Goal: Task Accomplishment & Management: Use online tool/utility

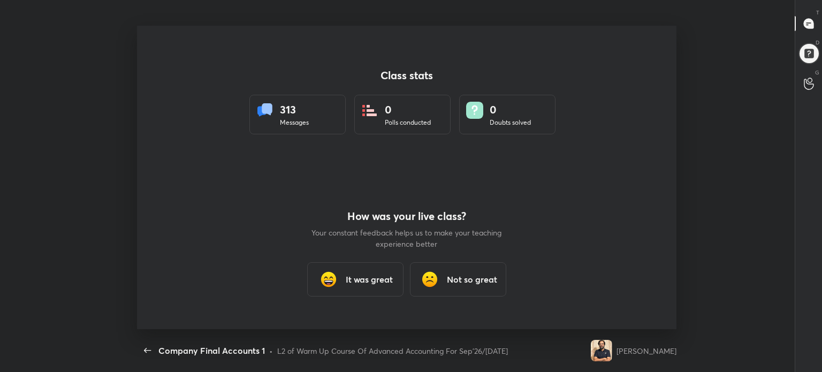
scroll to position [3, 0]
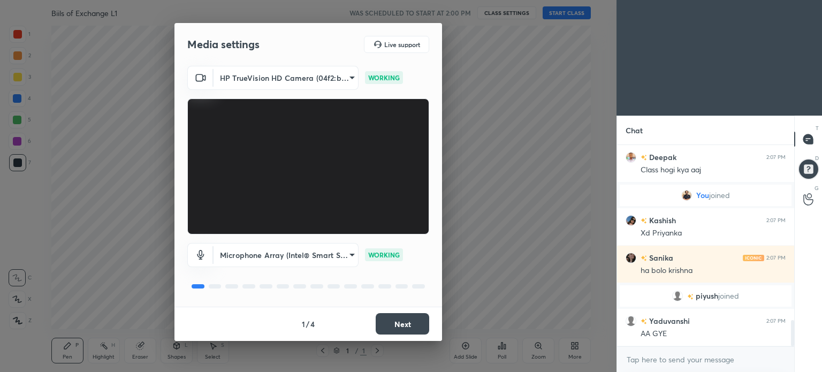
scroll to position [1330, 0]
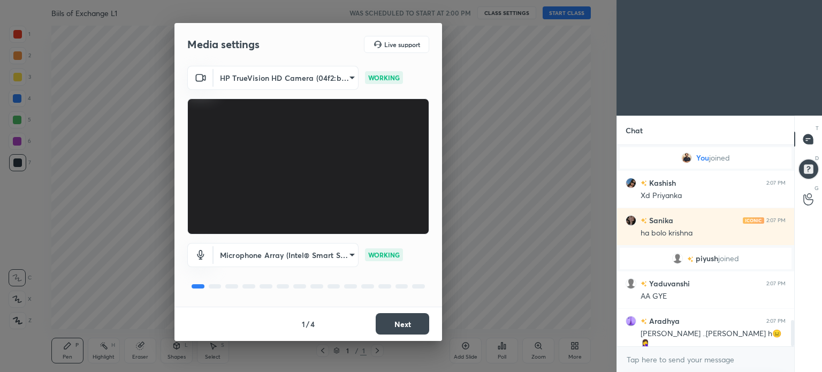
click at [401, 319] on button "Next" at bounding box center [403, 323] width 54 height 21
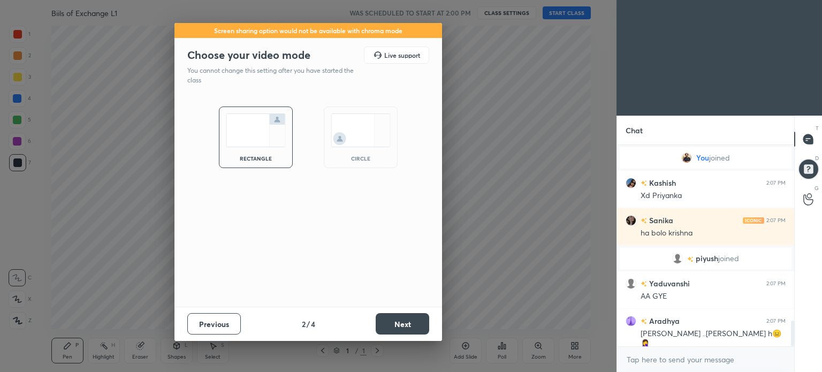
scroll to position [1368, 0]
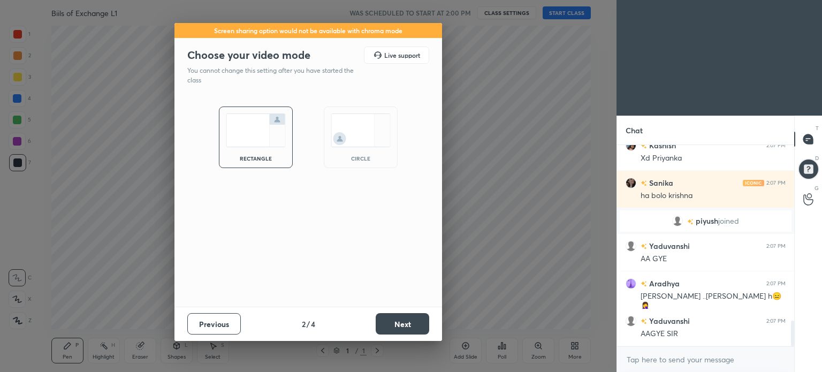
click at [401, 319] on button "Next" at bounding box center [403, 323] width 54 height 21
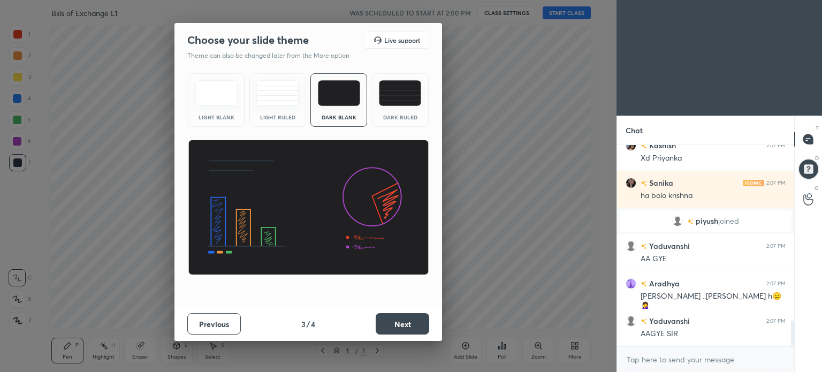
click at [401, 319] on button "Next" at bounding box center [403, 323] width 54 height 21
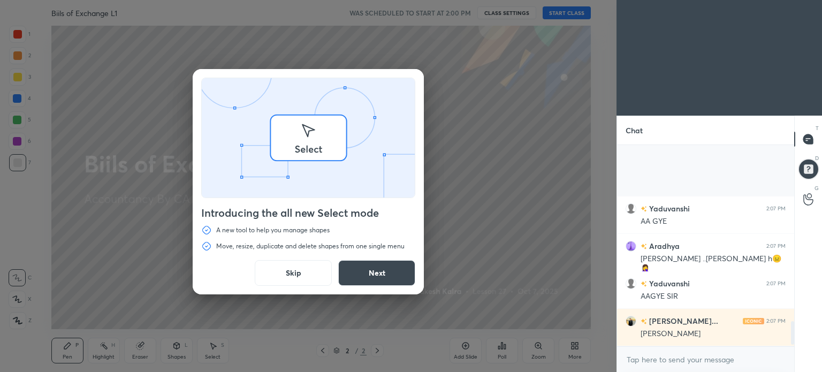
scroll to position [1518, 0]
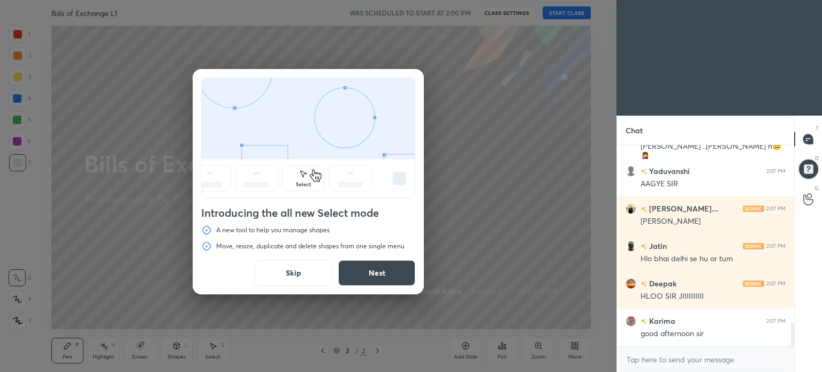
click at [300, 275] on button "Skip" at bounding box center [293, 273] width 77 height 26
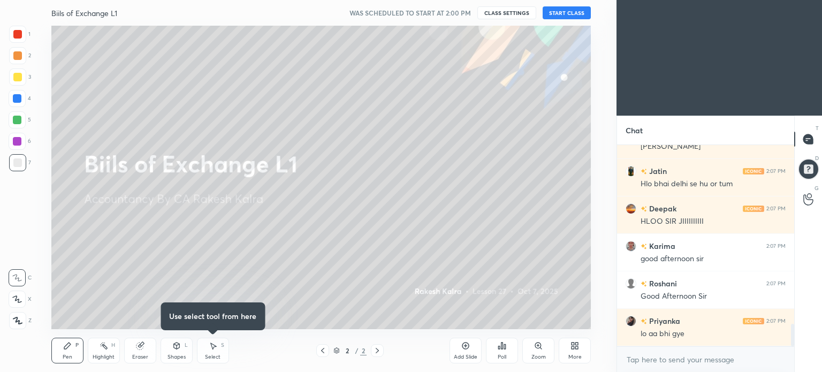
click at [569, 17] on button "START CLASS" at bounding box center [567, 12] width 48 height 13
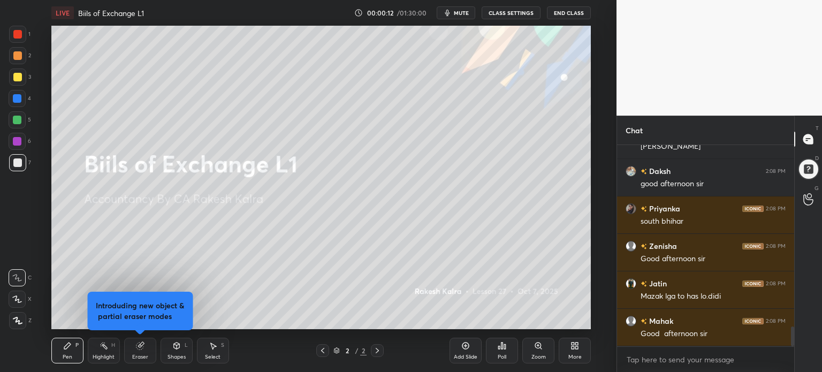
scroll to position [0, 0]
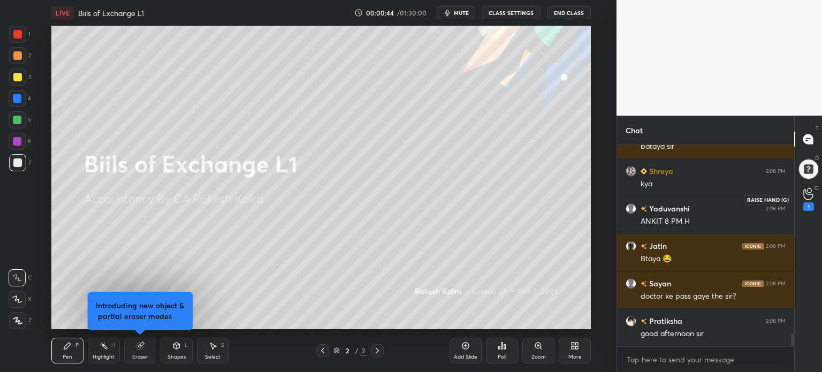
click at [809, 199] on icon at bounding box center [808, 194] width 10 height 12
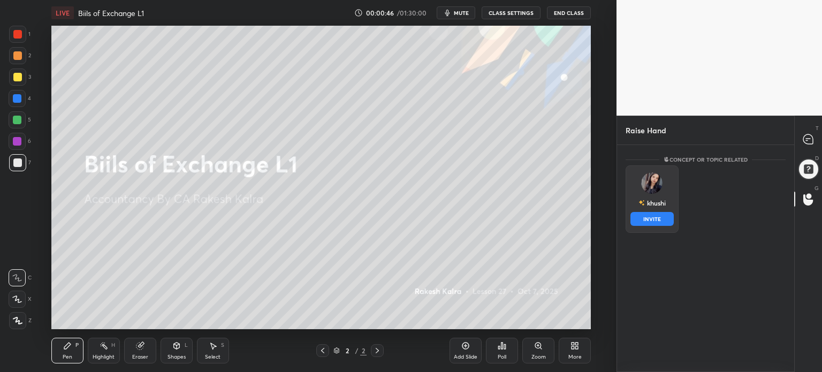
click at [652, 181] on img "grid" at bounding box center [651, 182] width 21 height 21
click at [657, 220] on button "INVITE" at bounding box center [651, 219] width 43 height 14
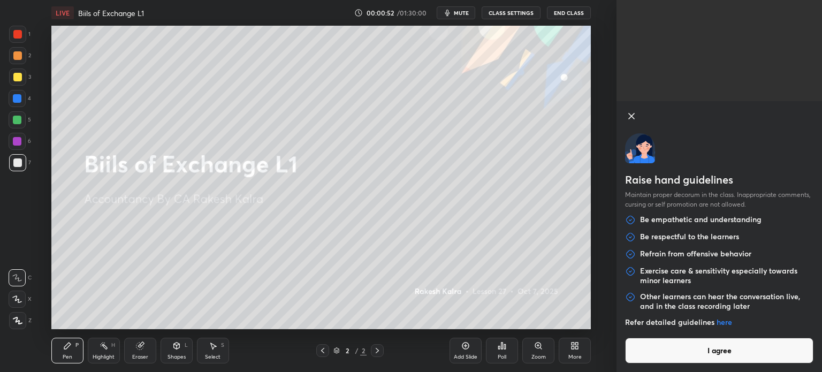
click at [726, 356] on button "I agree" at bounding box center [719, 351] width 188 height 26
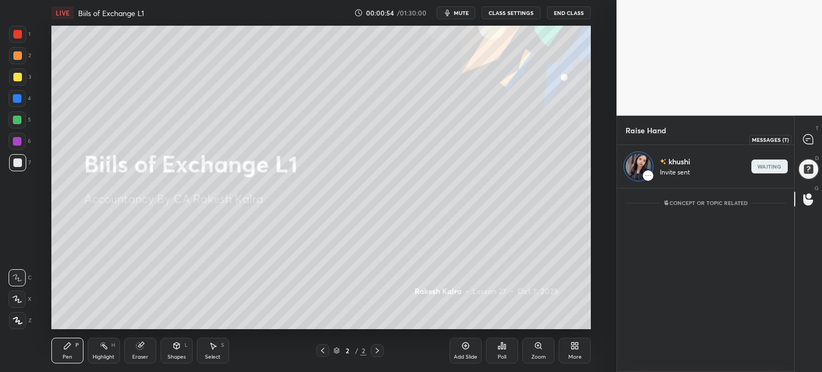
click at [806, 138] on icon at bounding box center [808, 139] width 10 height 10
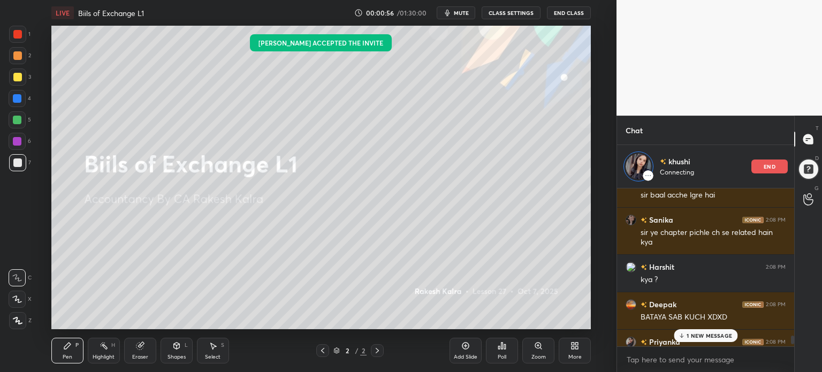
click at [705, 334] on p "1 NEW MESSAGE" at bounding box center [709, 335] width 45 height 6
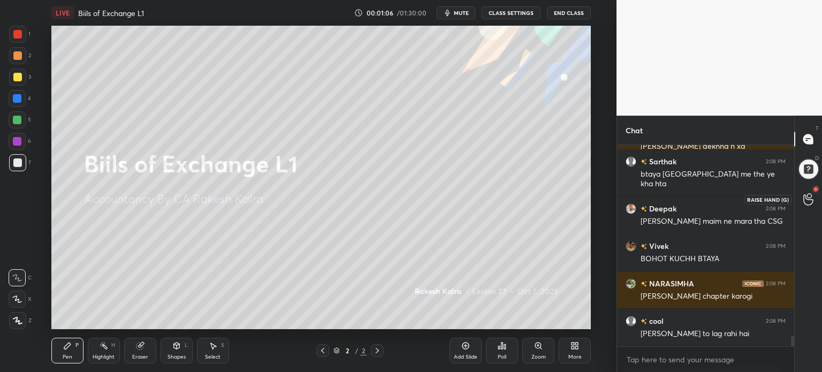
click at [811, 203] on icon at bounding box center [808, 199] width 10 height 12
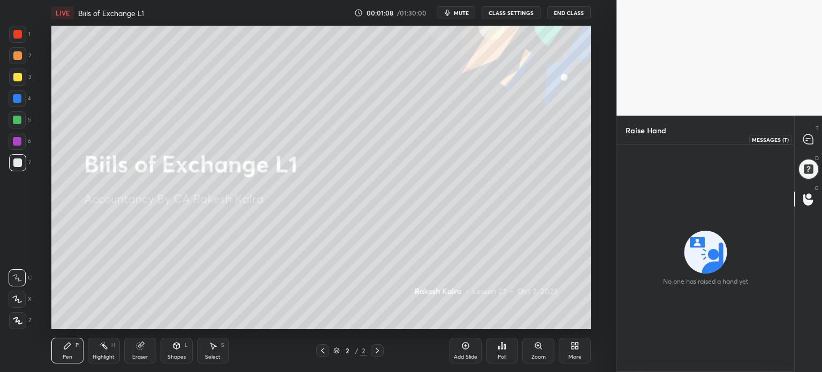
click at [805, 141] on icon at bounding box center [808, 139] width 10 height 10
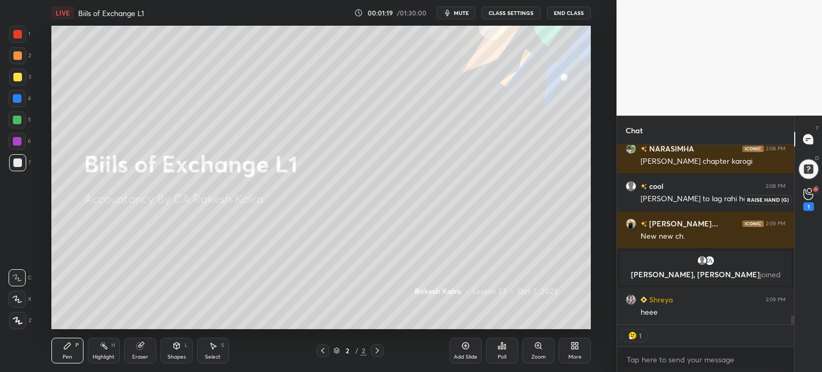
click at [811, 200] on div "1" at bounding box center [808, 199] width 11 height 23
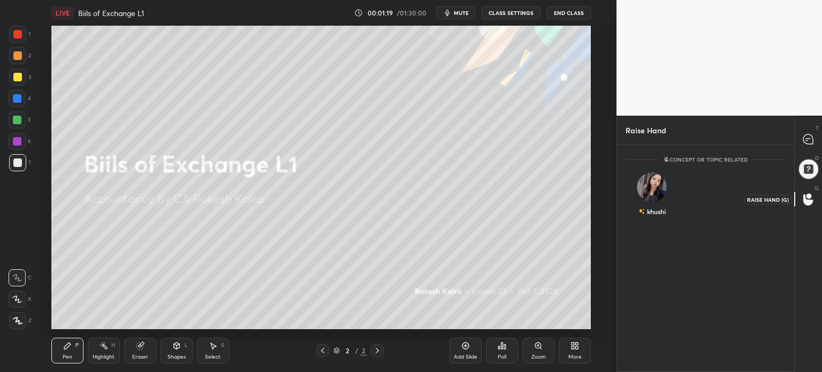
click at [811, 200] on icon at bounding box center [808, 199] width 10 height 11
click at [662, 203] on div "khushi" at bounding box center [651, 211] width 27 height 18
click at [661, 216] on button "INVITE" at bounding box center [651, 219] width 43 height 14
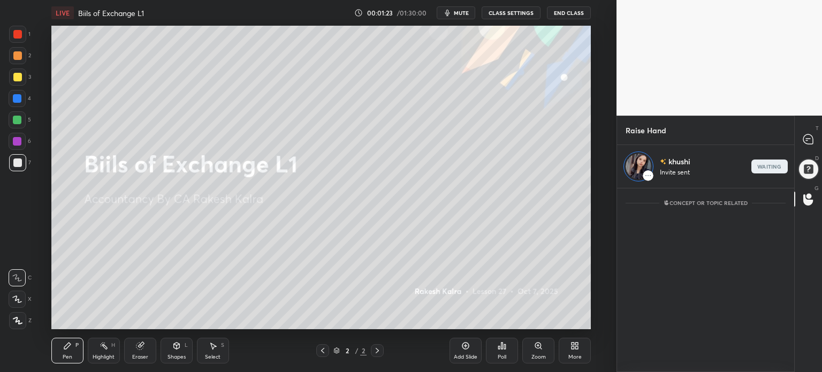
click at [816, 128] on p "T" at bounding box center [817, 128] width 3 height 8
type textarea "x"
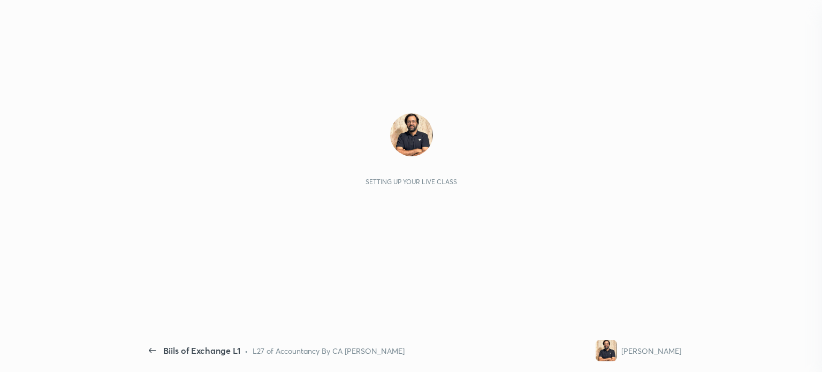
scroll to position [1355, 0]
click at [306, 106] on div "Setting up your live class" at bounding box center [411, 177] width 539 height 303
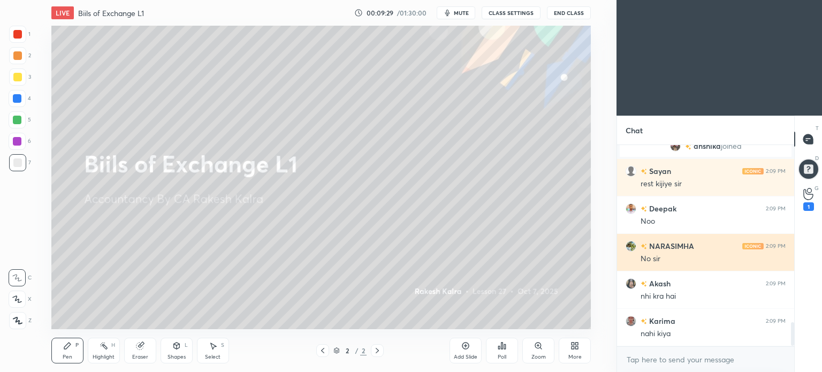
scroll to position [1505, 0]
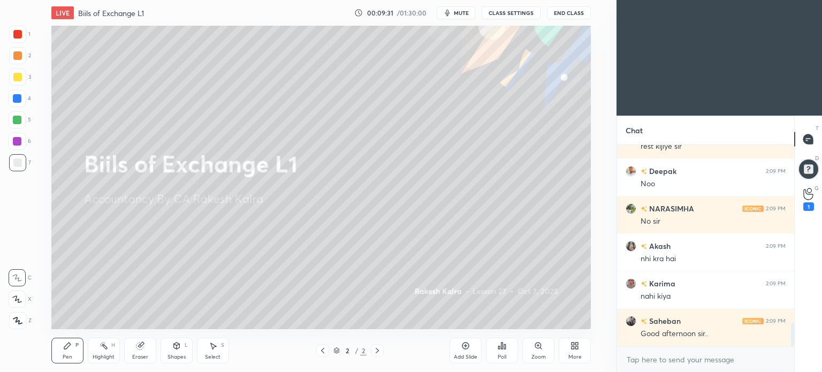
click at [571, 350] on div "More" at bounding box center [575, 351] width 32 height 26
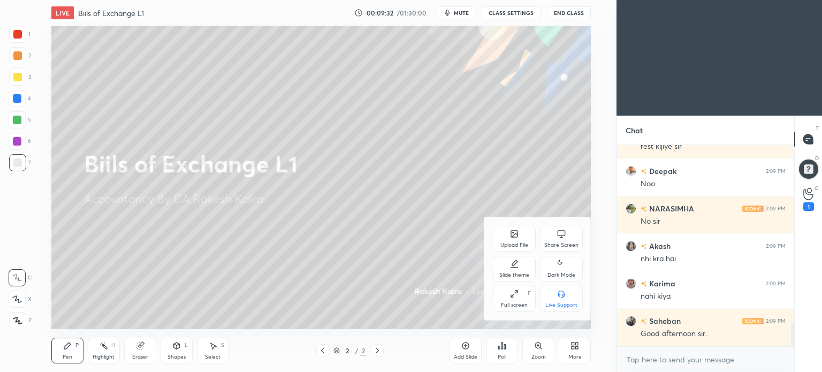
scroll to position [1542, 0]
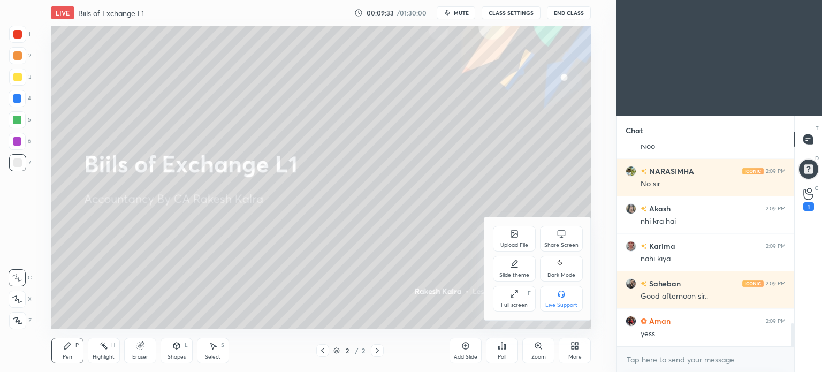
click at [561, 269] on icon at bounding box center [561, 263] width 9 height 13
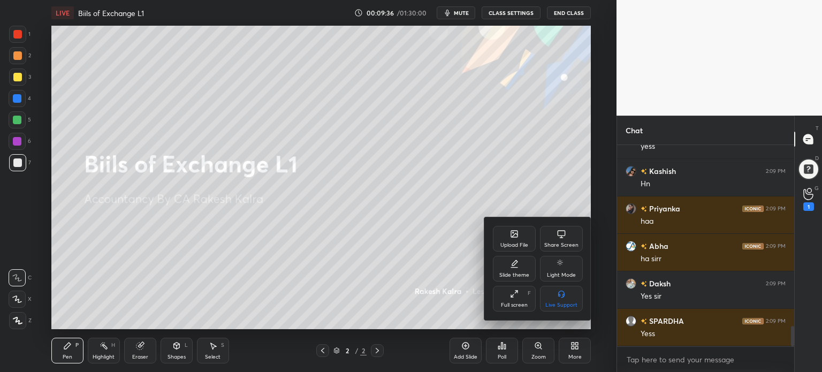
scroll to position [1767, 0]
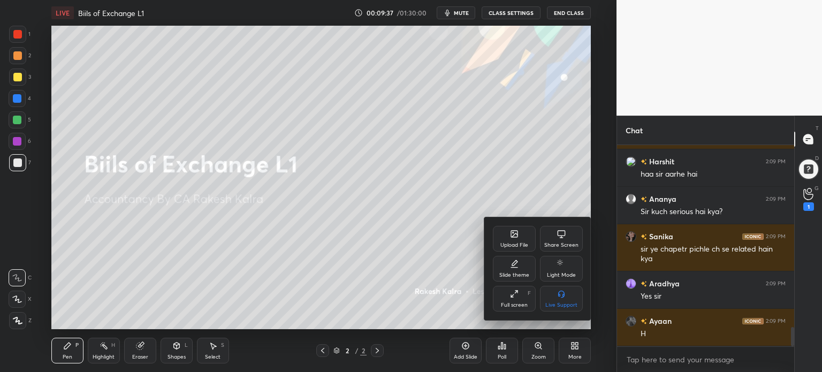
drag, startPoint x: 808, startPoint y: 192, endPoint x: 554, endPoint y: 203, distance: 254.4
click at [554, 203] on div at bounding box center [411, 186] width 822 height 372
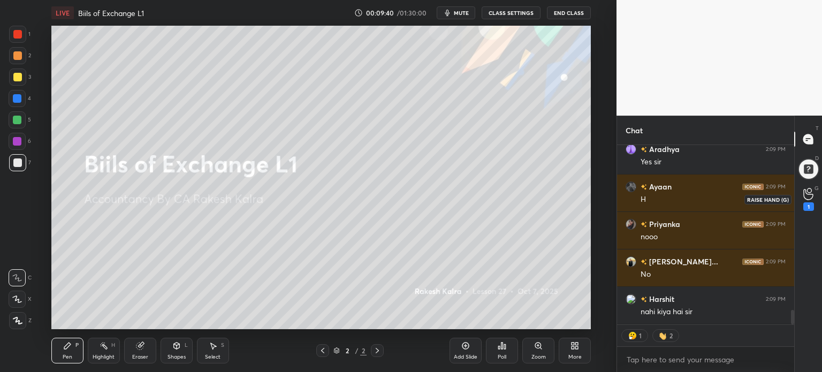
scroll to position [2136, 0]
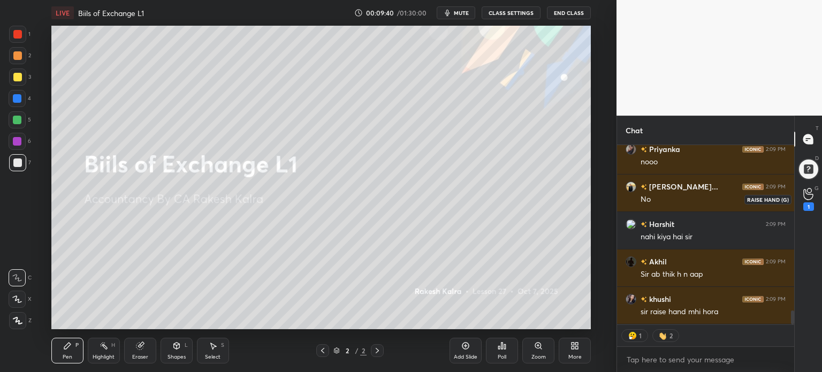
click at [806, 192] on icon at bounding box center [808, 194] width 10 height 11
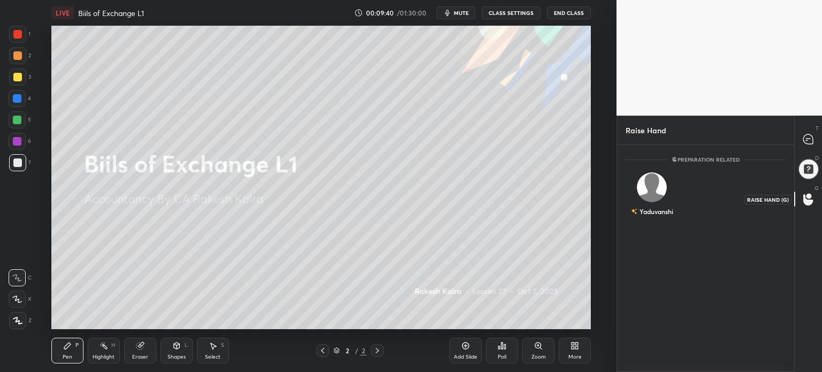
scroll to position [3, 3]
click at [661, 190] on div "Yaduvanshi INVITE" at bounding box center [652, 198] width 53 height 67
click at [654, 220] on button "INVITE" at bounding box center [651, 219] width 43 height 14
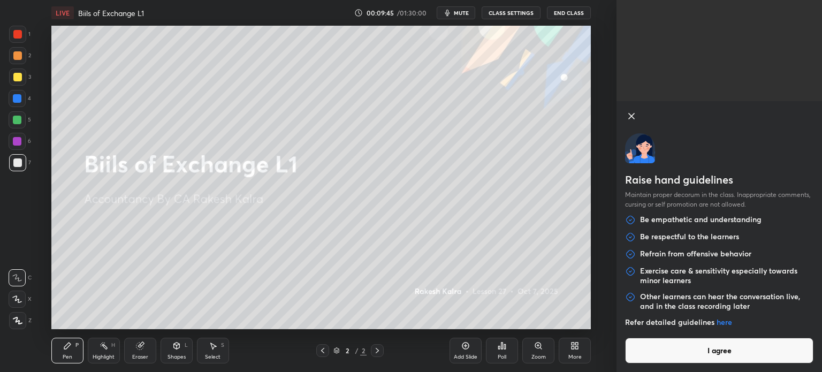
click at [715, 339] on button "I agree" at bounding box center [719, 351] width 188 height 26
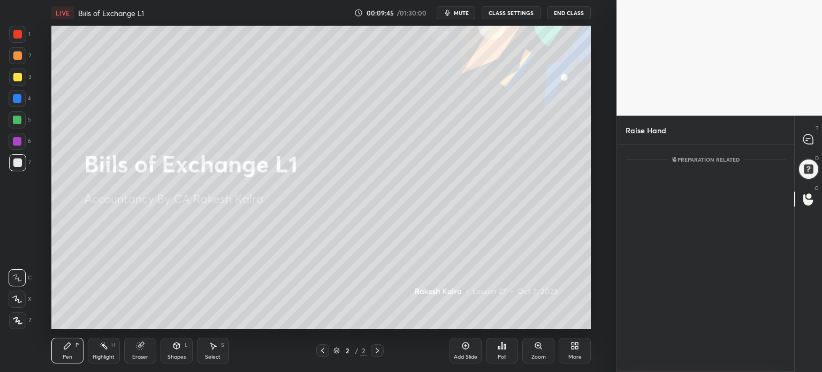
scroll to position [0, 0]
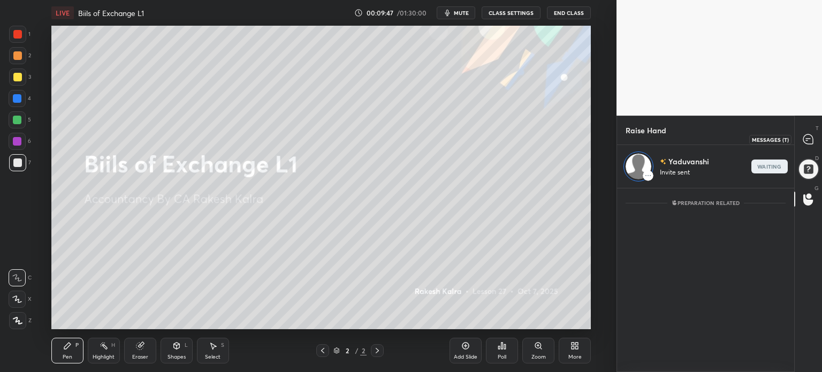
click at [803, 138] on icon at bounding box center [808, 139] width 10 height 10
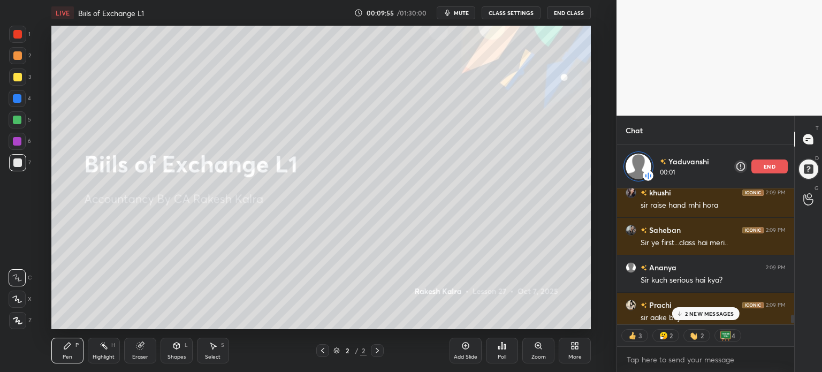
click at [723, 315] on p "2 NEW MESSAGES" at bounding box center [709, 313] width 49 height 6
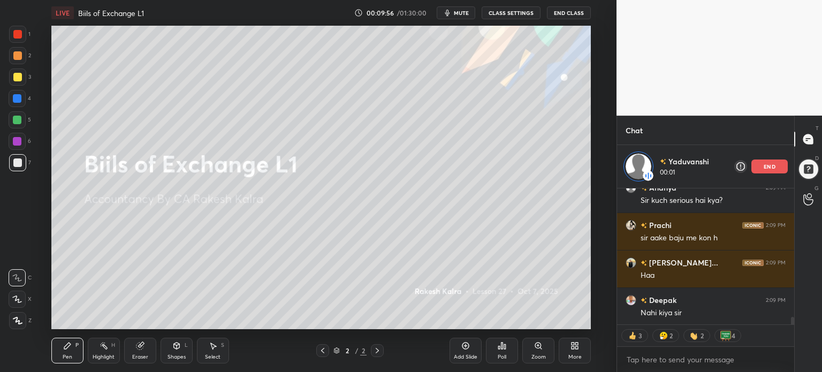
click at [723, 315] on div "Saheban 2:09 PM Sir ye first...class hai meri.. Ananya 2:09 PM Sir kuch serious…" at bounding box center [705, 256] width 177 height 136
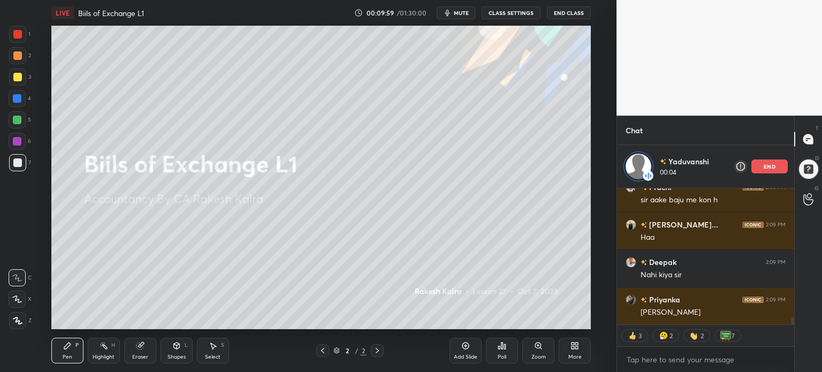
click at [503, 17] on button "CLASS SETTINGS" at bounding box center [511, 12] width 59 height 13
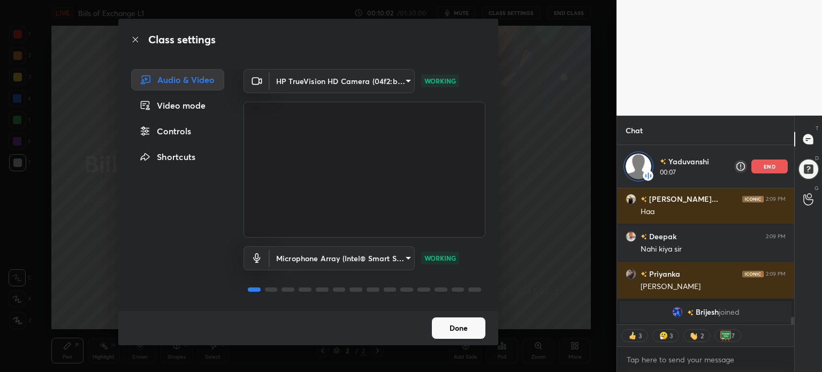
click at [159, 134] on div "Controls" at bounding box center [177, 130] width 93 height 21
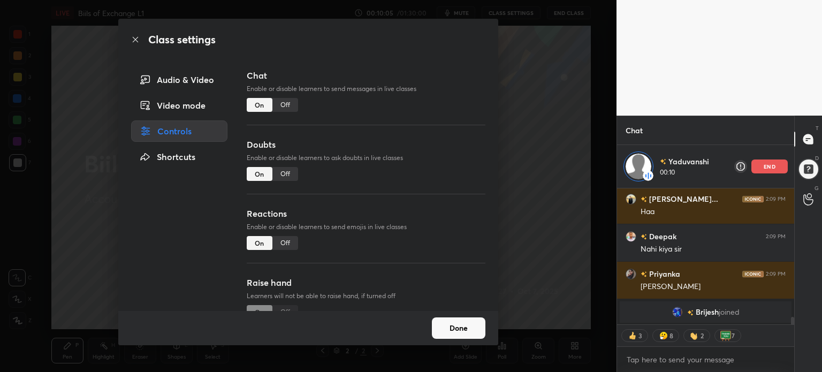
click at [281, 239] on div "Off" at bounding box center [285, 243] width 26 height 14
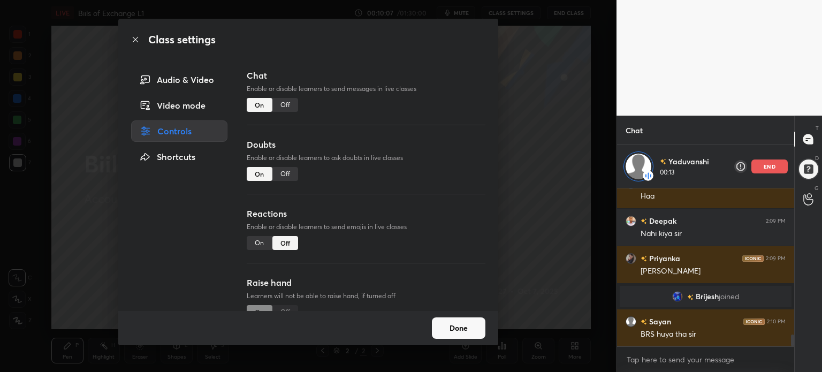
click at [477, 331] on button "Done" at bounding box center [459, 327] width 54 height 21
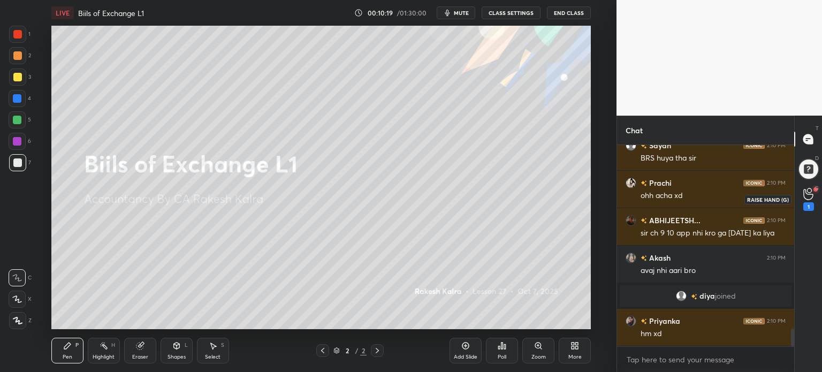
click at [803, 190] on icon at bounding box center [808, 194] width 10 height 11
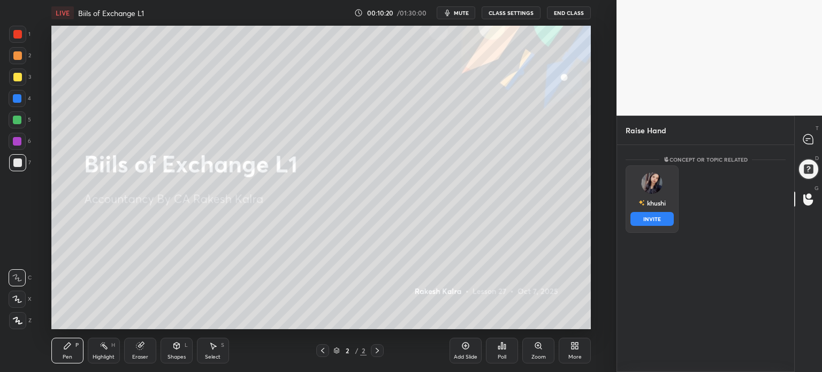
click at [657, 181] on img "grid" at bounding box center [651, 182] width 21 height 21
click at [652, 222] on button "INVITE" at bounding box center [651, 219] width 43 height 14
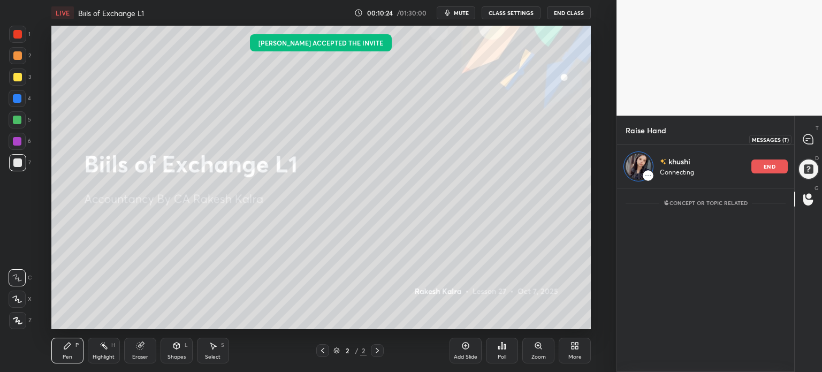
click at [806, 132] on div at bounding box center [808, 138] width 21 height 19
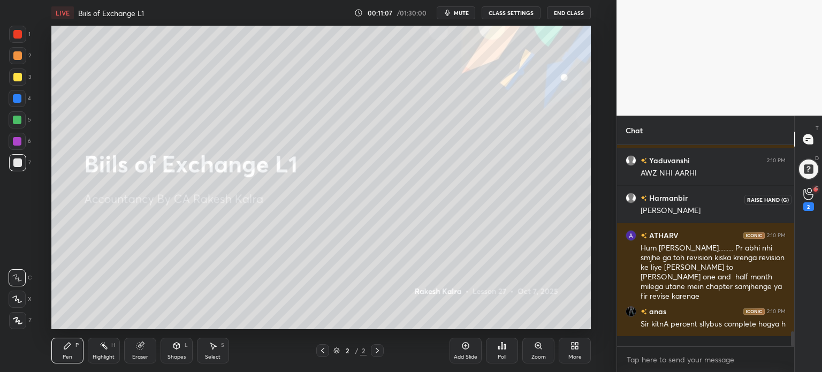
click at [807, 199] on icon at bounding box center [808, 194] width 10 height 11
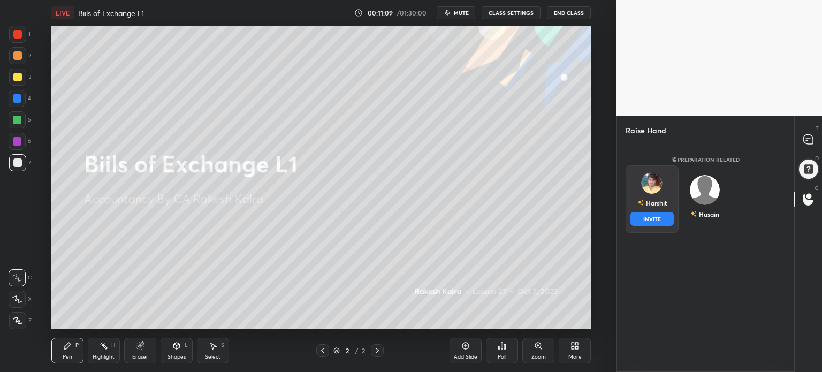
click at [646, 187] on img "grid" at bounding box center [651, 182] width 21 height 21
click at [657, 221] on button "INVITE" at bounding box center [651, 219] width 43 height 14
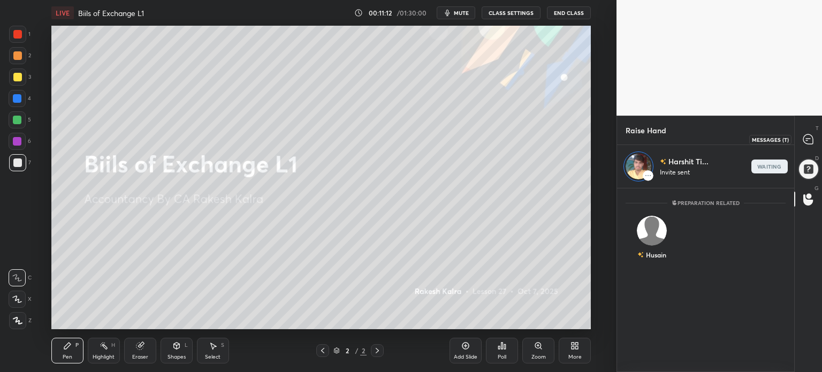
click at [807, 139] on icon at bounding box center [808, 139] width 4 height 0
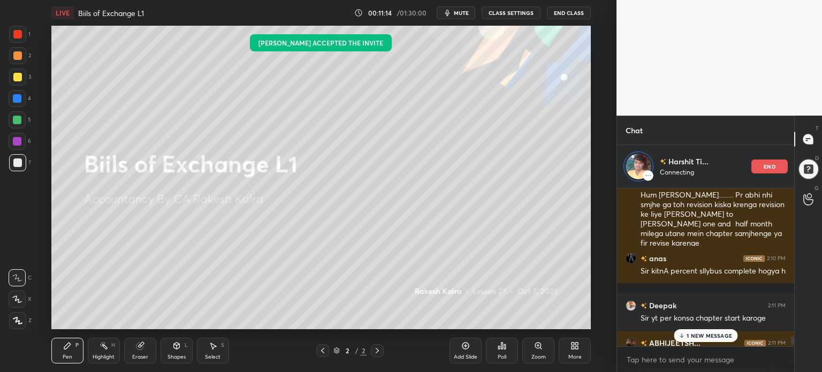
click at [693, 334] on p "1 NEW MESSAGE" at bounding box center [709, 335] width 45 height 6
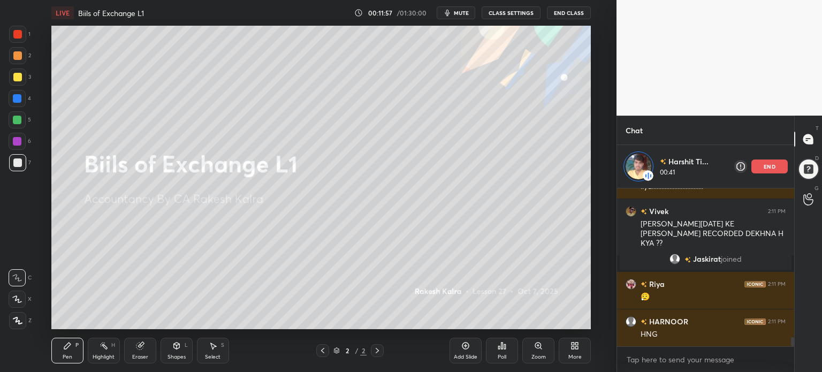
scroll to position [2703, 0]
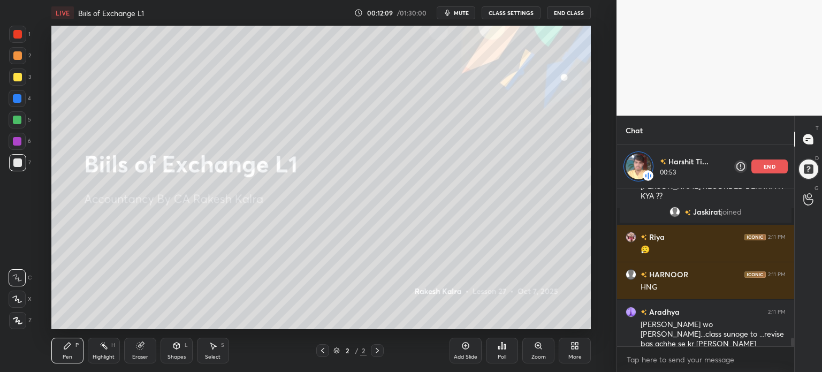
click at [766, 160] on div "end" at bounding box center [769, 166] width 36 height 14
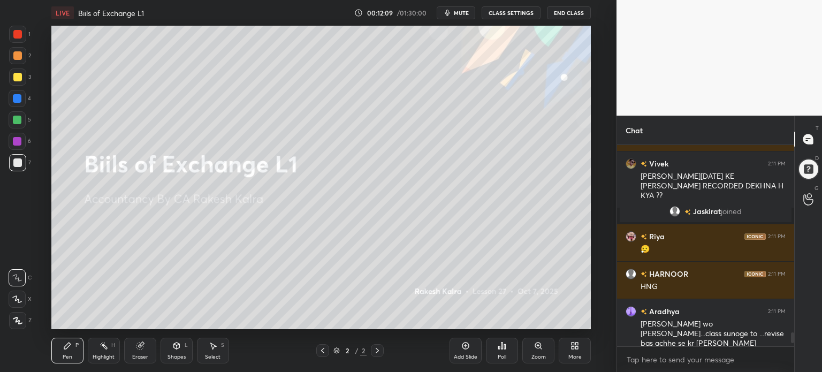
scroll to position [2698, 0]
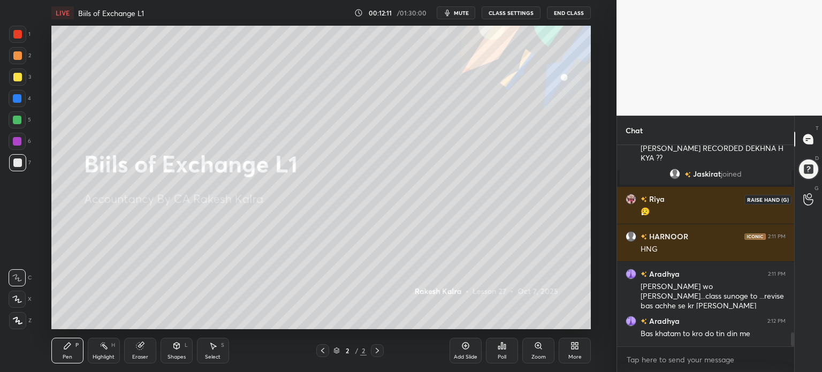
click at [810, 196] on icon at bounding box center [808, 199] width 10 height 12
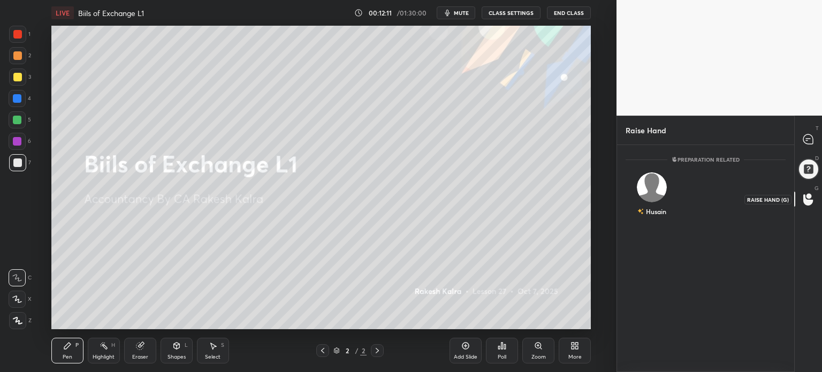
scroll to position [224, 174]
click at [650, 197] on div "Husain INVITE" at bounding box center [652, 198] width 53 height 67
drag, startPoint x: 656, startPoint y: 226, endPoint x: 658, endPoint y: 211, distance: 14.6
click at [658, 211] on div "Husain INVITE" at bounding box center [652, 198] width 53 height 67
click at [658, 211] on div "Husain" at bounding box center [651, 203] width 29 height 18
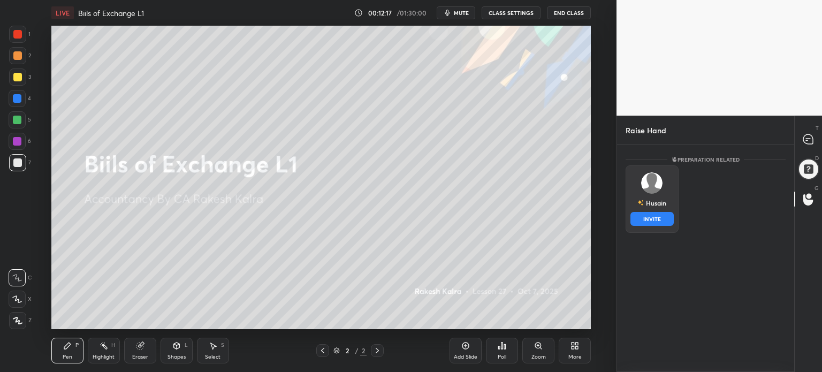
click at [664, 212] on button "INVITE" at bounding box center [651, 219] width 43 height 14
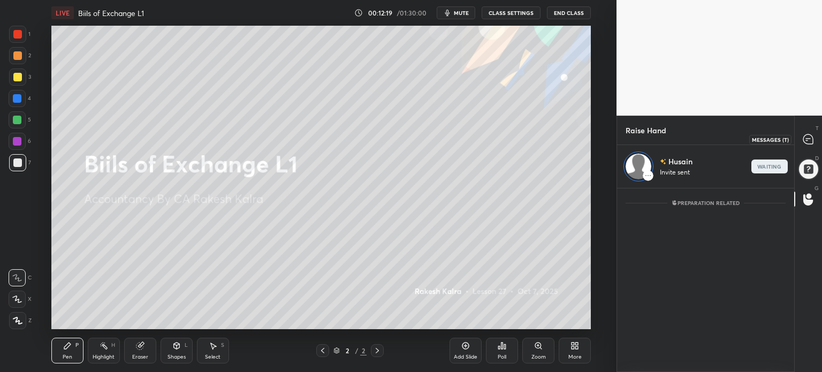
click at [804, 143] on icon at bounding box center [808, 139] width 11 height 11
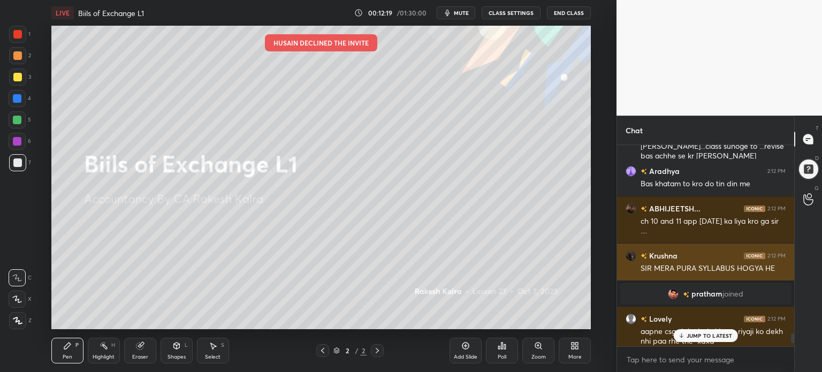
scroll to position [109, 174]
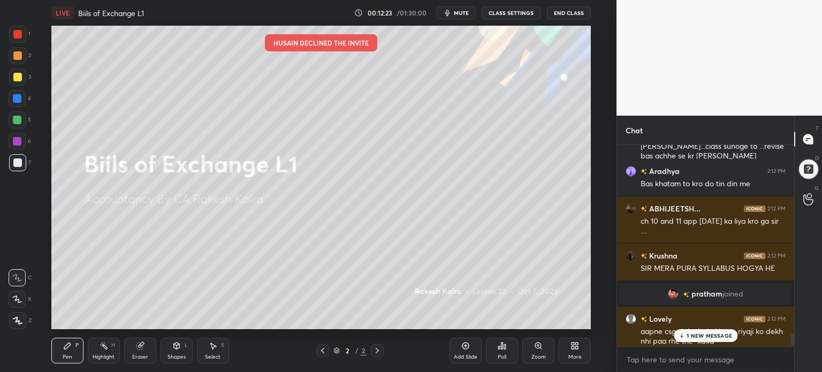
click at [684, 333] on icon at bounding box center [681, 335] width 7 height 6
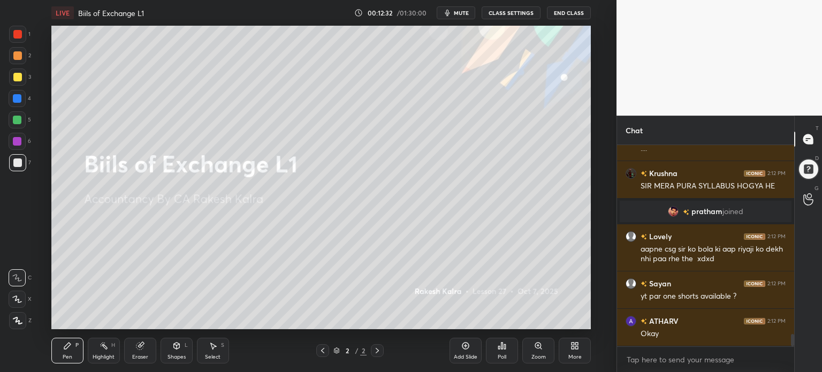
scroll to position [3148, 0]
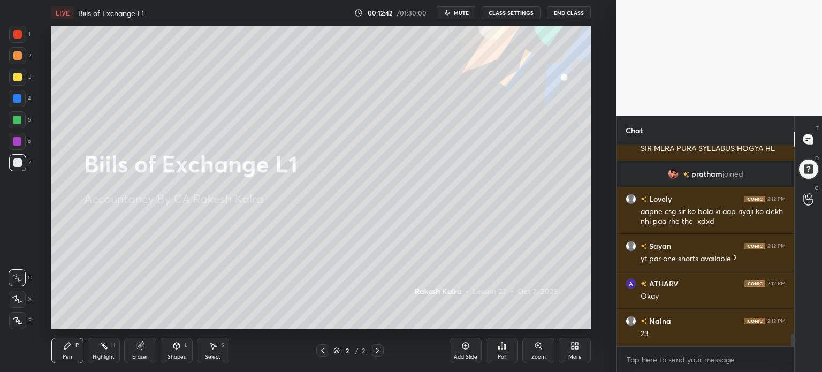
click at [593, 242] on div "Setting up your live class Poll for secs No correct answer Start poll" at bounding box center [321, 177] width 574 height 303
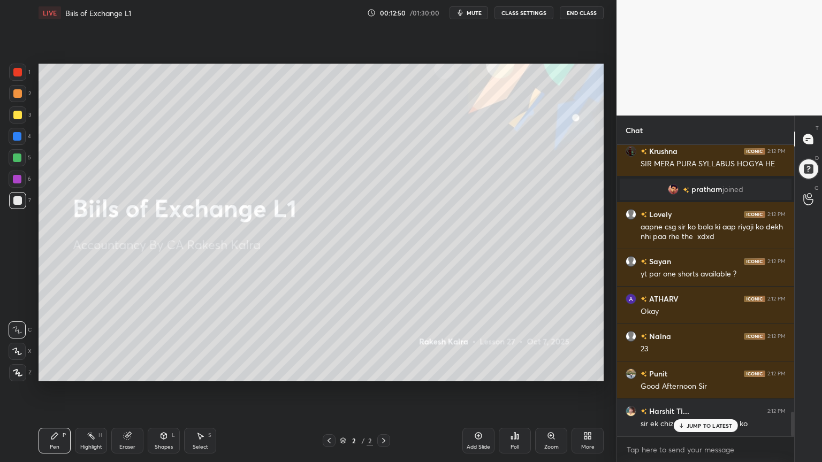
scroll to position [3179, 0]
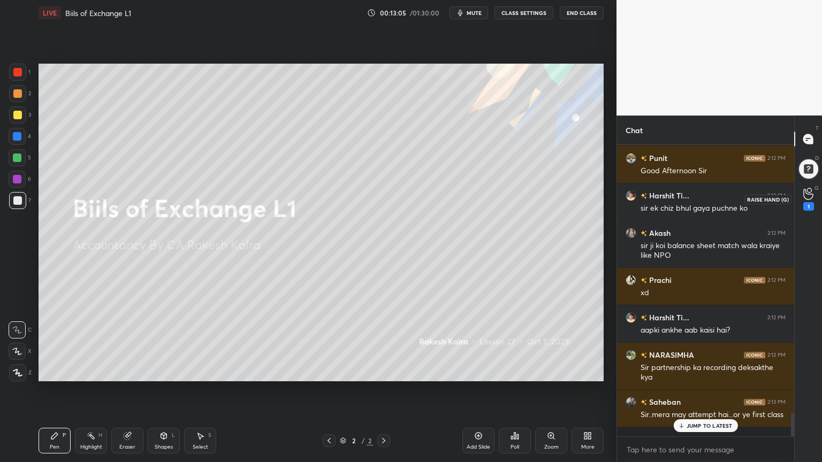
click at [807, 189] on circle at bounding box center [809, 190] width 4 height 4
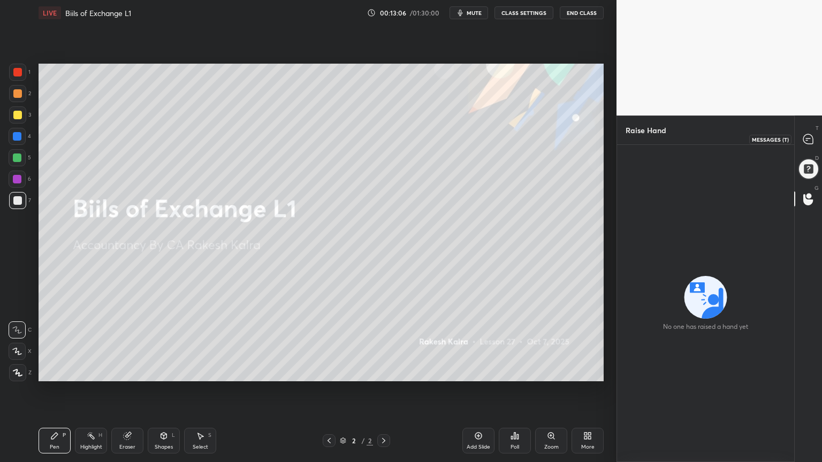
click at [808, 142] on icon at bounding box center [808, 139] width 10 height 10
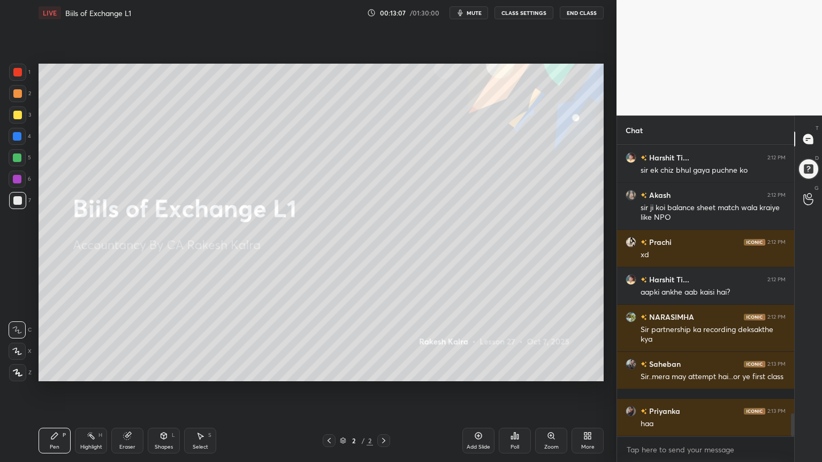
click at [592, 371] on div "More" at bounding box center [587, 441] width 32 height 26
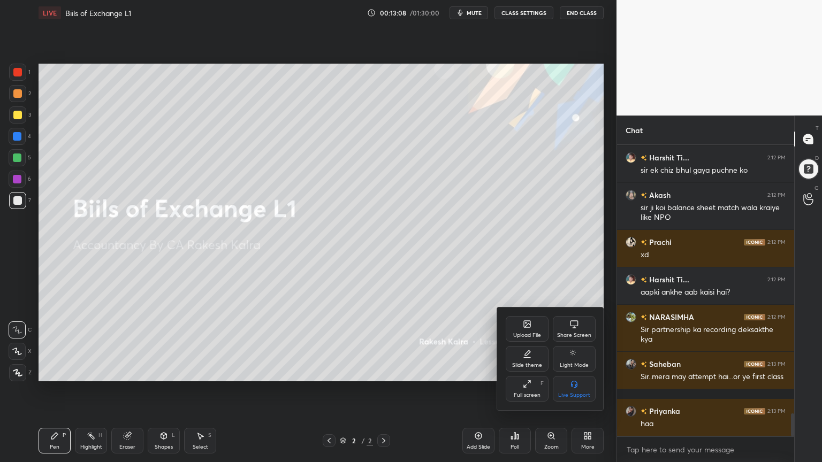
click at [526, 362] on div "Slide theme" at bounding box center [527, 359] width 43 height 26
click at [575, 357] on icon at bounding box center [574, 354] width 9 height 9
click at [583, 371] on div at bounding box center [411, 231] width 822 height 462
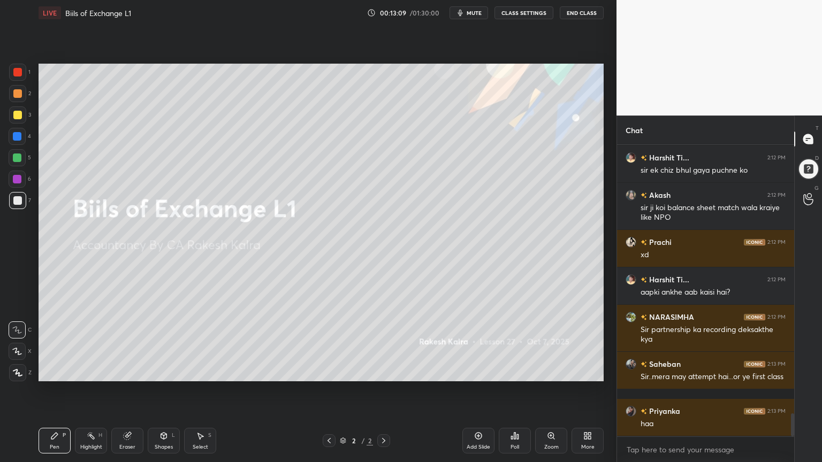
click at [483, 371] on div "Add Slide" at bounding box center [478, 441] width 32 height 26
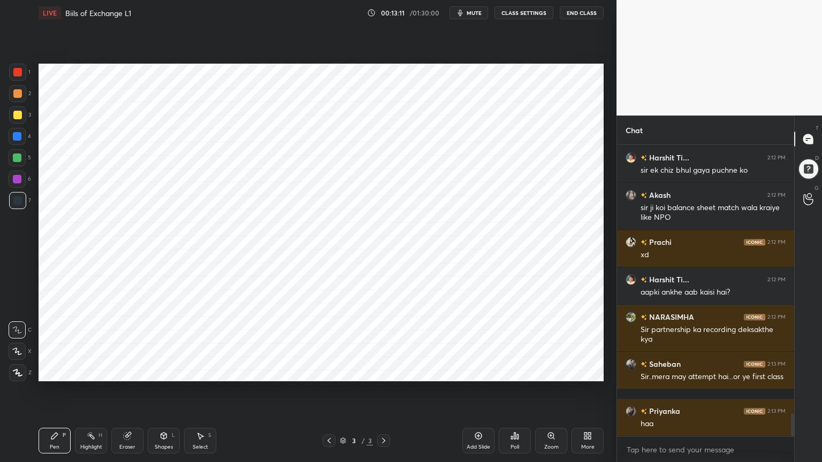
click at [16, 133] on div at bounding box center [17, 136] width 9 height 9
click at [29, 371] on div "Z" at bounding box center [20, 372] width 22 height 17
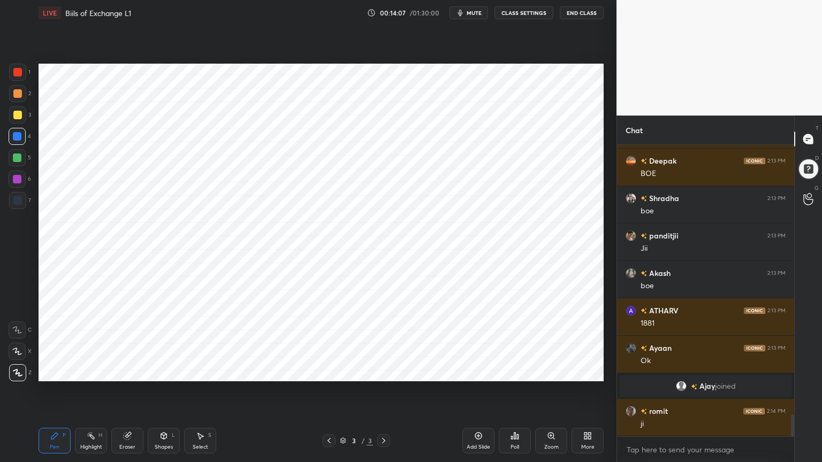
scroll to position [3632, 0]
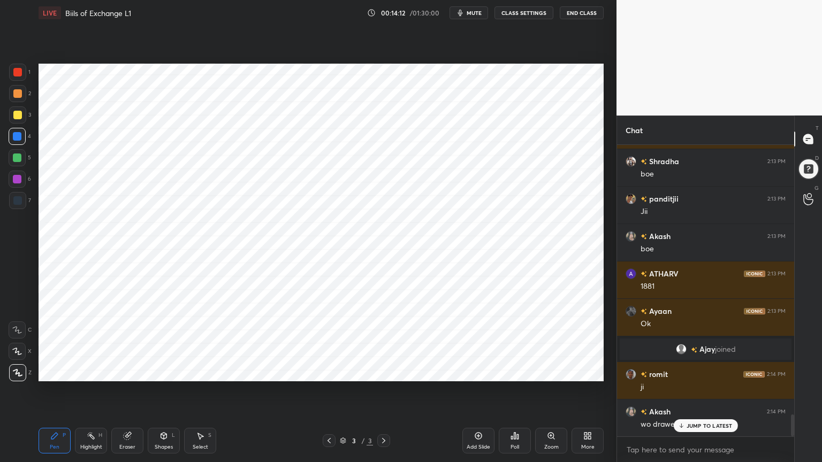
click at [19, 182] on div at bounding box center [17, 179] width 9 height 9
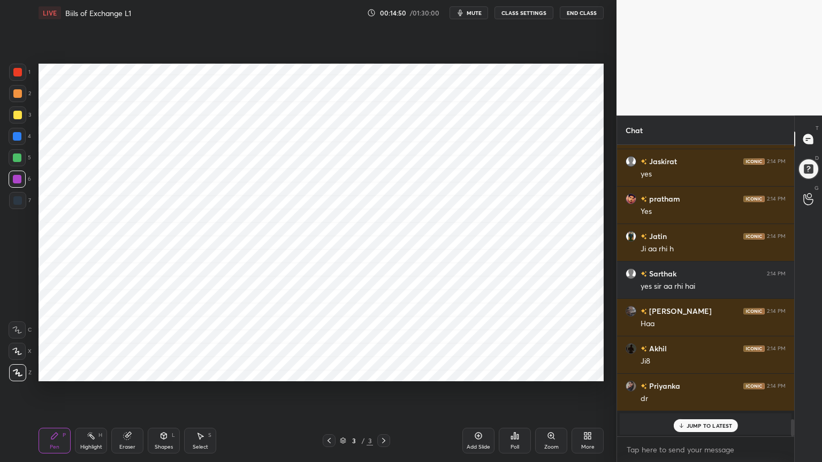
scroll to position [4713, 0]
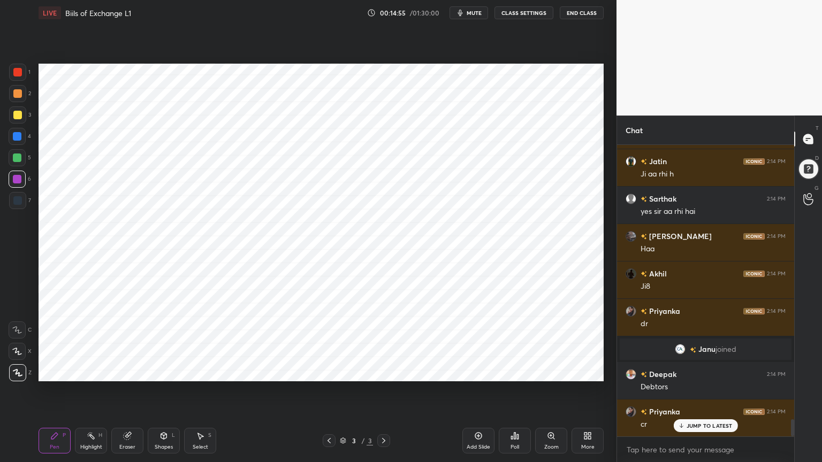
click at [19, 201] on div at bounding box center [17, 200] width 9 height 9
click at [96, 371] on div "Highlight H" at bounding box center [91, 441] width 32 height 26
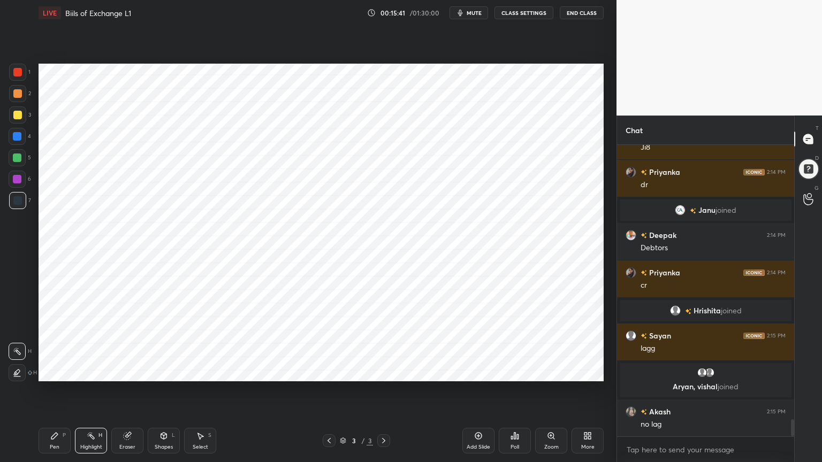
scroll to position [4668, 0]
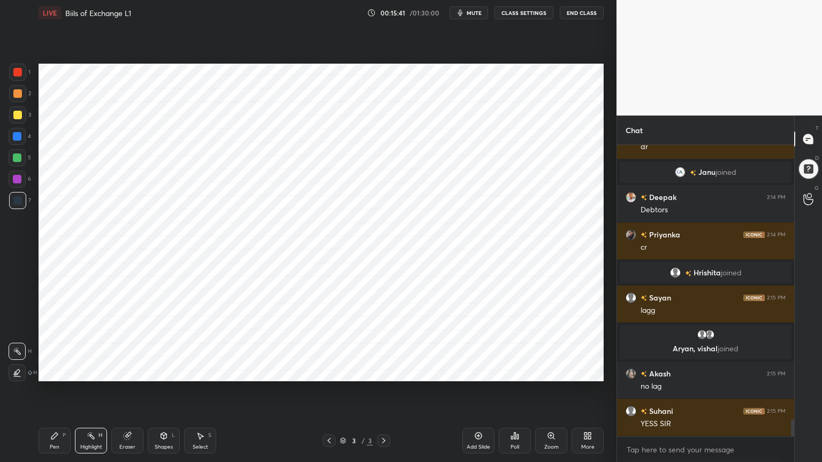
click at [54, 371] on div "Pen" at bounding box center [55, 447] width 10 height 5
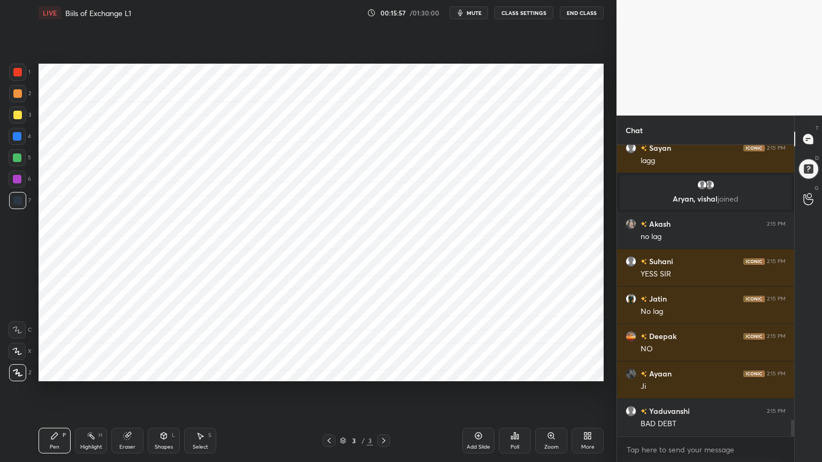
scroll to position [4854, 0]
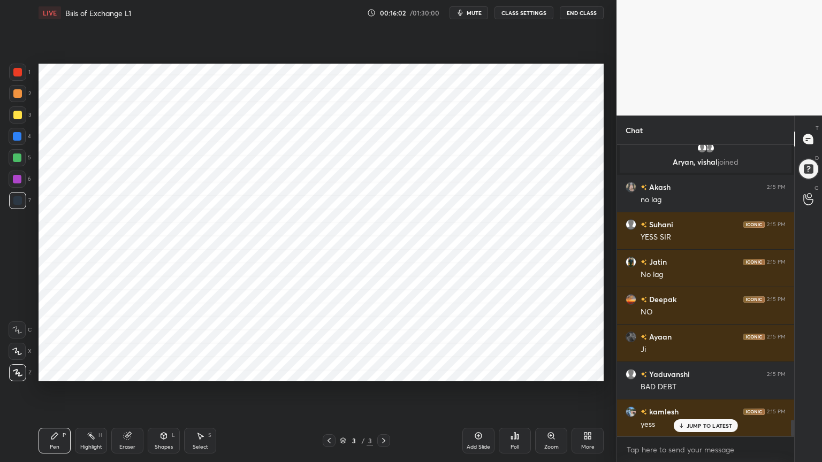
click at [101, 371] on div "Highlight" at bounding box center [91, 447] width 22 height 5
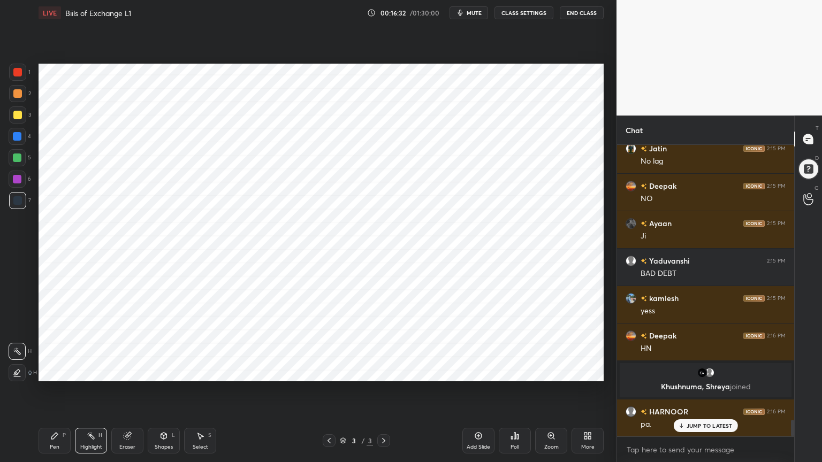
scroll to position [4876, 0]
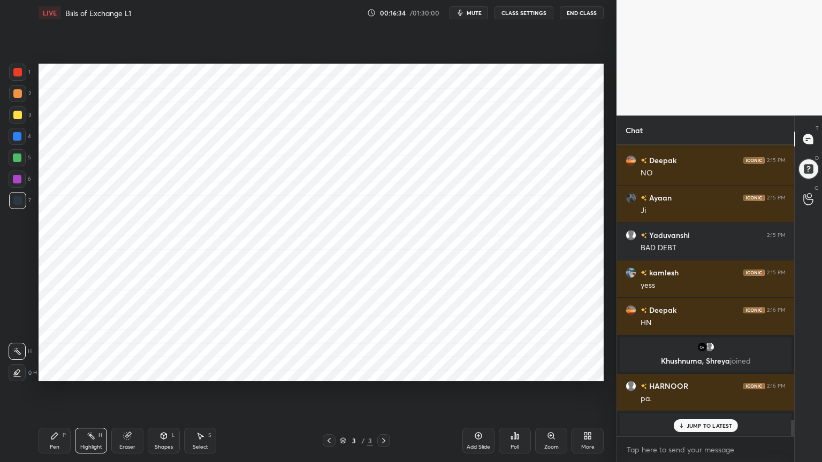
click at [478, 371] on div "Add Slide" at bounding box center [478, 441] width 32 height 26
click at [18, 140] on div at bounding box center [17, 136] width 9 height 9
click at [62, 371] on div "Pen P" at bounding box center [55, 441] width 32 height 26
click at [17, 159] on div at bounding box center [17, 158] width 9 height 9
click at [17, 179] on div at bounding box center [17, 179] width 9 height 9
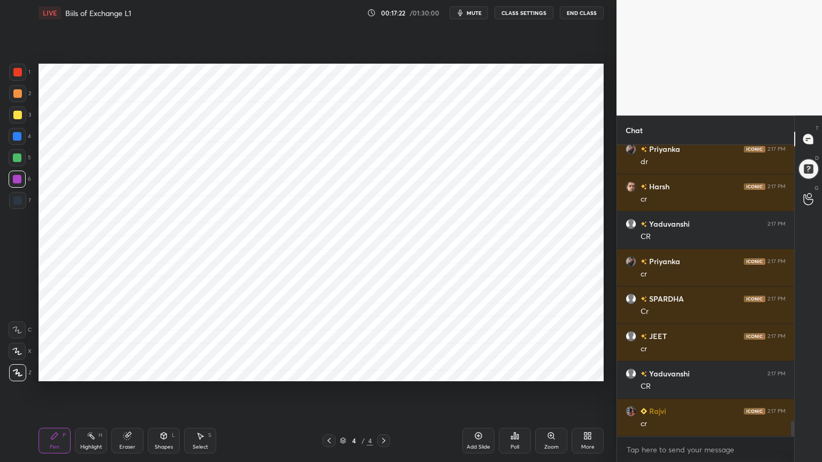
scroll to position [5298, 0]
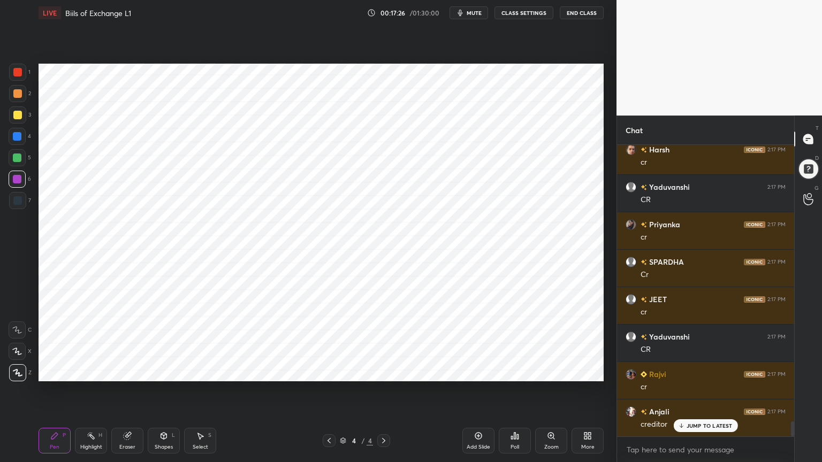
click at [20, 200] on div at bounding box center [17, 200] width 9 height 9
click at [170, 371] on div "Shapes" at bounding box center [164, 447] width 18 height 5
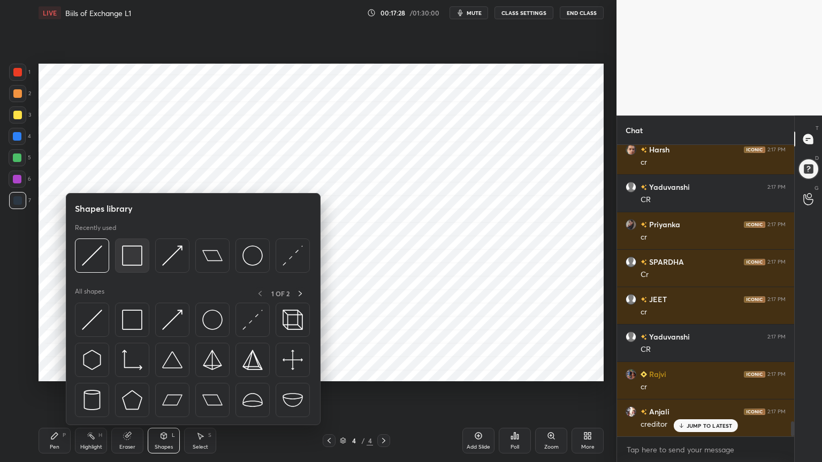
click at [125, 265] on img at bounding box center [132, 256] width 20 height 20
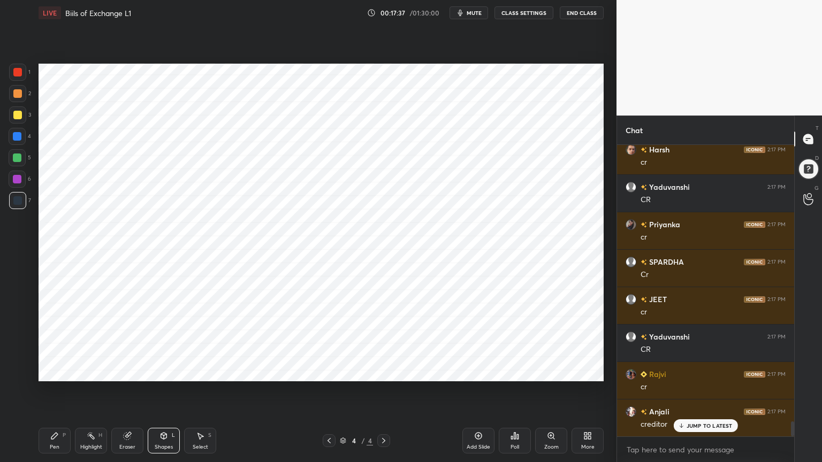
click at [53, 371] on div "Pen" at bounding box center [55, 447] width 10 height 5
click at [17, 80] on div at bounding box center [17, 72] width 17 height 17
click at [18, 138] on div at bounding box center [17, 136] width 9 height 9
click at [15, 73] on div at bounding box center [17, 72] width 9 height 9
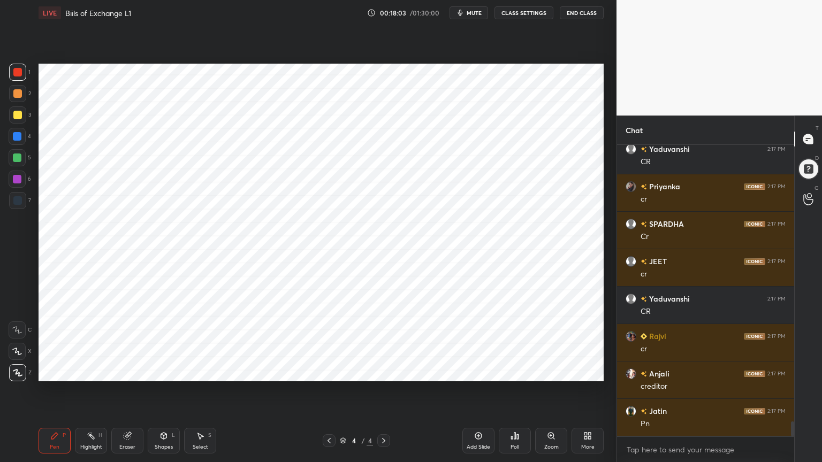
click at [21, 138] on div at bounding box center [17, 136] width 9 height 9
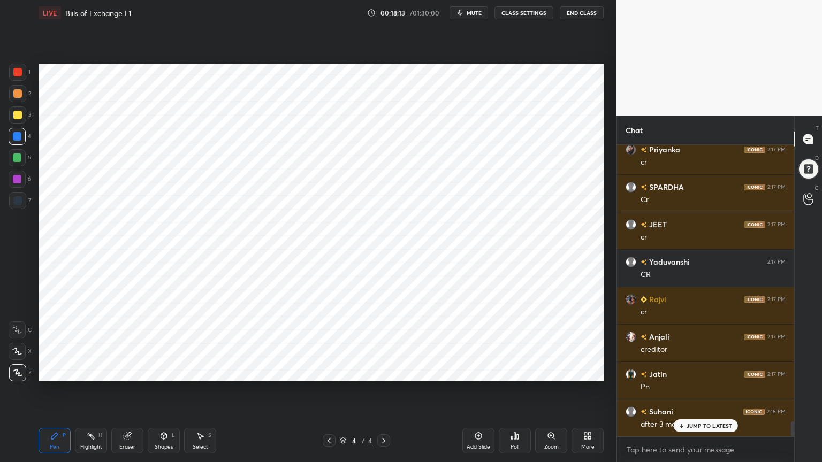
click at [17, 187] on div at bounding box center [17, 179] width 17 height 17
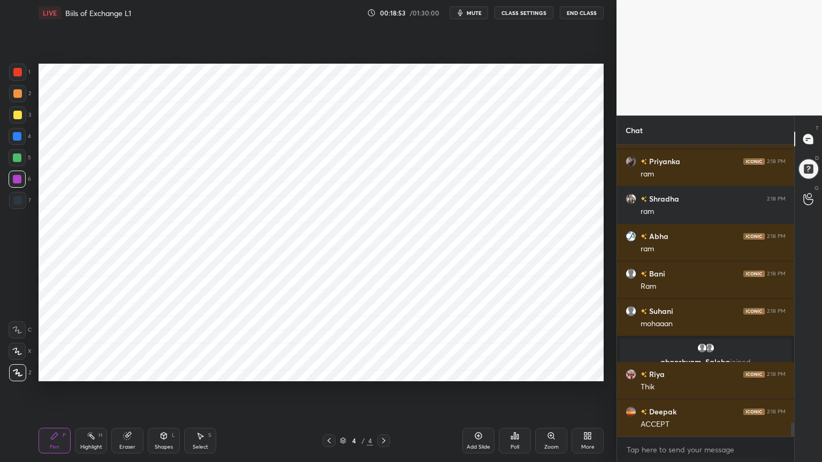
scroll to position [5886, 0]
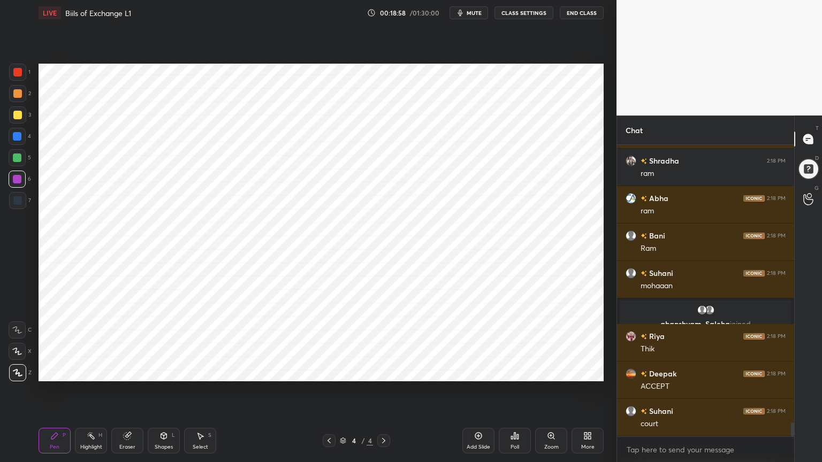
click at [83, 371] on div "Highlight H" at bounding box center [91, 441] width 32 height 26
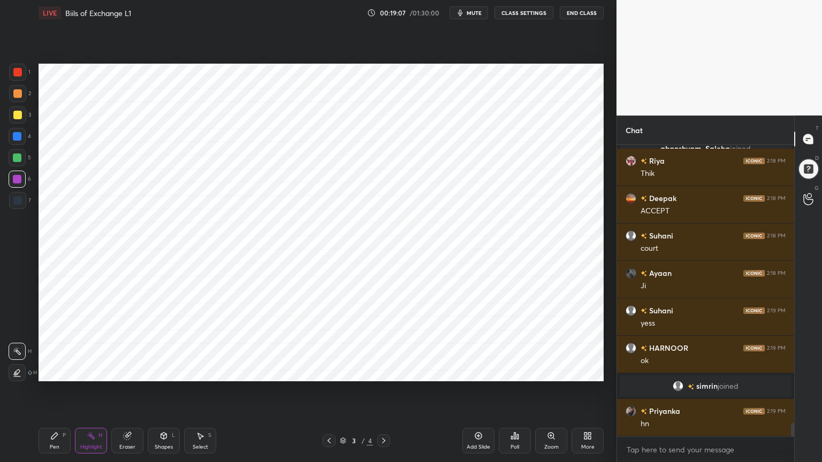
scroll to position [6098, 0]
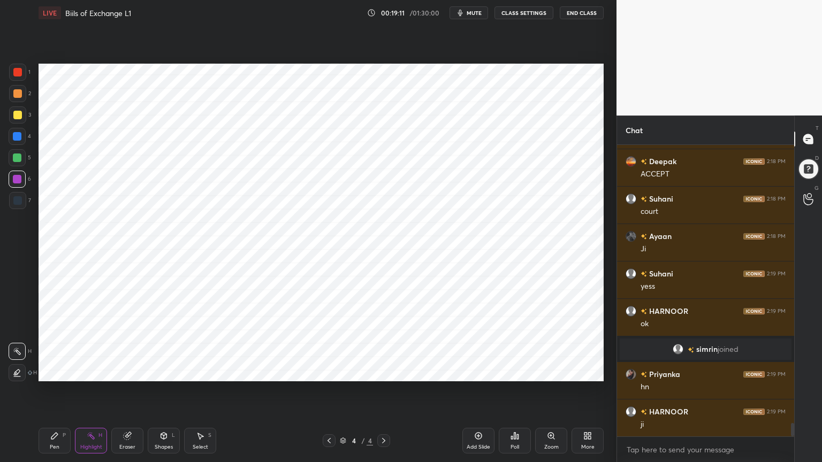
click at [17, 216] on div "1 2 3 4 5 6 7 C X Z C X Z E E Erase all H H" at bounding box center [17, 223] width 34 height 318
click at [19, 212] on div "7" at bounding box center [20, 202] width 22 height 21
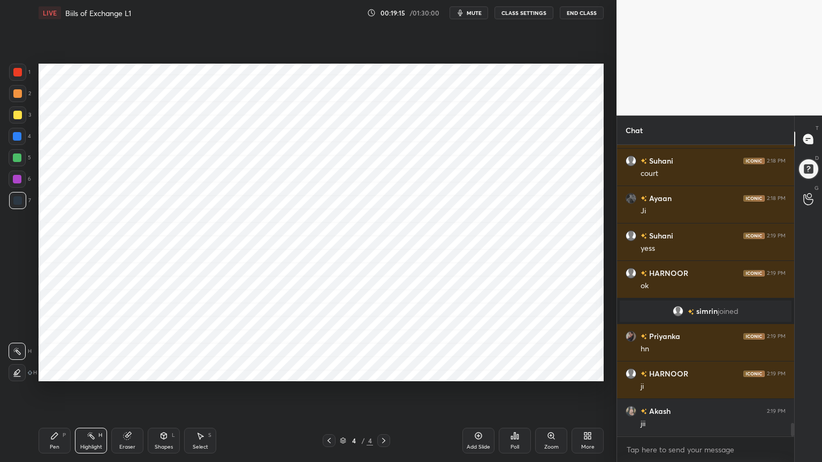
click at [57, 371] on div "Pen" at bounding box center [55, 447] width 10 height 5
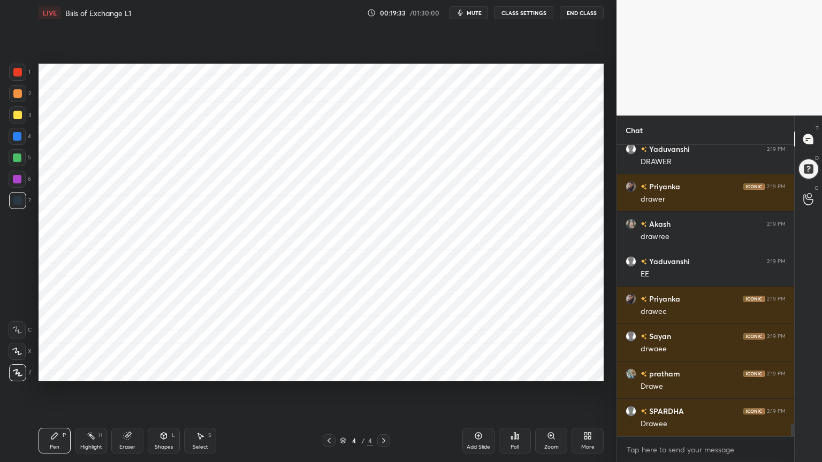
scroll to position [6473, 0]
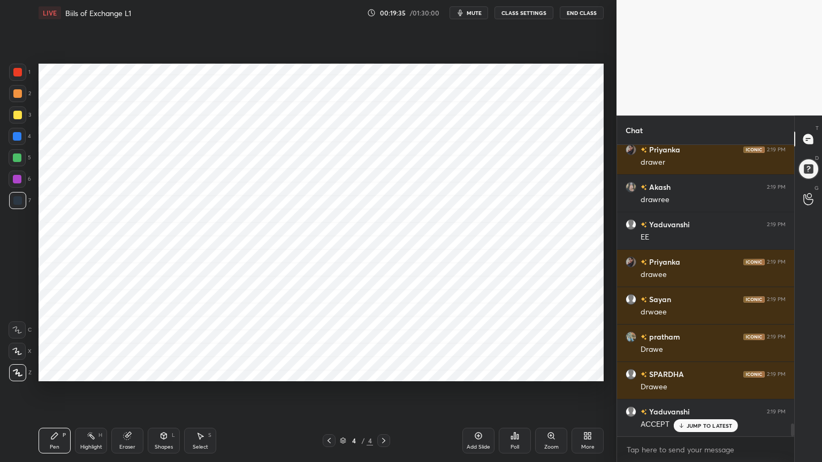
click at [20, 177] on div at bounding box center [17, 179] width 9 height 9
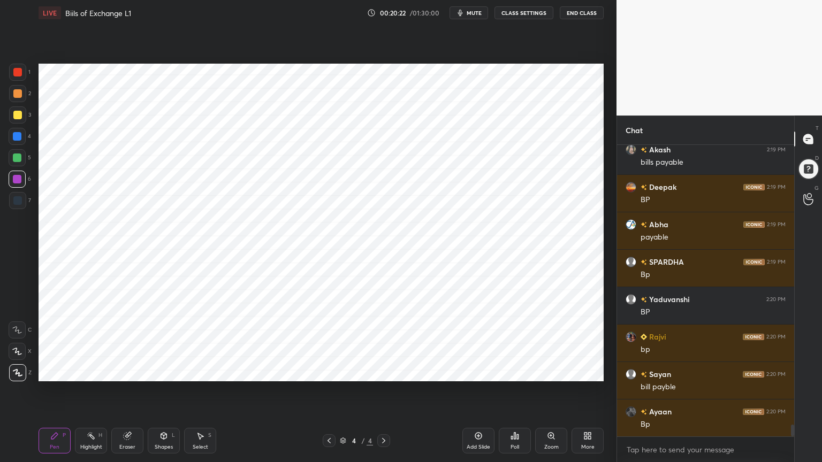
scroll to position [6911, 0]
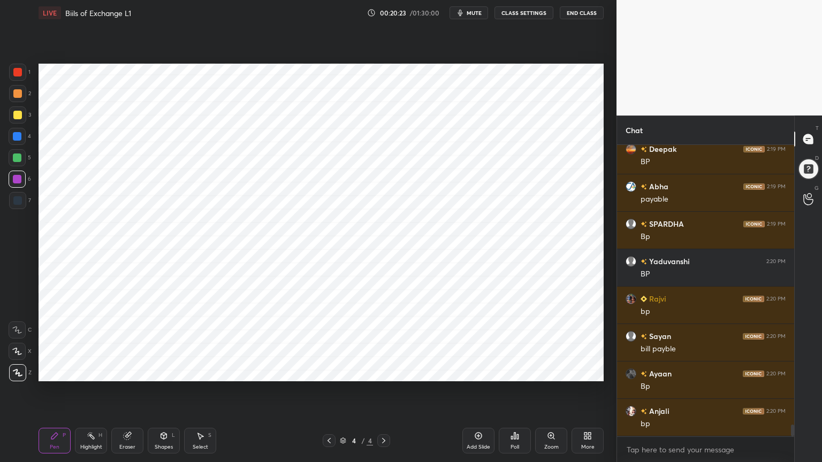
click at [18, 208] on div at bounding box center [17, 200] width 17 height 17
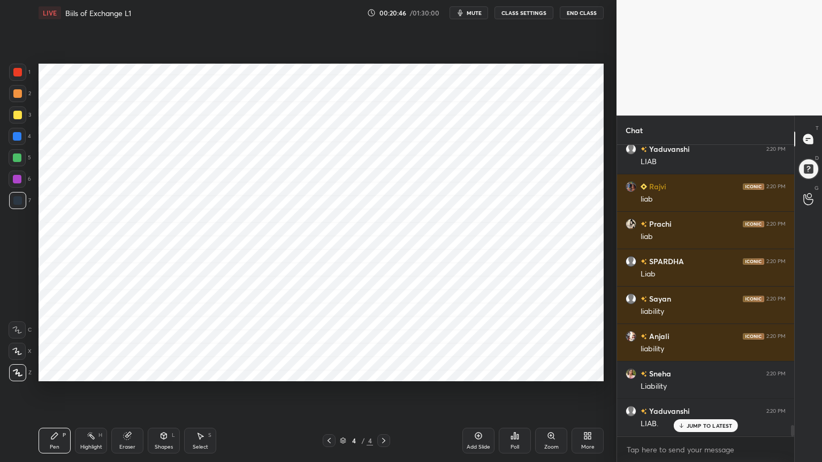
scroll to position [7322, 0]
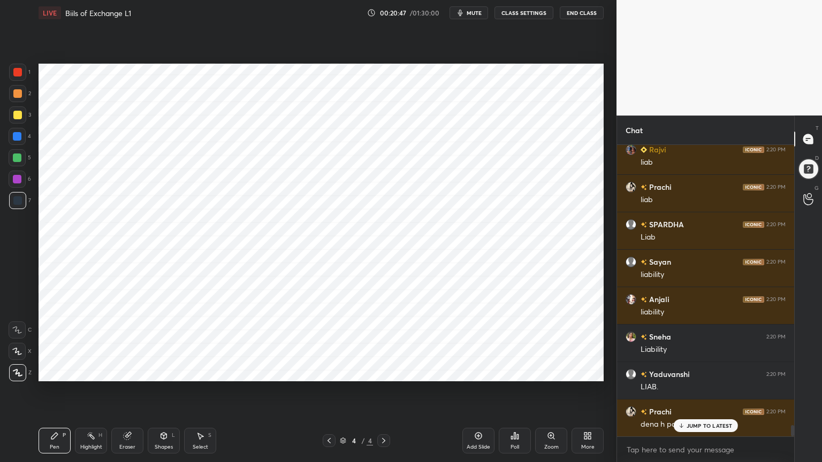
click at [6, 182] on div "1 2 3 4 5 6 7 C X Z C X Z E E Erase all H H" at bounding box center [17, 223] width 34 height 318
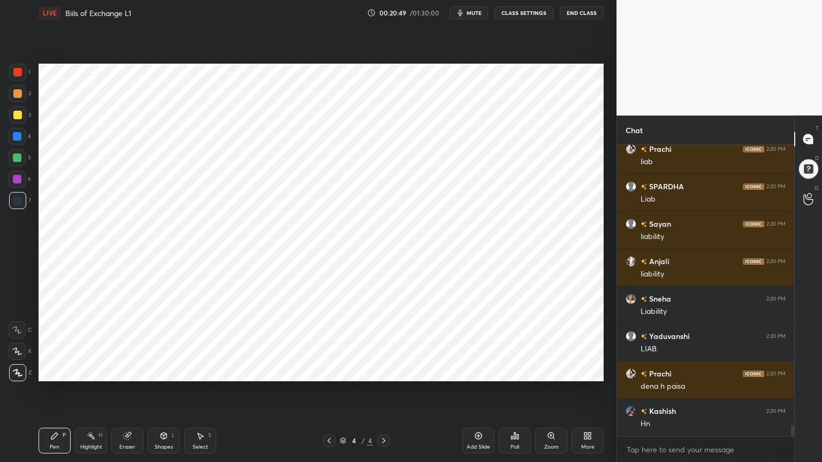
scroll to position [7397, 0]
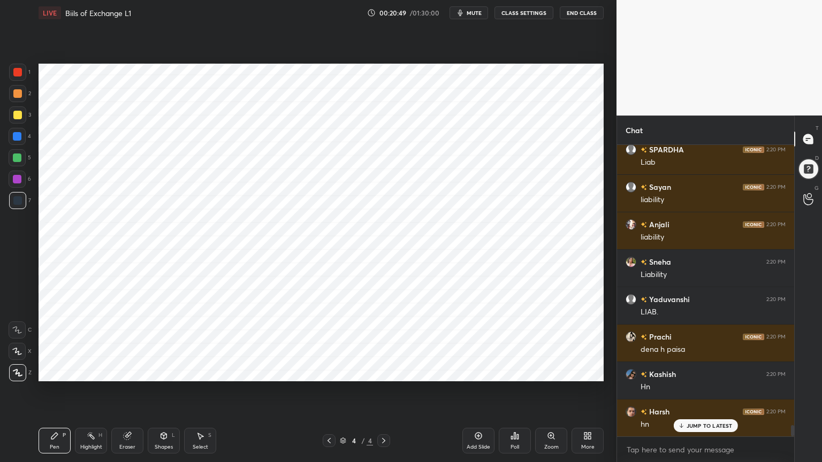
click at [14, 161] on div at bounding box center [17, 158] width 9 height 9
click at [92, 371] on div "Highlight H" at bounding box center [91, 441] width 32 height 26
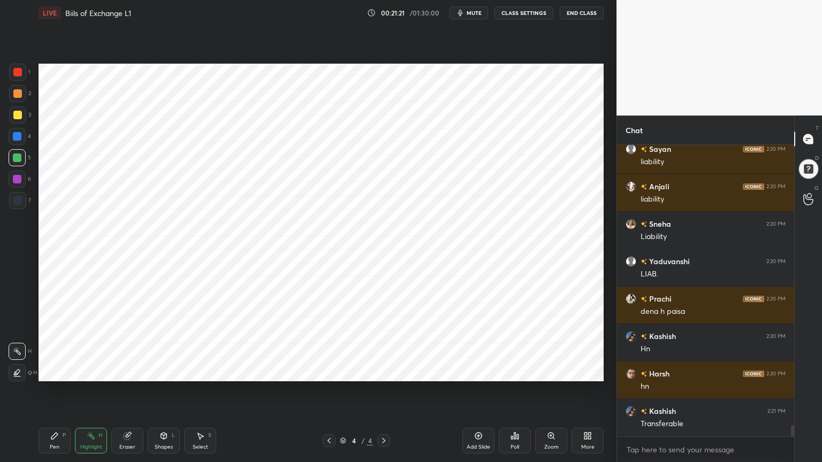
scroll to position [7461, 0]
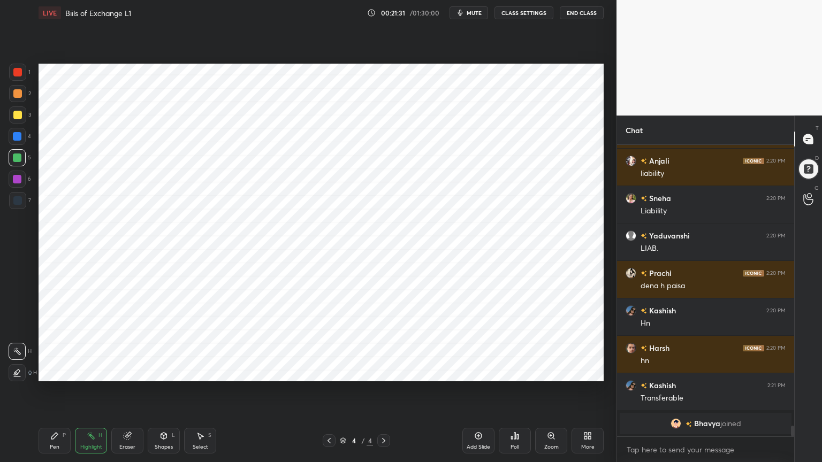
click at [56, 371] on div "Pen" at bounding box center [55, 447] width 10 height 5
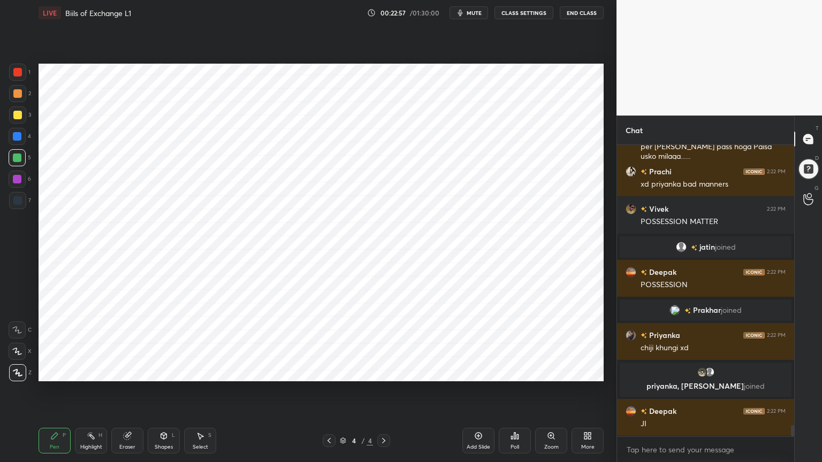
scroll to position [7449, 0]
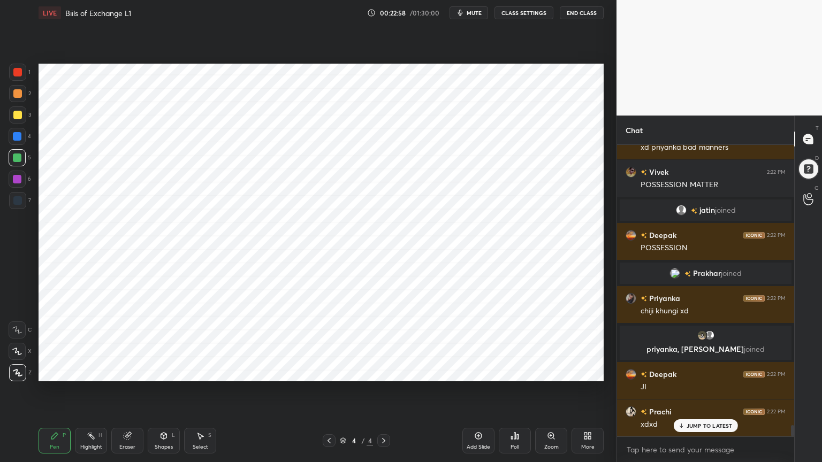
click at [86, 371] on div "Highlight H" at bounding box center [91, 441] width 32 height 26
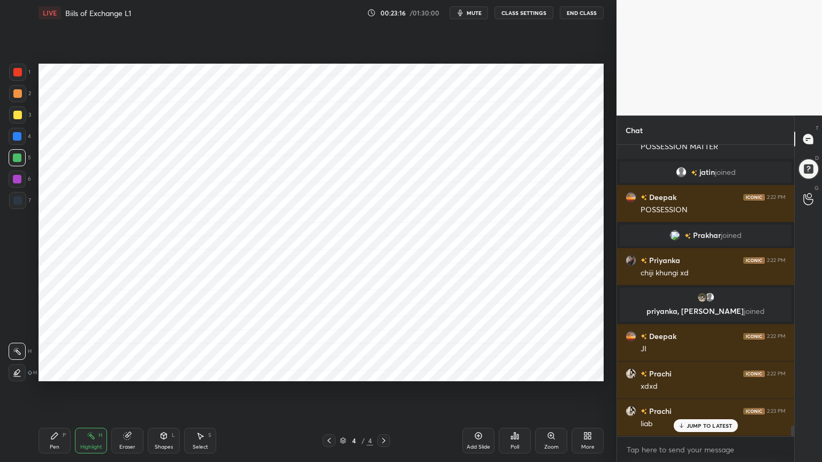
scroll to position [7524, 0]
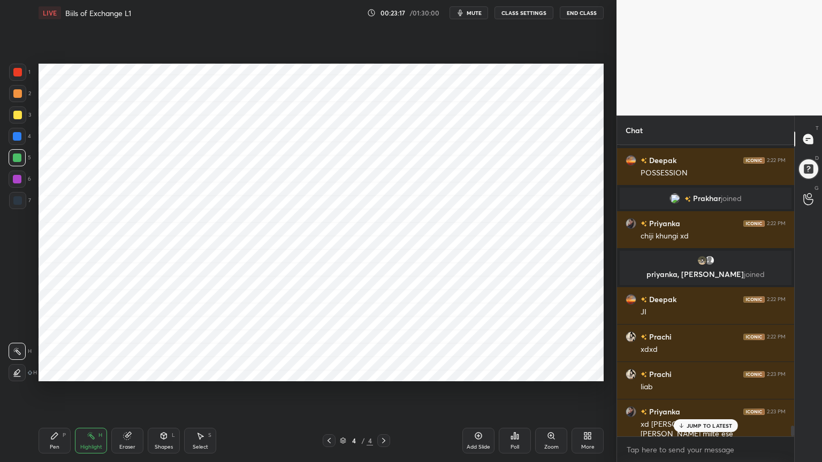
click at [482, 371] on icon at bounding box center [478, 436] width 9 height 9
click at [18, 135] on div at bounding box center [17, 136] width 9 height 9
click at [58, 371] on div "Pen" at bounding box center [55, 447] width 10 height 5
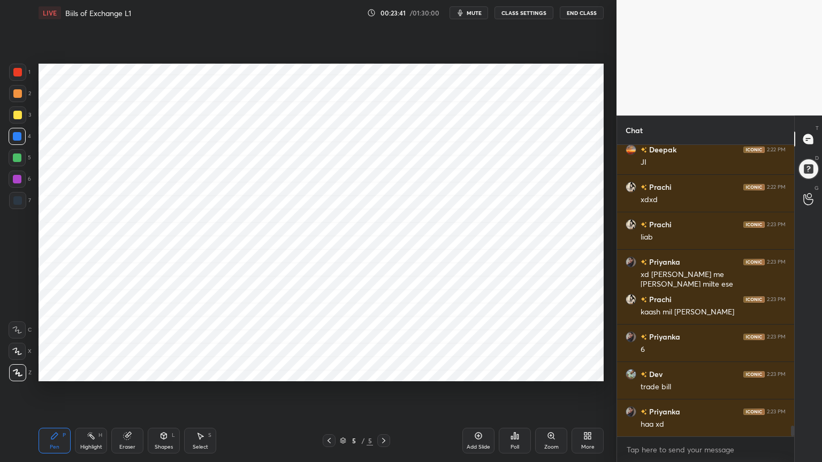
scroll to position [7711, 0]
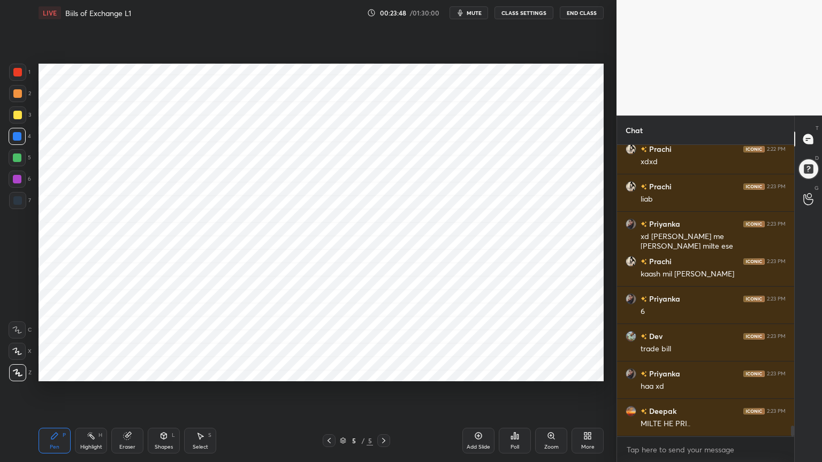
click at [17, 200] on div at bounding box center [17, 200] width 9 height 9
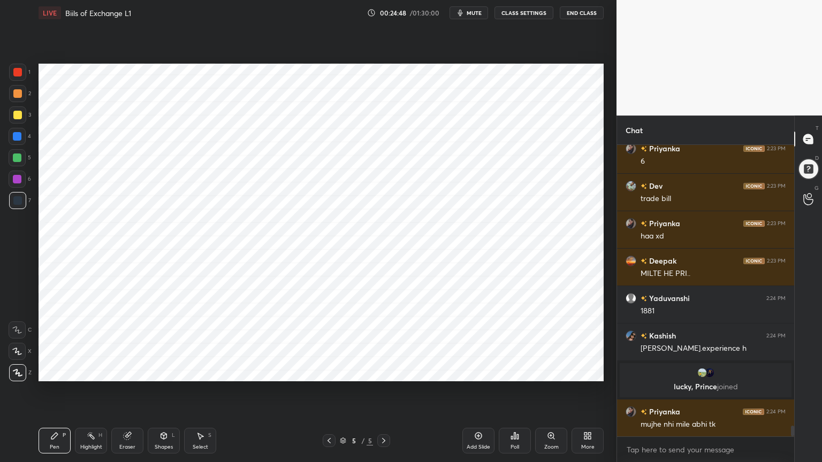
scroll to position [7771, 0]
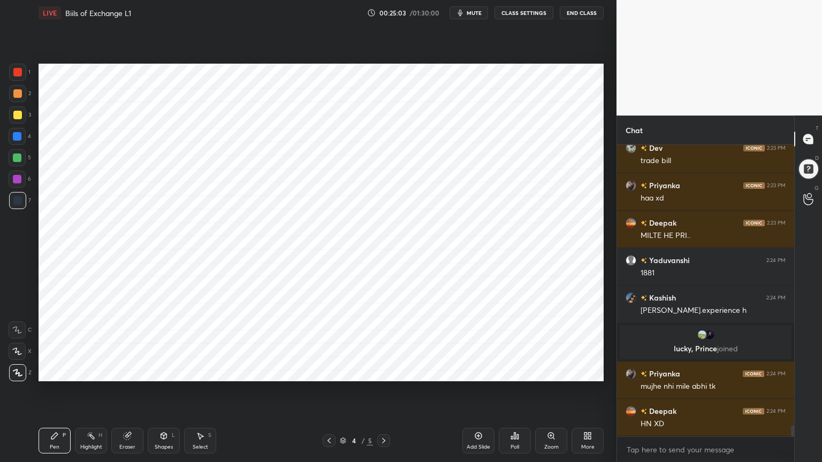
click at [92, 371] on div "Highlight" at bounding box center [91, 447] width 22 height 5
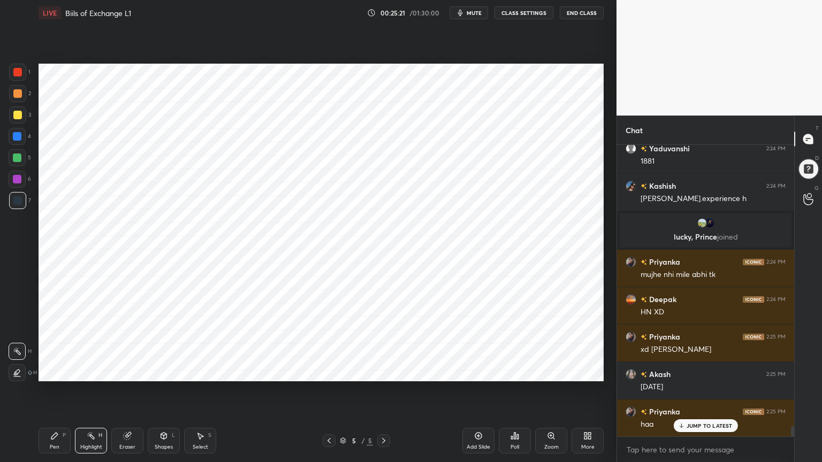
scroll to position [7921, 0]
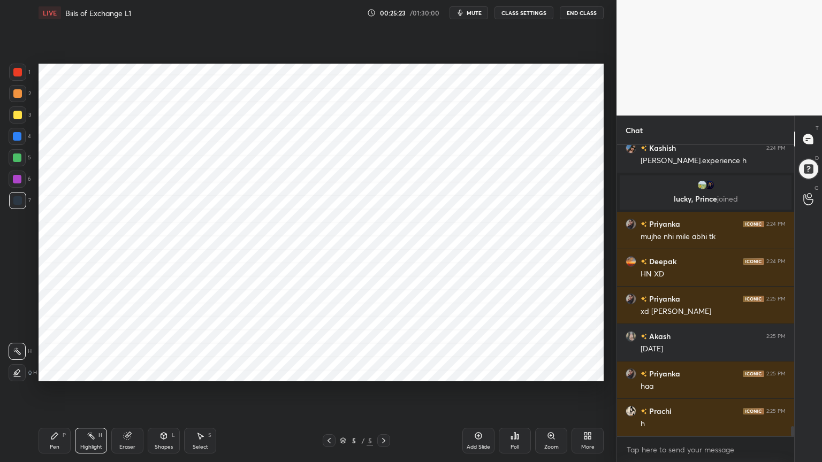
click at [56, 371] on div "Pen" at bounding box center [55, 447] width 10 height 5
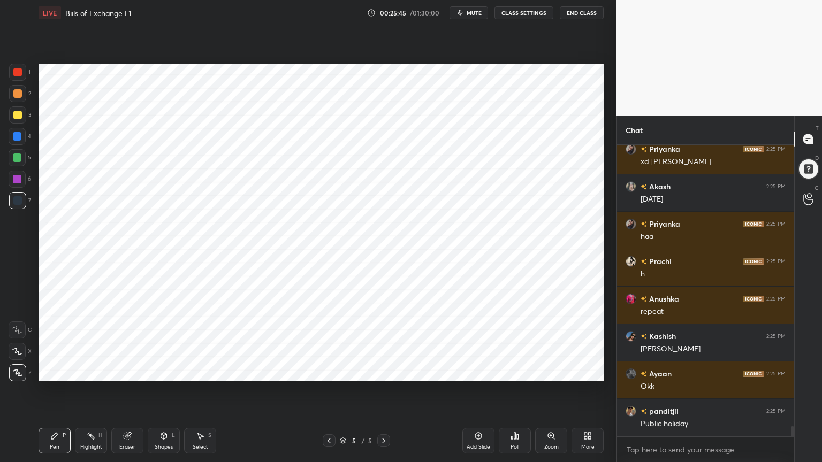
scroll to position [8108, 0]
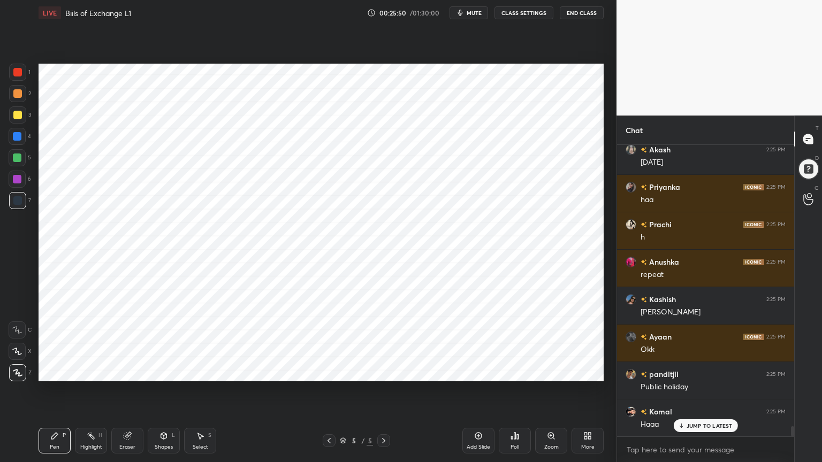
click at [20, 73] on div at bounding box center [17, 72] width 9 height 9
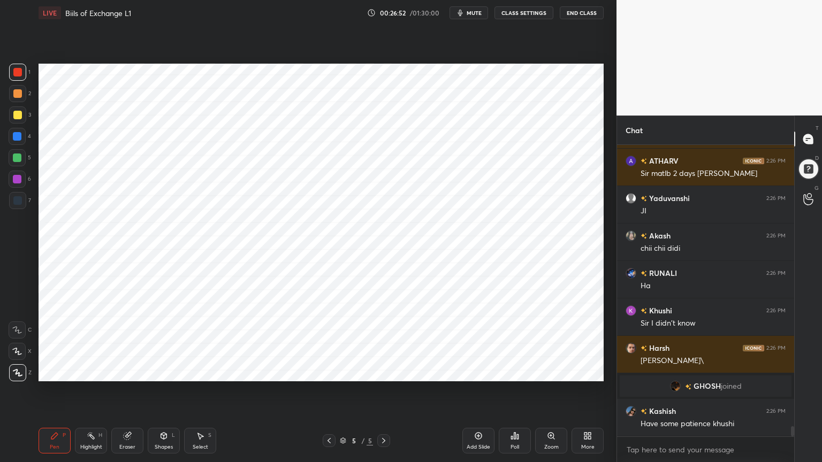
scroll to position [8316, 0]
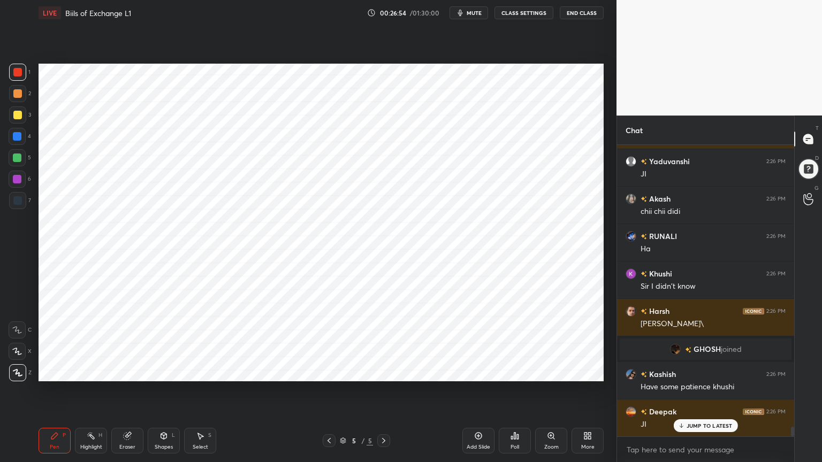
click at [12, 209] on div at bounding box center [17, 200] width 17 height 17
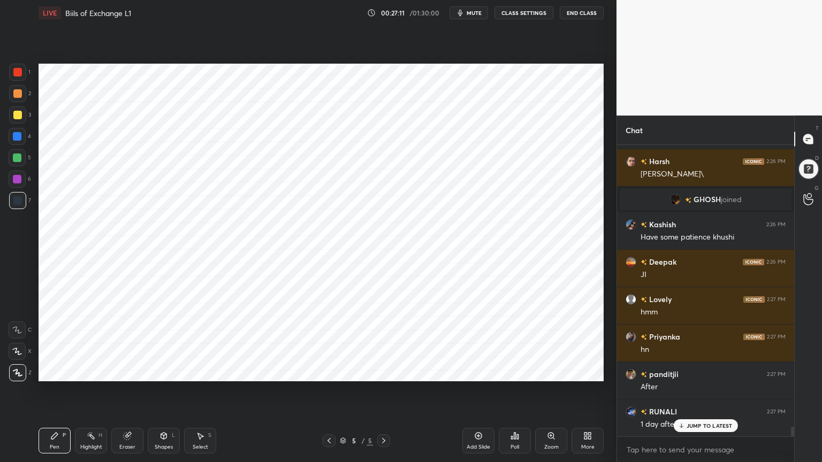
scroll to position [8503, 0]
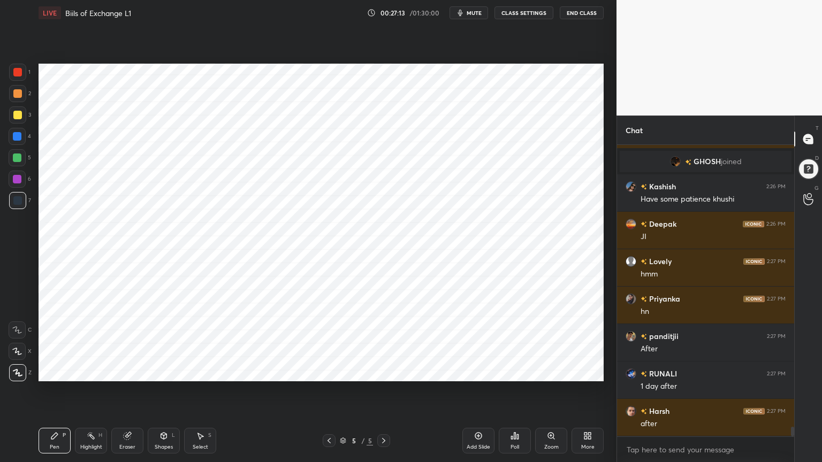
click at [11, 183] on div at bounding box center [17, 179] width 17 height 17
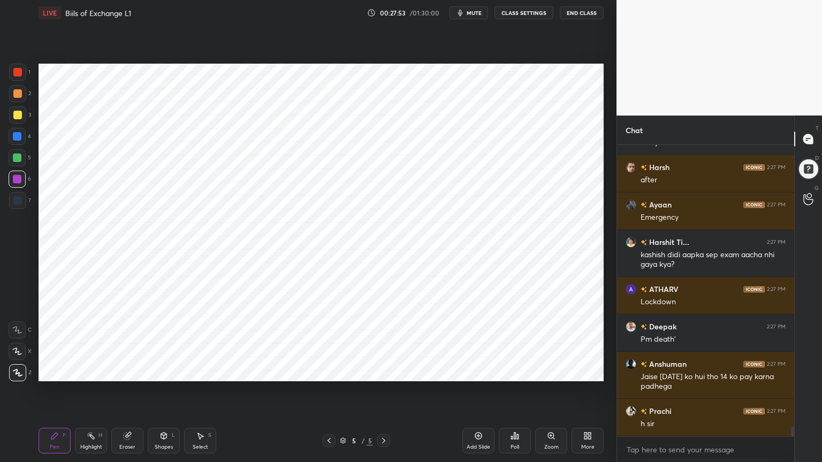
scroll to position [8784, 0]
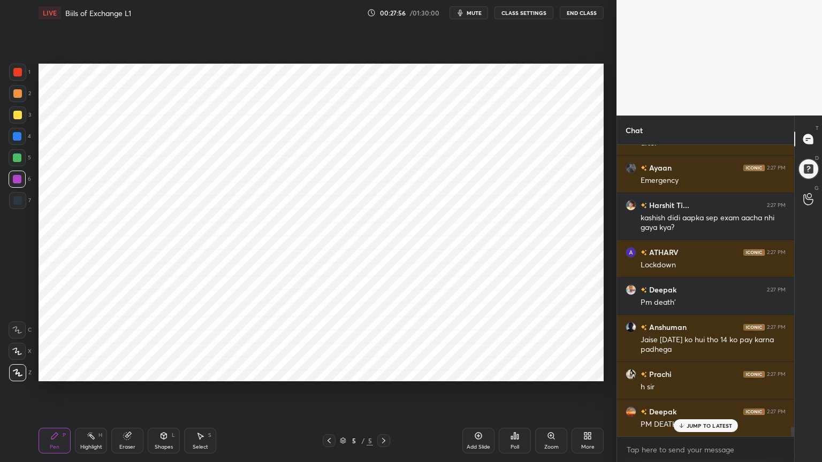
click at [12, 143] on div at bounding box center [17, 136] width 17 height 17
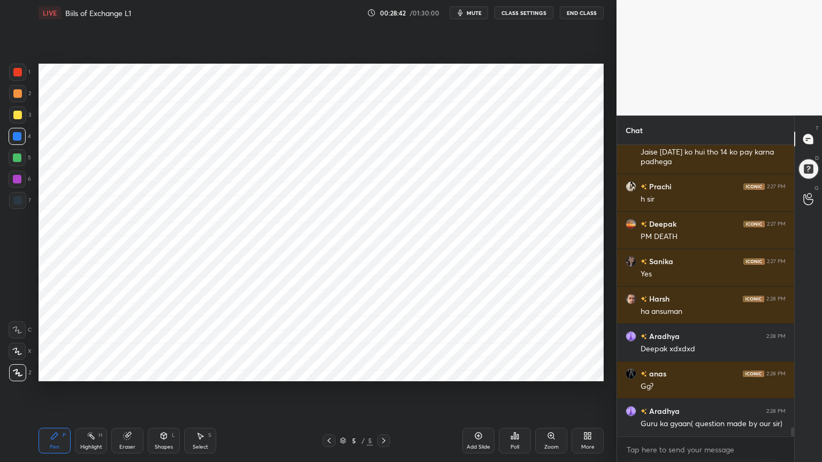
scroll to position [9009, 0]
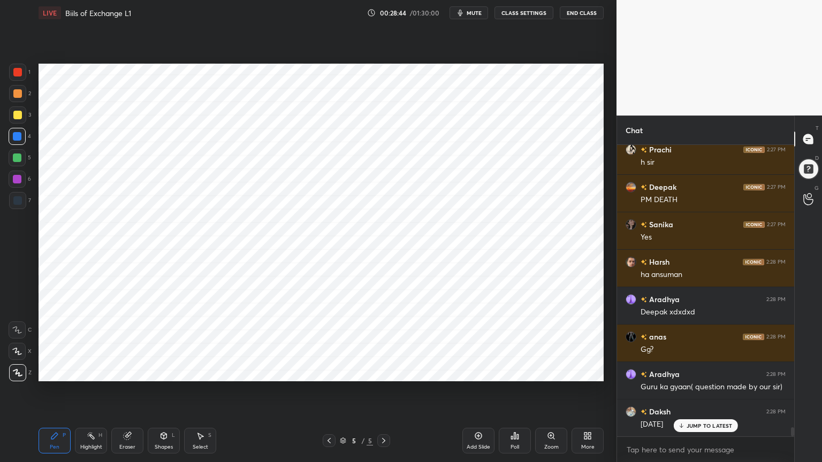
click at [21, 196] on div at bounding box center [17, 200] width 17 height 17
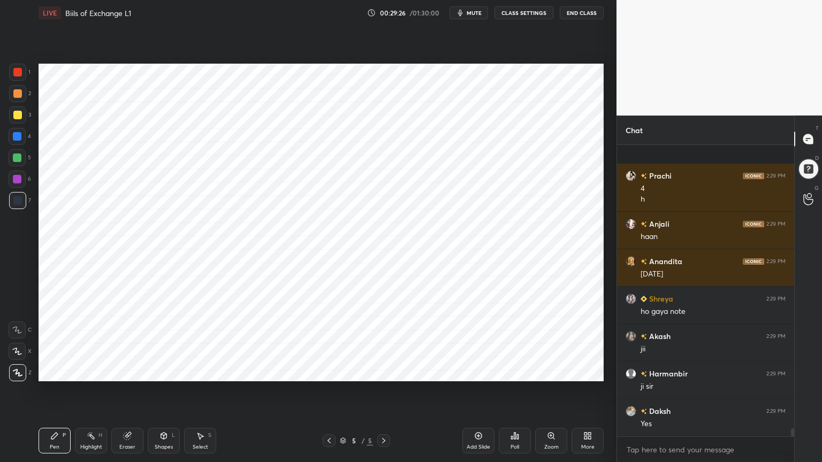
scroll to position [10057, 0]
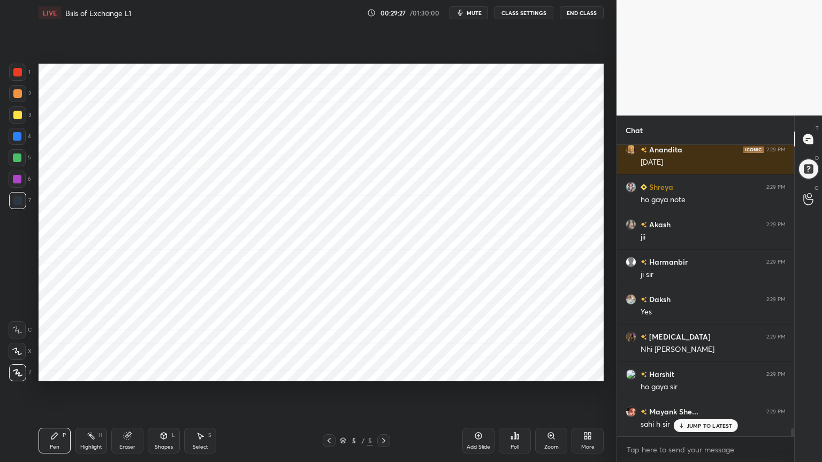
click at [487, 371] on div "Add Slide" at bounding box center [478, 441] width 32 height 26
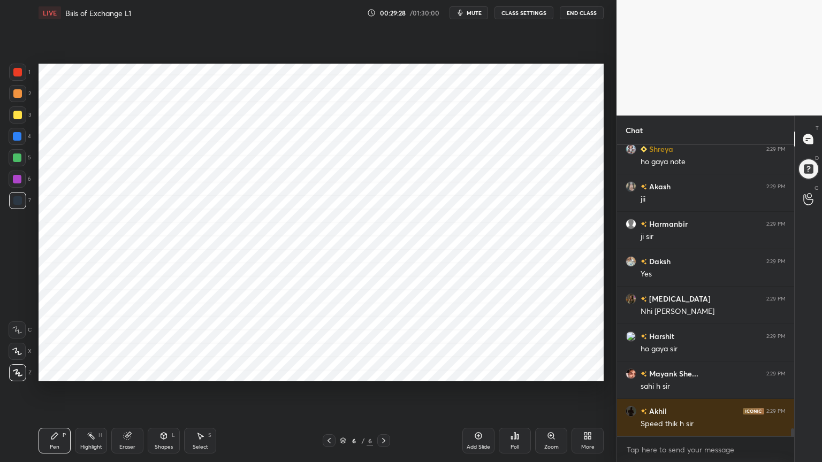
click at [22, 135] on div at bounding box center [17, 136] width 17 height 17
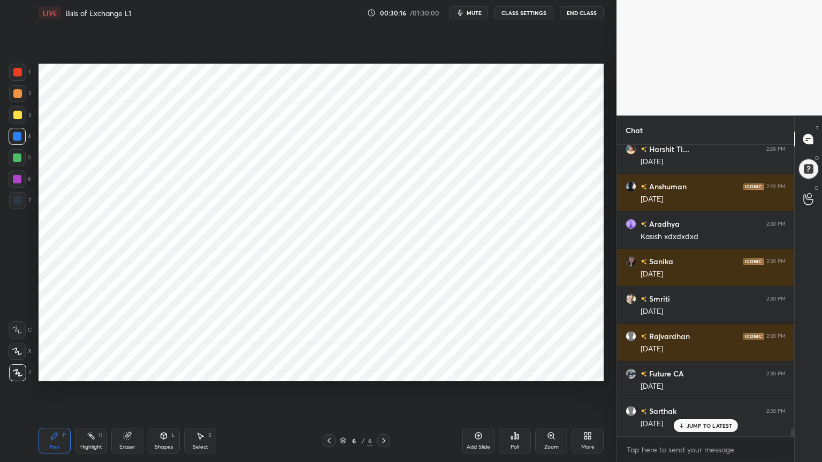
scroll to position [10591, 0]
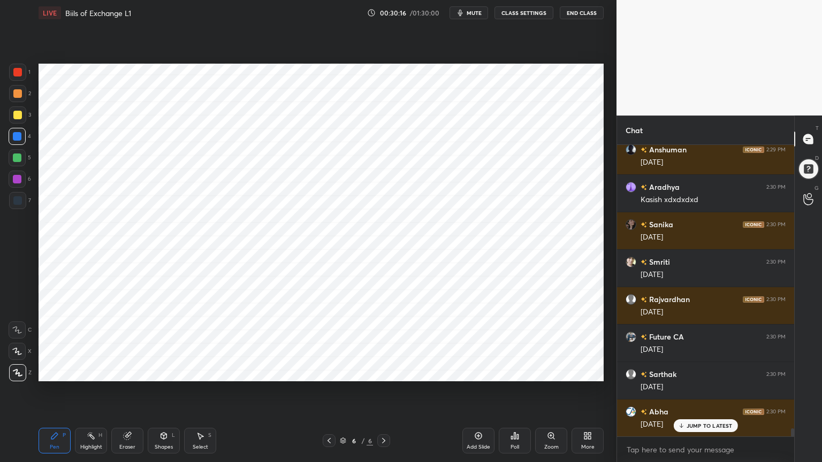
click at [19, 195] on div at bounding box center [17, 200] width 17 height 17
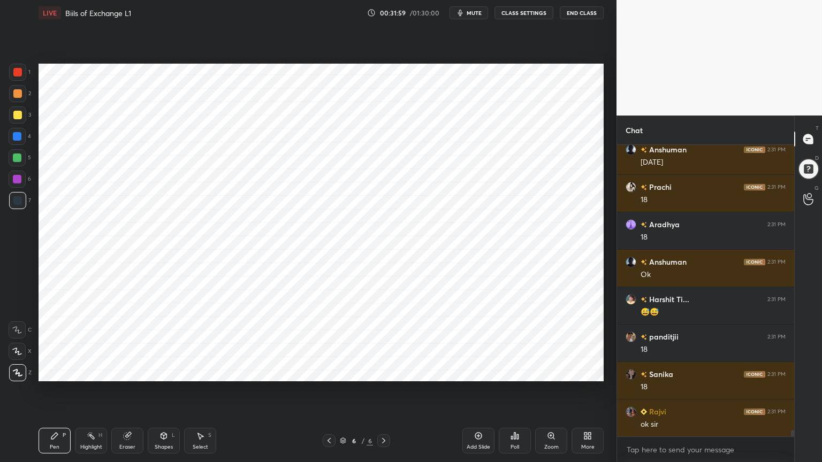
scroll to position [12876, 0]
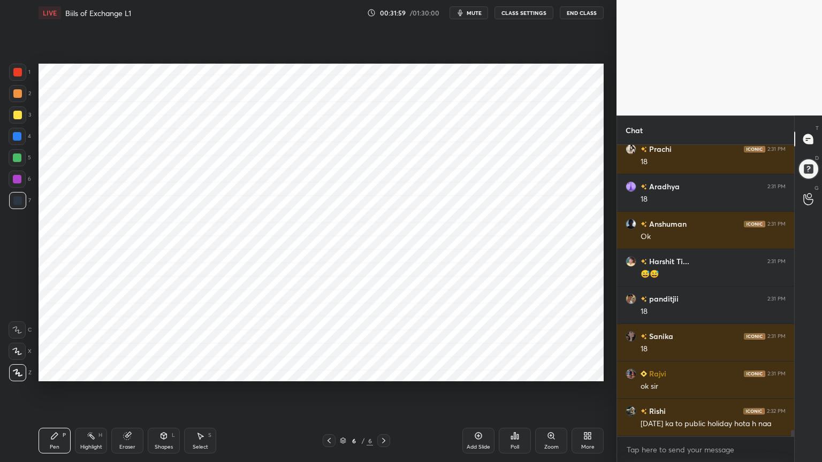
click at [21, 134] on div at bounding box center [17, 136] width 9 height 9
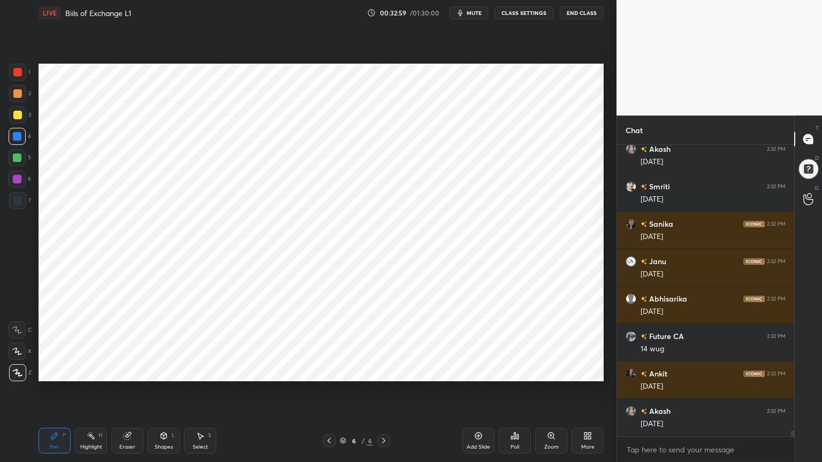
scroll to position [13682, 0]
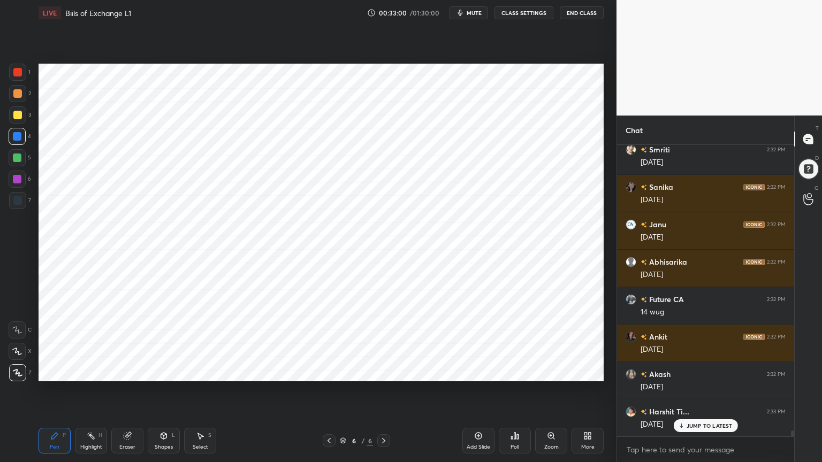
click at [20, 199] on div at bounding box center [17, 200] width 9 height 9
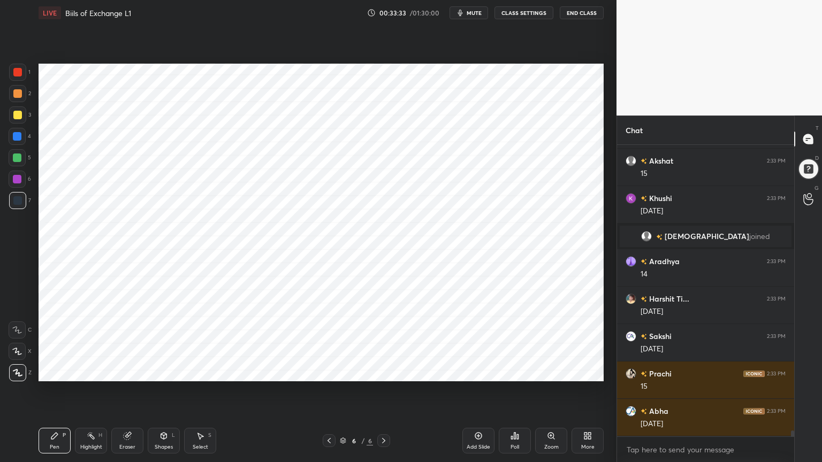
scroll to position [14681, 0]
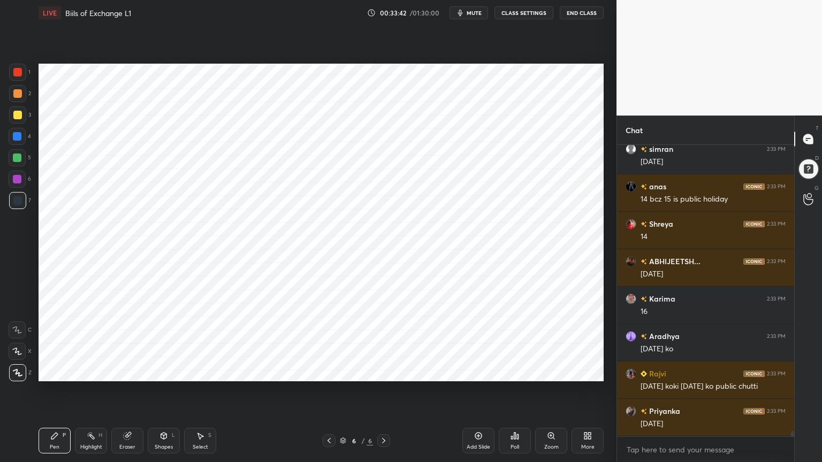
click at [159, 371] on div "Shapes L" at bounding box center [164, 441] width 32 height 26
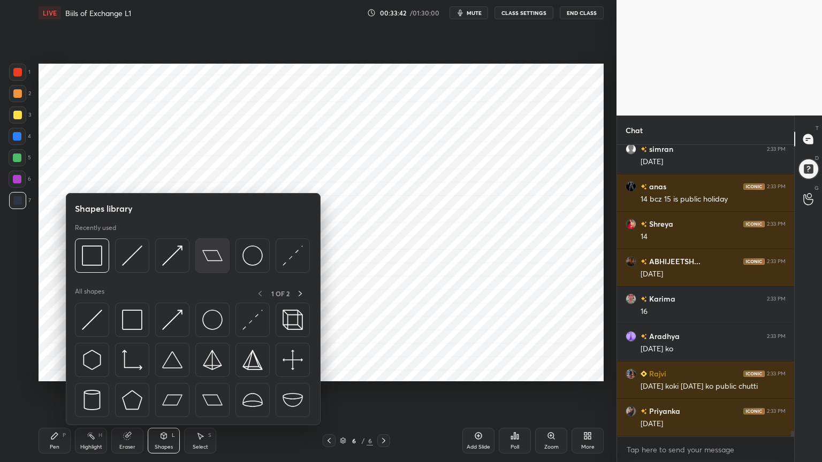
click at [223, 253] on div at bounding box center [212, 256] width 34 height 34
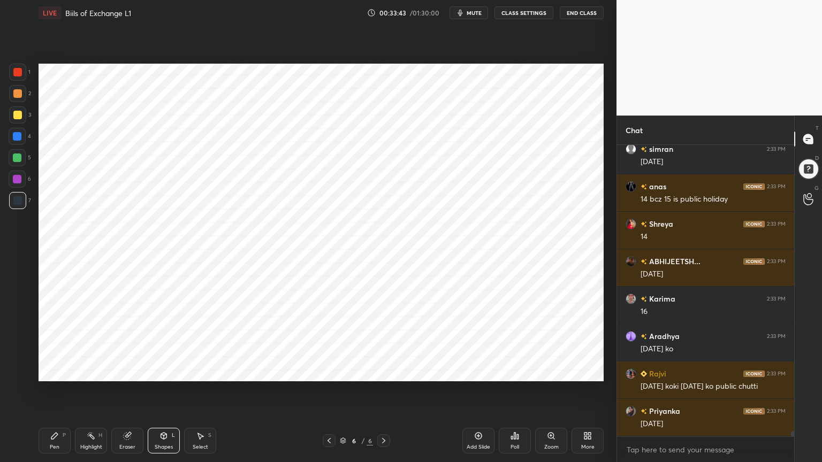
click at [167, 371] on div "Shapes L" at bounding box center [164, 441] width 32 height 26
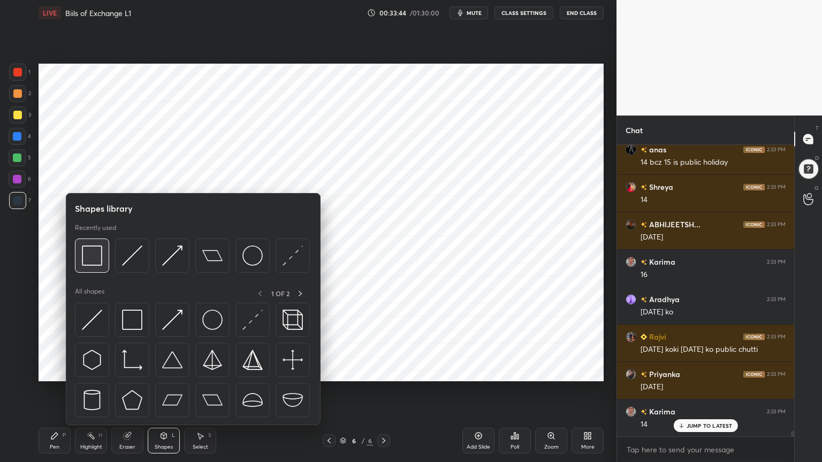
click at [94, 257] on img at bounding box center [92, 256] width 20 height 20
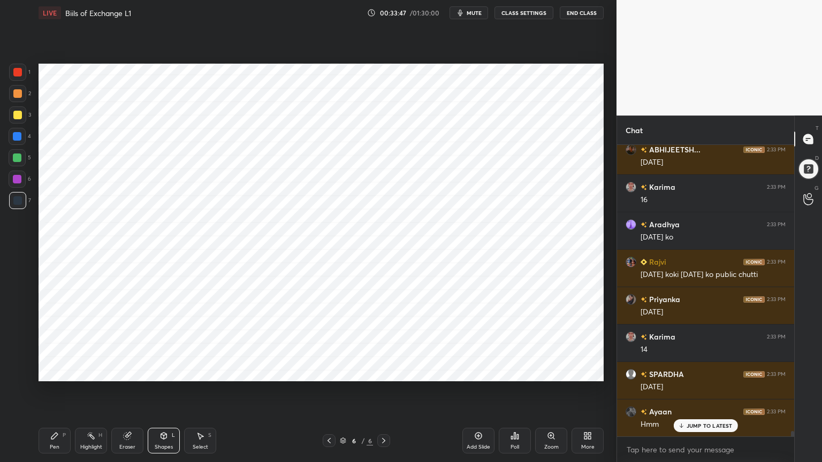
click at [50, 371] on div "Pen" at bounding box center [55, 447] width 10 height 5
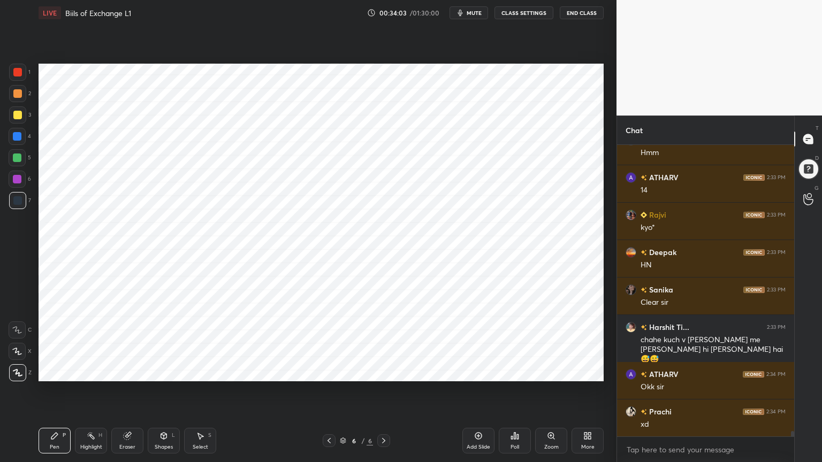
scroll to position [15366, 0]
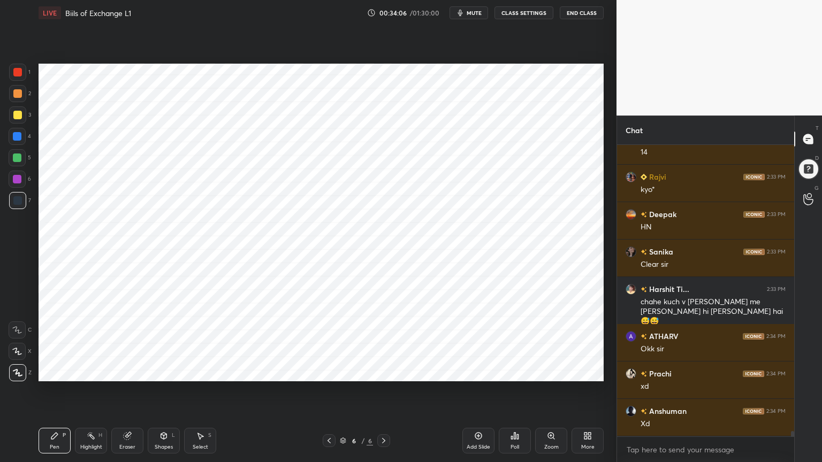
click at [479, 371] on icon at bounding box center [478, 436] width 7 height 7
click at [18, 136] on div at bounding box center [17, 136] width 9 height 9
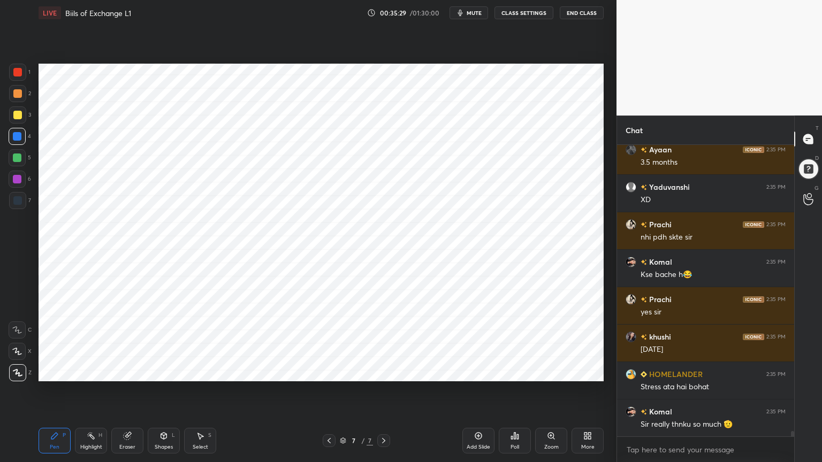
scroll to position [15862, 0]
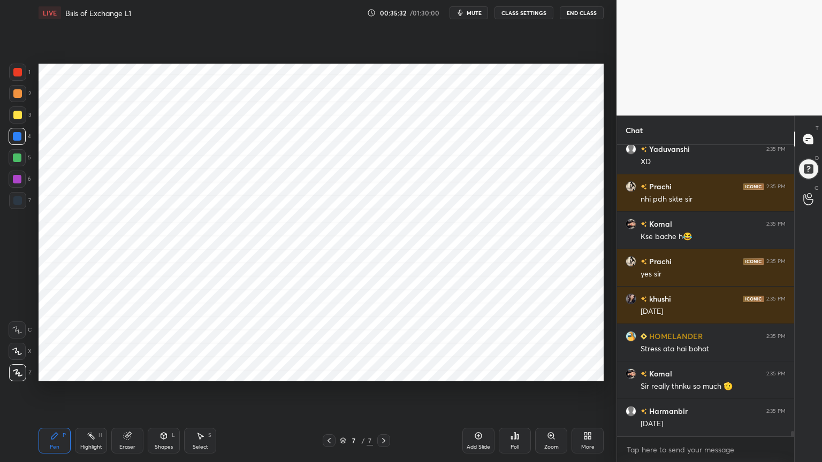
click at [90, 371] on div "Highlight H" at bounding box center [91, 441] width 32 height 26
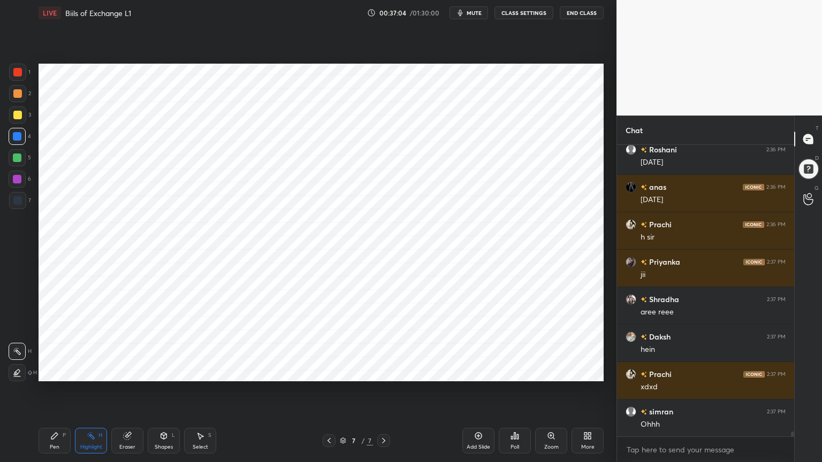
scroll to position [18232, 0]
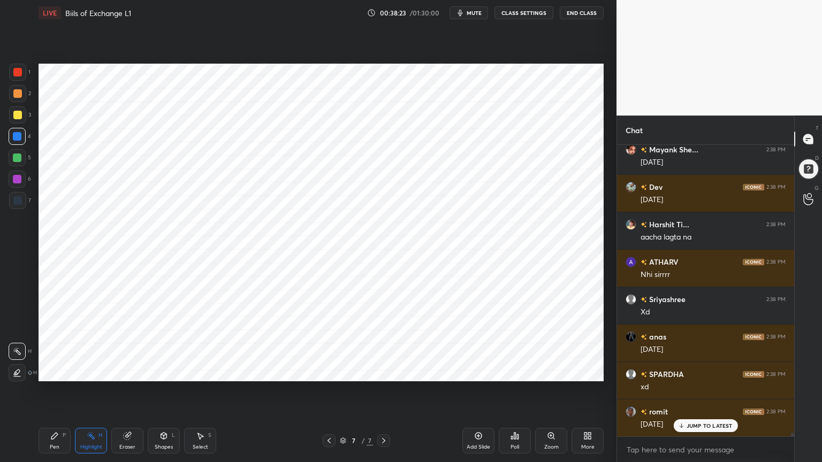
click at [19, 204] on div at bounding box center [17, 200] width 9 height 9
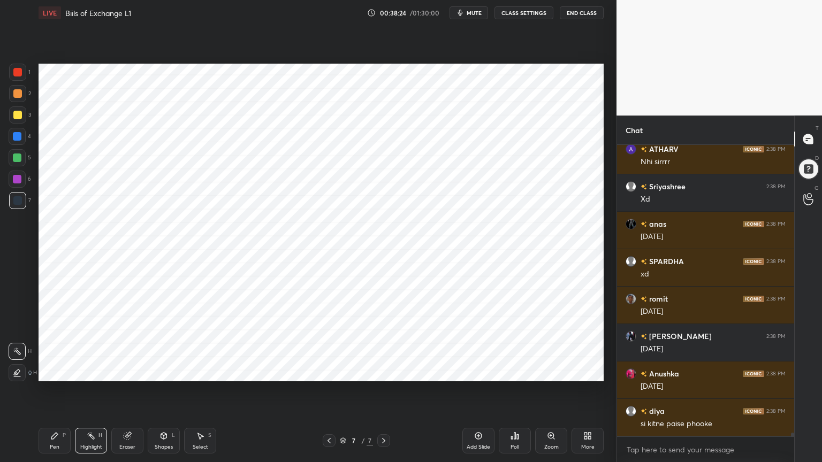
click at [55, 371] on div "Pen P" at bounding box center [55, 441] width 32 height 26
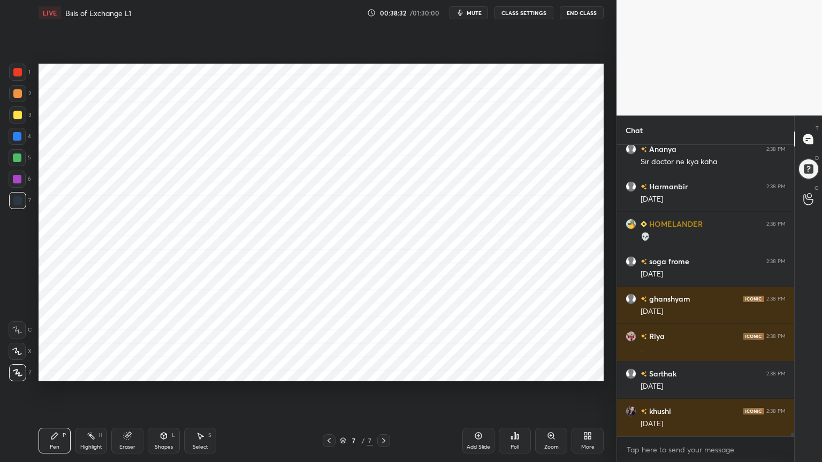
click at [88, 371] on div "Highlight H" at bounding box center [91, 441] width 32 height 26
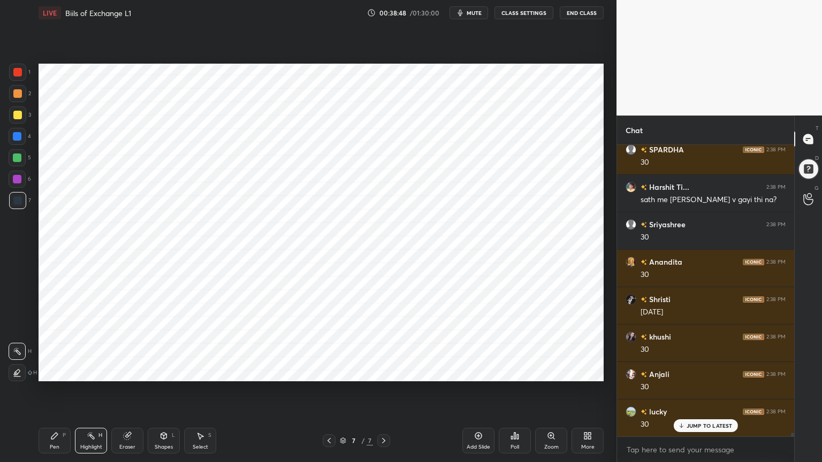
click at [56, 371] on div "Pen P" at bounding box center [55, 441] width 32 height 26
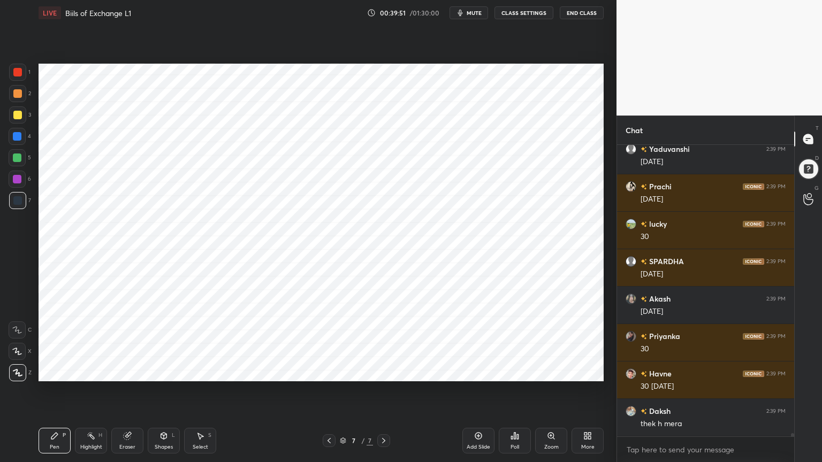
scroll to position [24507, 0]
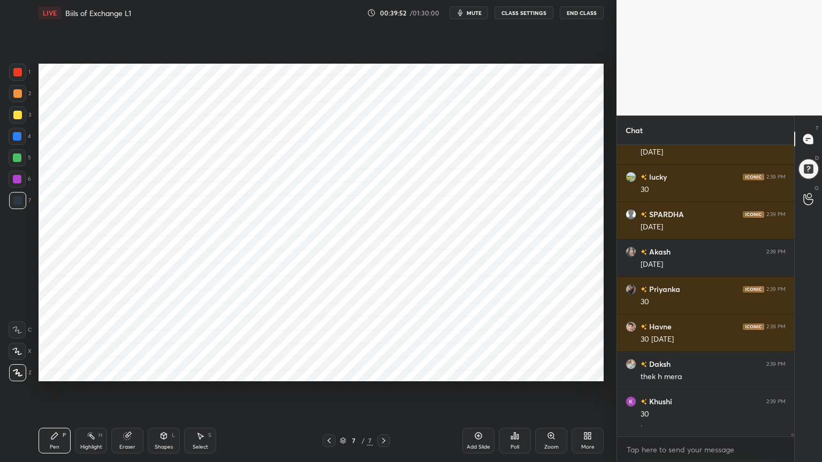
click at [164, 371] on div "Shapes L" at bounding box center [164, 441] width 32 height 26
click at [164, 371] on div "Shapes" at bounding box center [164, 447] width 18 height 5
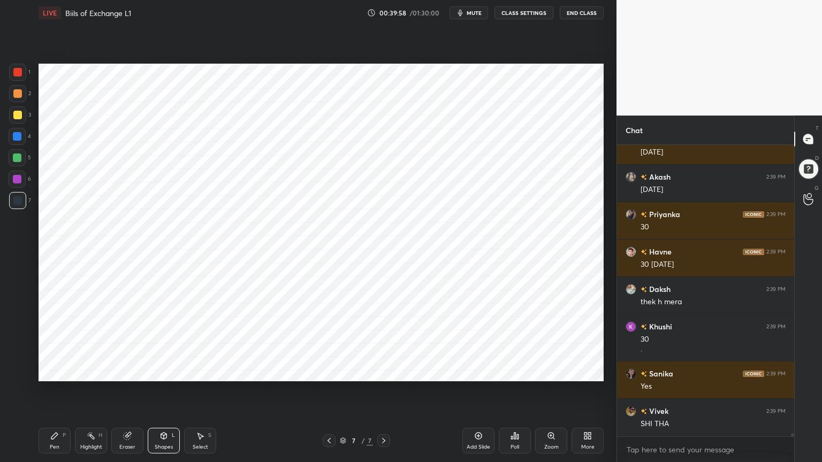
scroll to position [24619, 0]
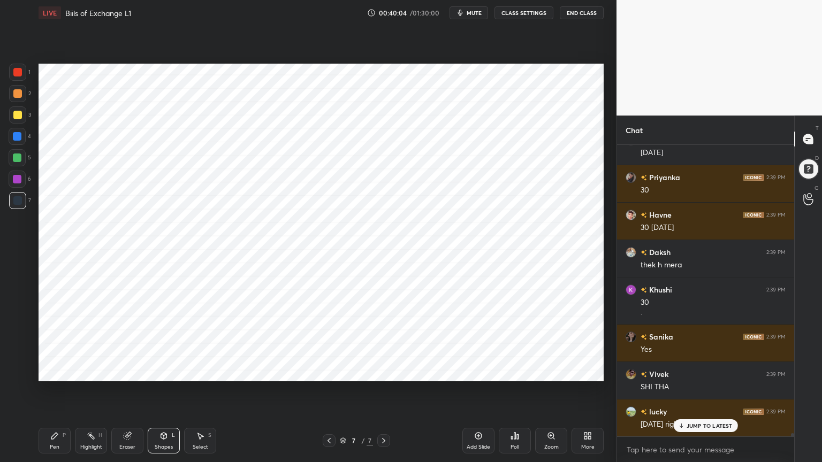
click at [24, 137] on div at bounding box center [17, 136] width 17 height 17
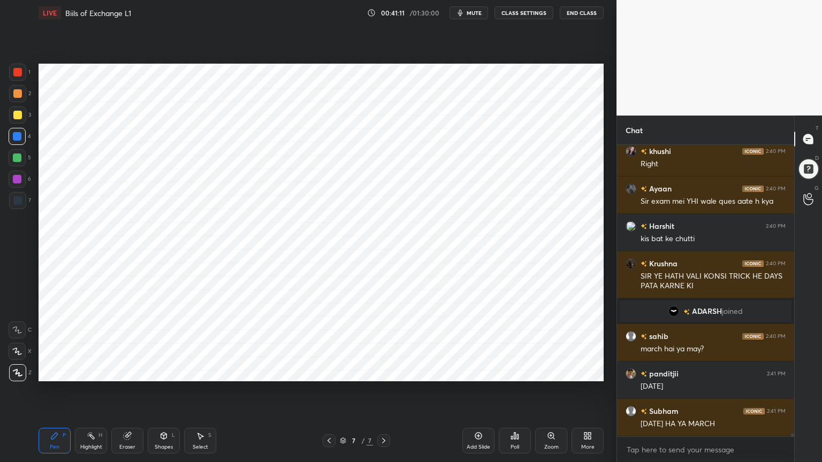
scroll to position [25141, 0]
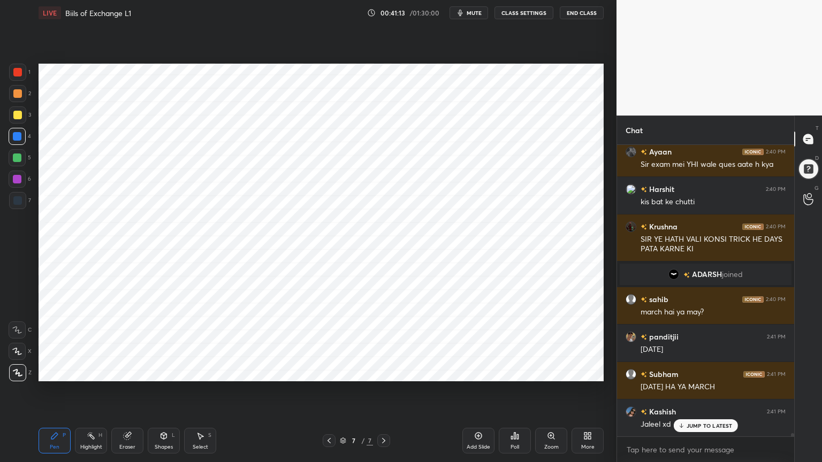
click at [120, 371] on div "Eraser" at bounding box center [127, 447] width 16 height 5
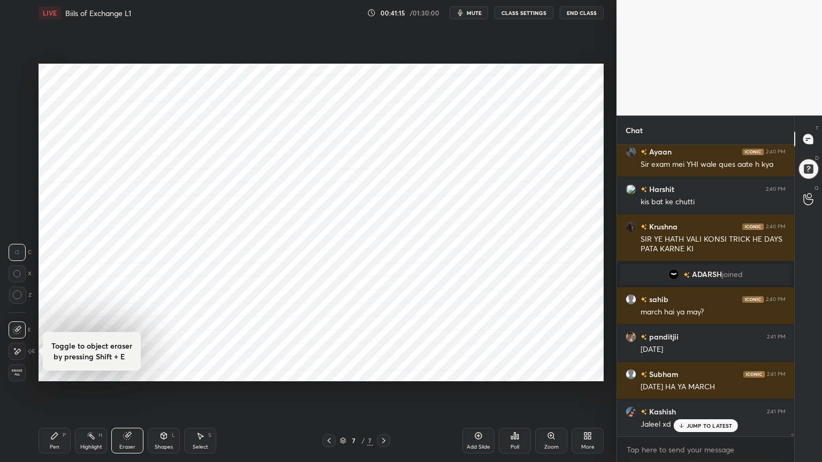
click at [58, 371] on div "Pen P" at bounding box center [55, 441] width 32 height 26
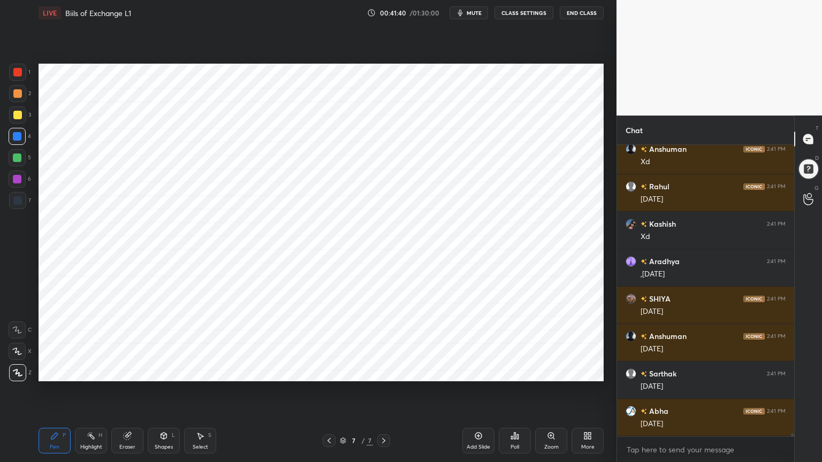
scroll to position [25591, 0]
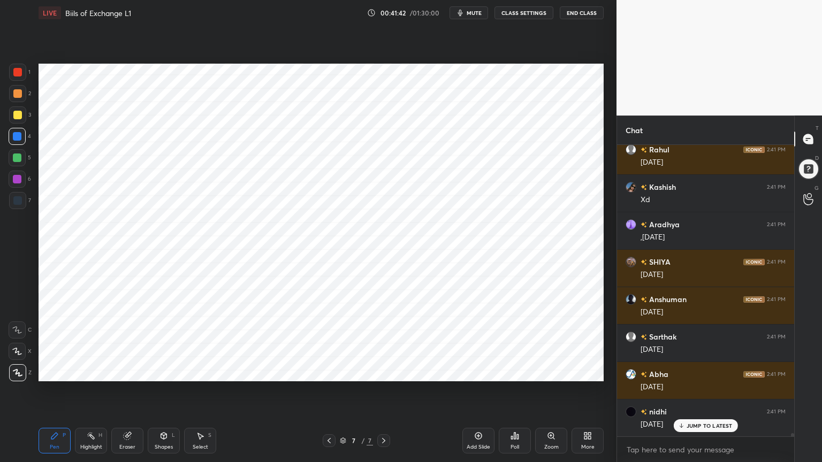
click at [19, 194] on div at bounding box center [17, 200] width 17 height 17
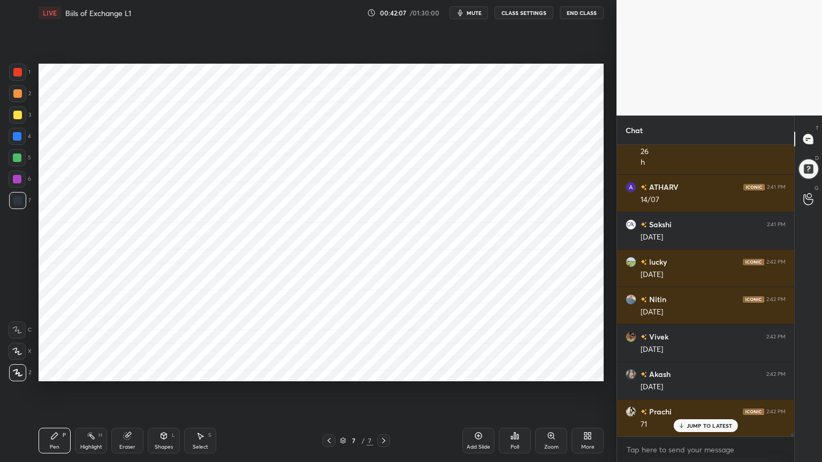
scroll to position [26351, 0]
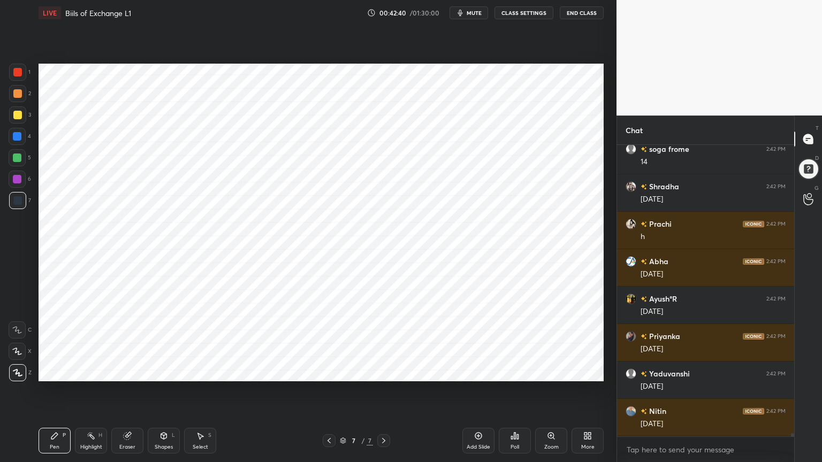
click at [160, 371] on div "Shapes L" at bounding box center [164, 441] width 32 height 26
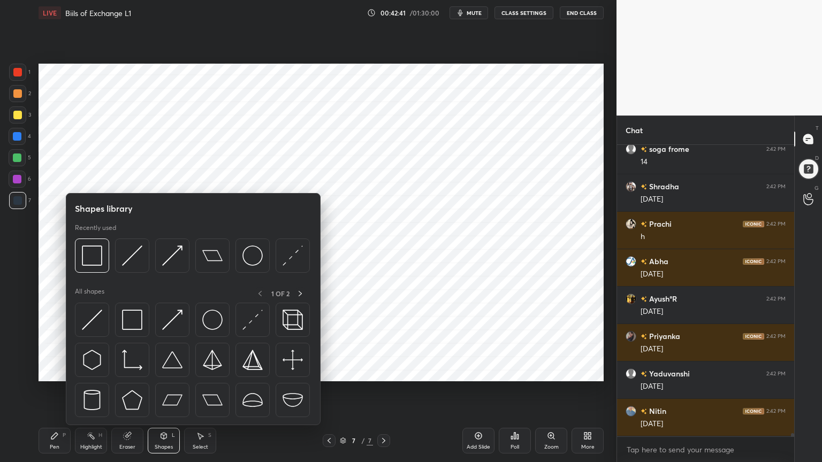
click at [158, 371] on div "Shapes L" at bounding box center [164, 441] width 32 height 26
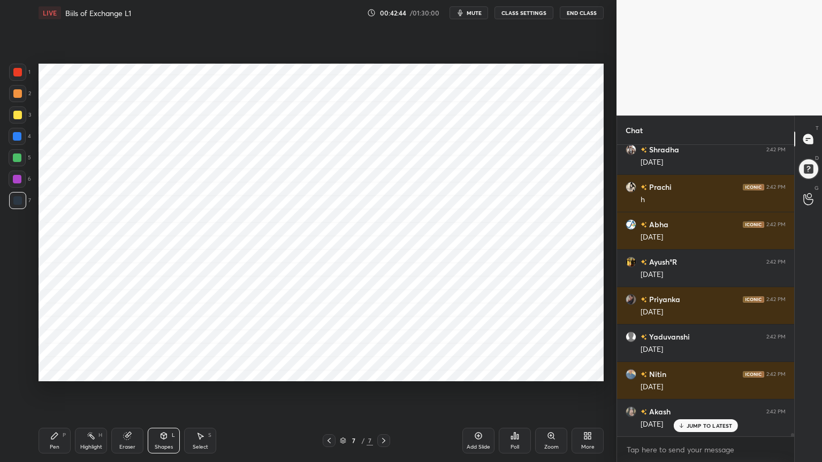
click at [58, 371] on div "Pen" at bounding box center [55, 447] width 10 height 5
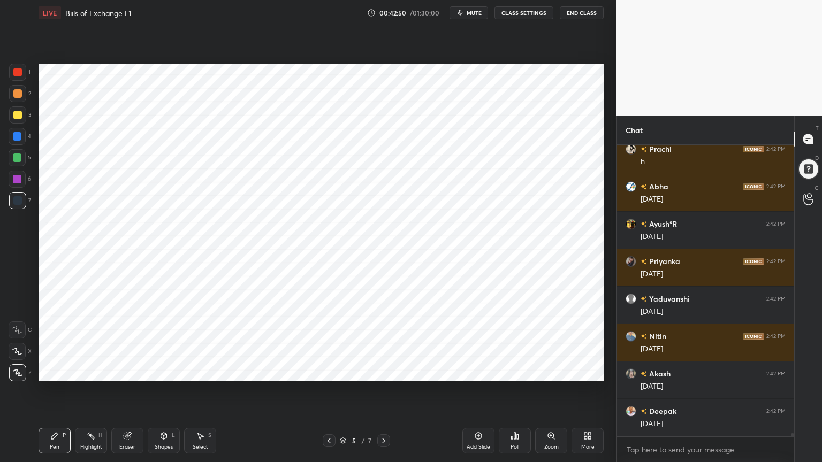
click at [84, 371] on div "Highlight" at bounding box center [91, 447] width 22 height 5
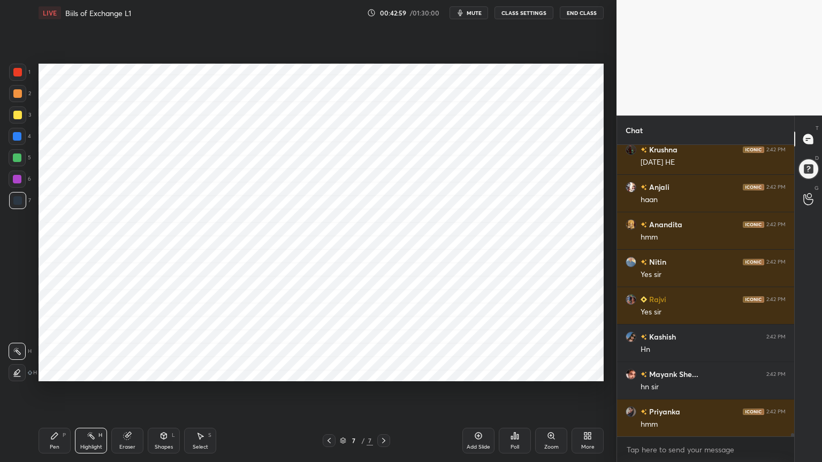
click at [482, 371] on icon at bounding box center [478, 436] width 9 height 9
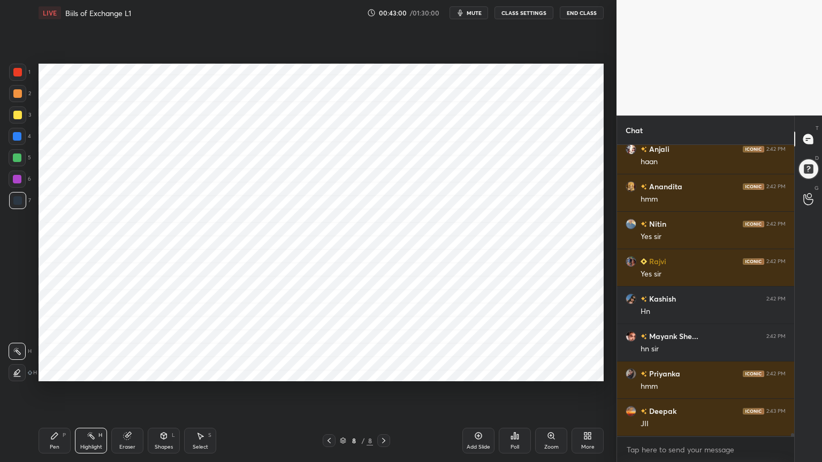
click at [24, 138] on div at bounding box center [17, 136] width 17 height 17
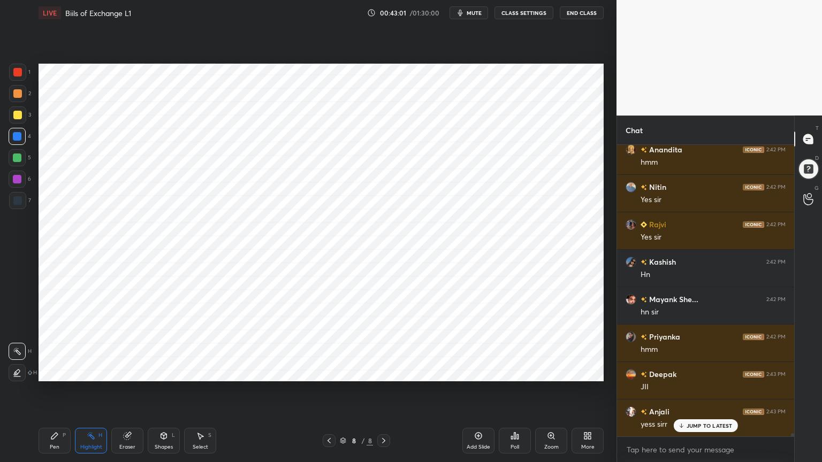
click at [45, 371] on div "Pen P" at bounding box center [55, 441] width 32 height 26
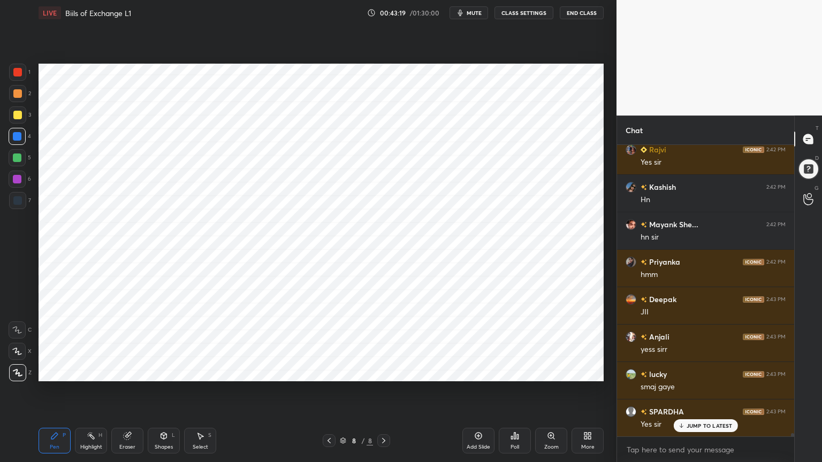
click at [163, 371] on icon at bounding box center [163, 436] width 9 height 9
click at [161, 371] on div "Shapes L" at bounding box center [164, 441] width 32 height 26
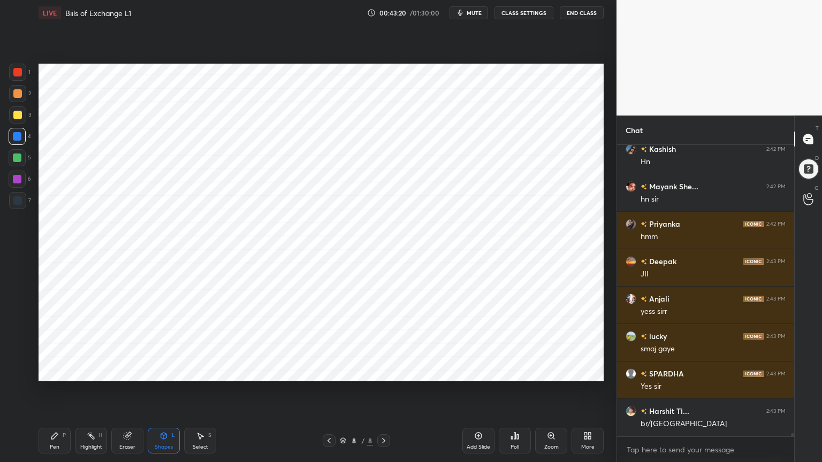
click at [171, 371] on div "Shapes L" at bounding box center [164, 441] width 32 height 26
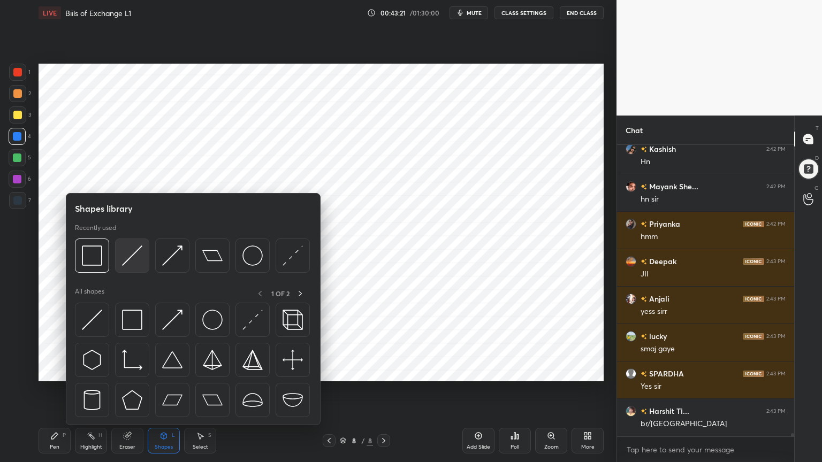
click at [128, 258] on img at bounding box center [132, 256] width 20 height 20
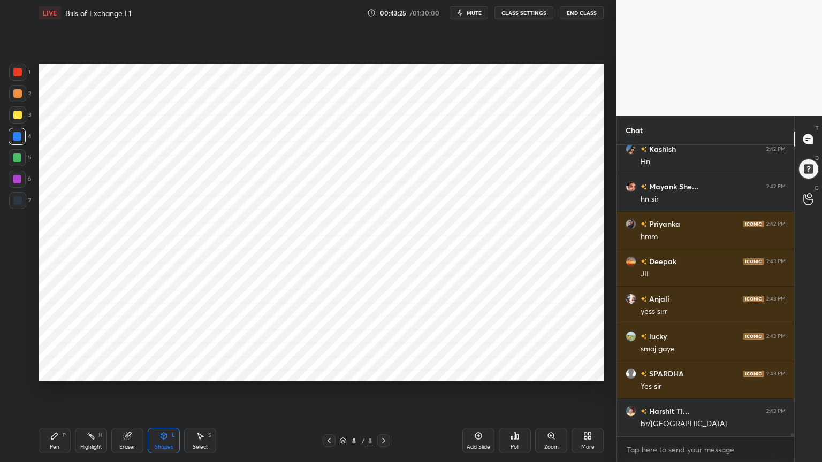
click at [62, 371] on div "Pen P" at bounding box center [55, 441] width 32 height 26
click at [25, 200] on div at bounding box center [17, 200] width 17 height 17
click at [80, 371] on div "Highlight" at bounding box center [91, 447] width 22 height 5
click at [62, 371] on div "Pen P" at bounding box center [55, 441] width 32 height 26
click at [17, 182] on div at bounding box center [17, 179] width 9 height 9
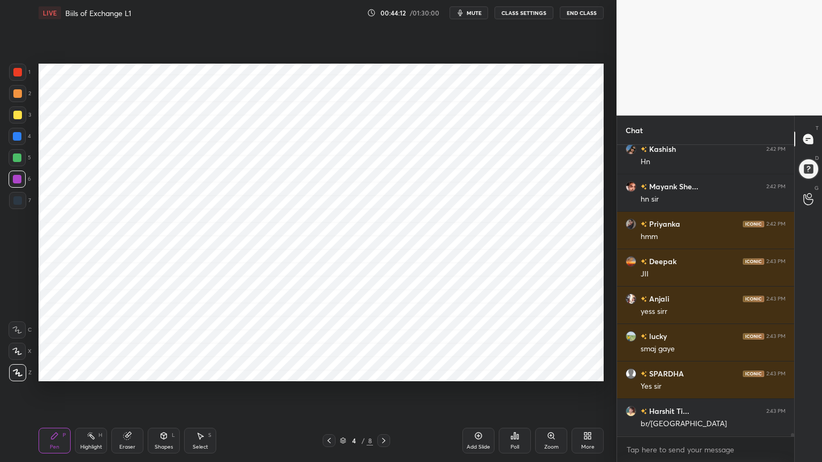
scroll to position [28598, 0]
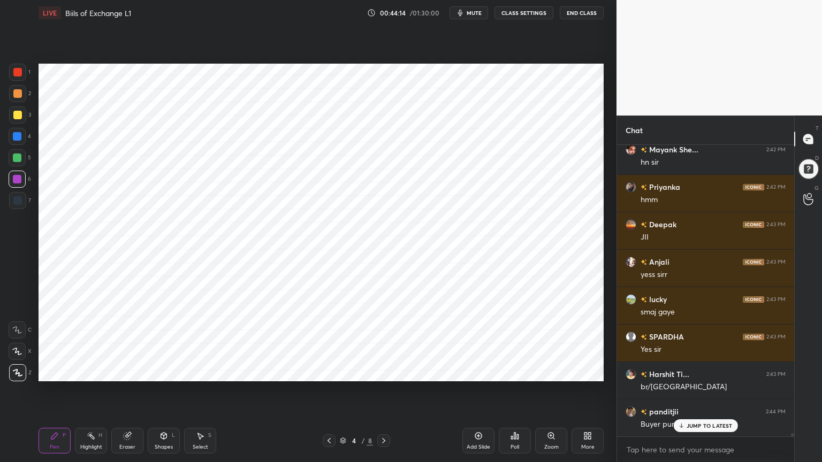
click at [88, 371] on div "Highlight" at bounding box center [91, 447] width 22 height 5
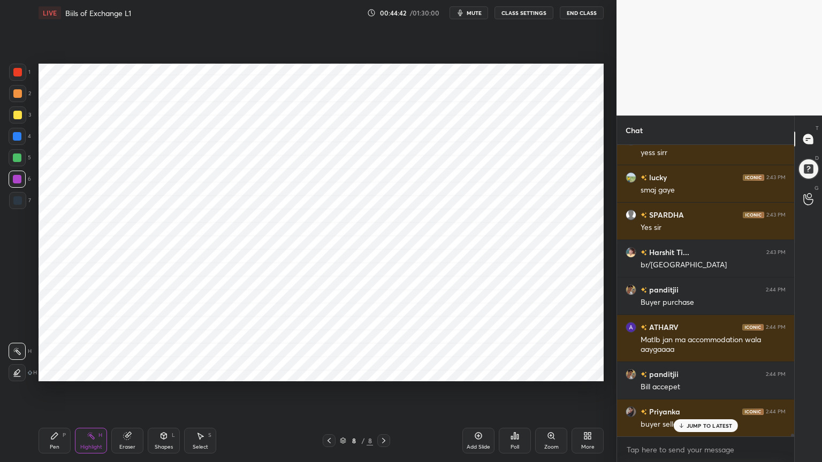
scroll to position [28758, 0]
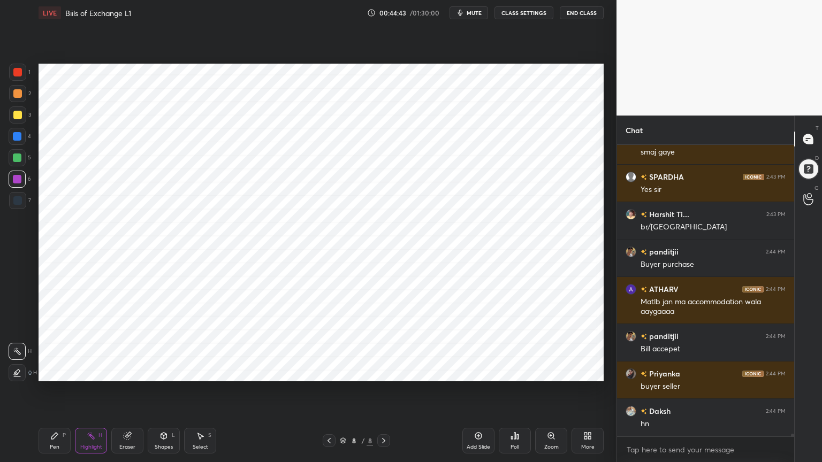
click at [50, 371] on div "Pen P" at bounding box center [55, 441] width 32 height 26
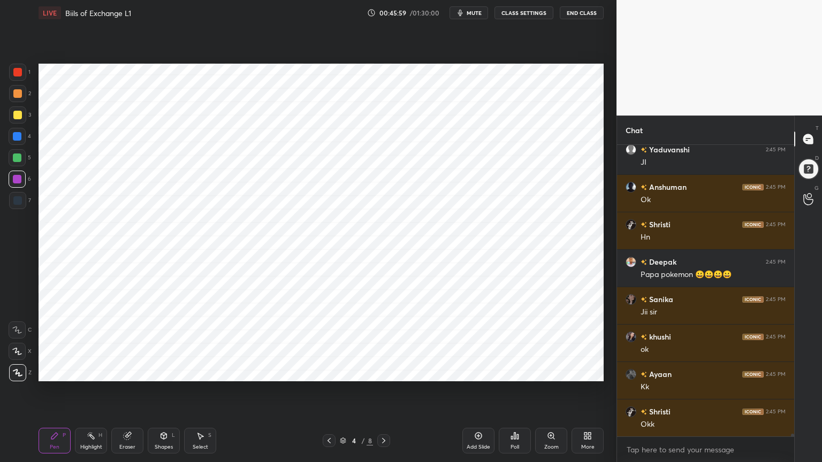
scroll to position [29355, 0]
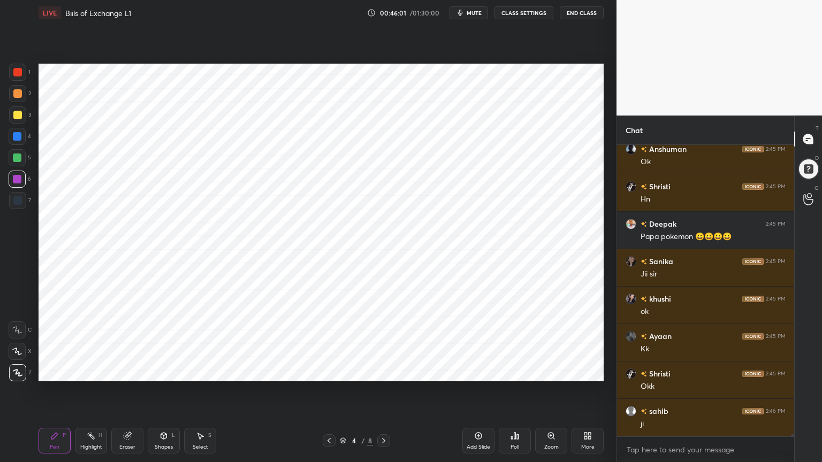
click at [95, 371] on div "Highlight H" at bounding box center [91, 441] width 32 height 26
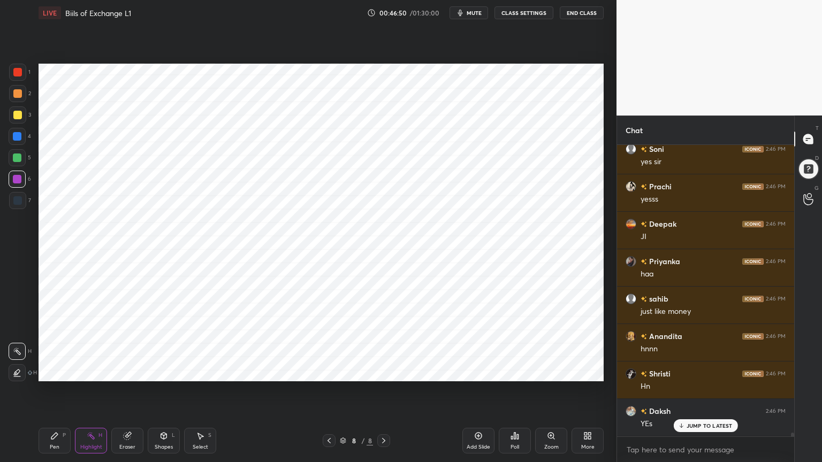
scroll to position [23806, 0]
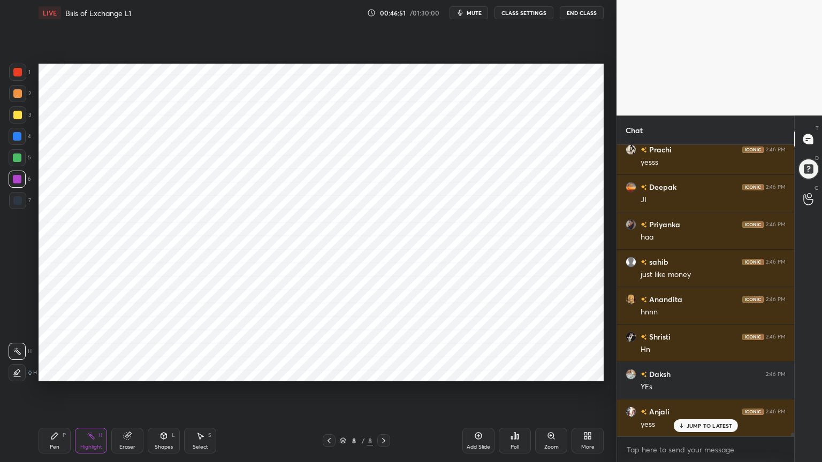
click at [18, 136] on div at bounding box center [17, 136] width 9 height 9
click at [51, 371] on div "Pen P" at bounding box center [55, 441] width 32 height 26
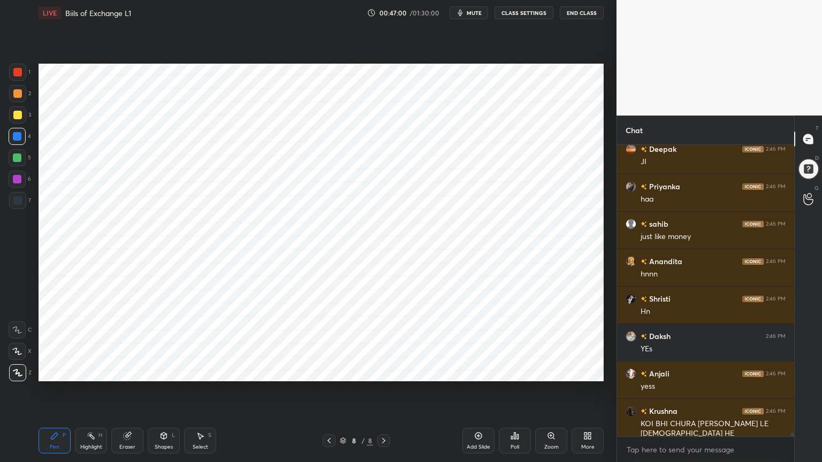
scroll to position [23881, 0]
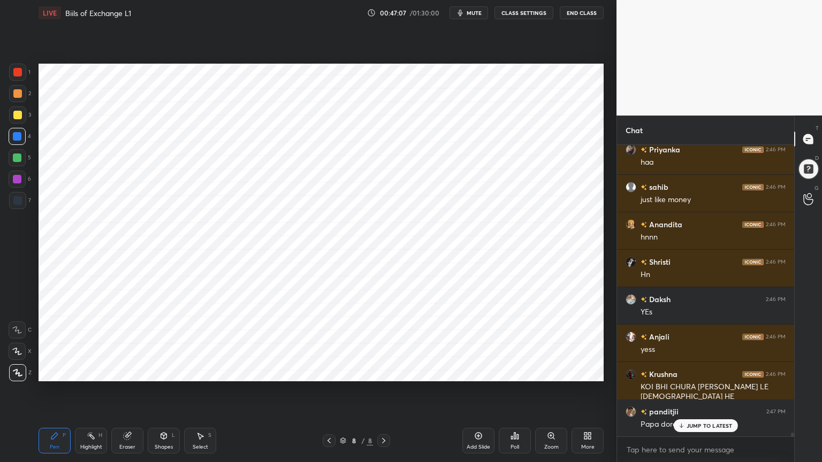
click at [158, 371] on div "Shapes" at bounding box center [164, 447] width 18 height 5
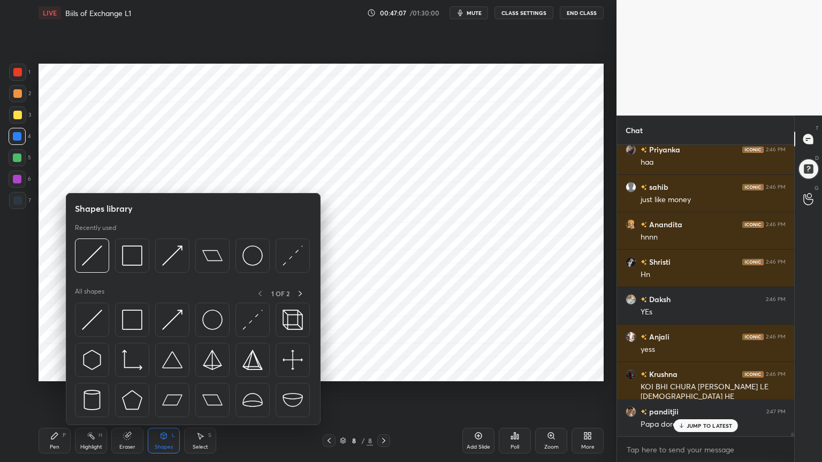
click at [161, 371] on div "Shapes" at bounding box center [164, 447] width 18 height 5
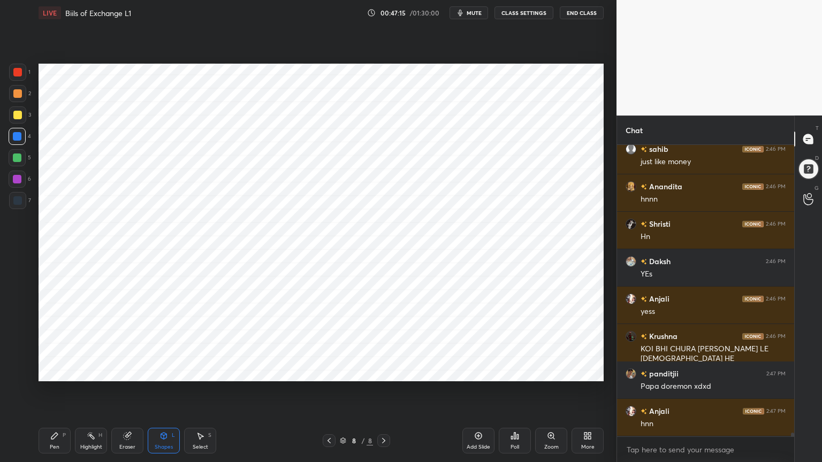
scroll to position [23956, 0]
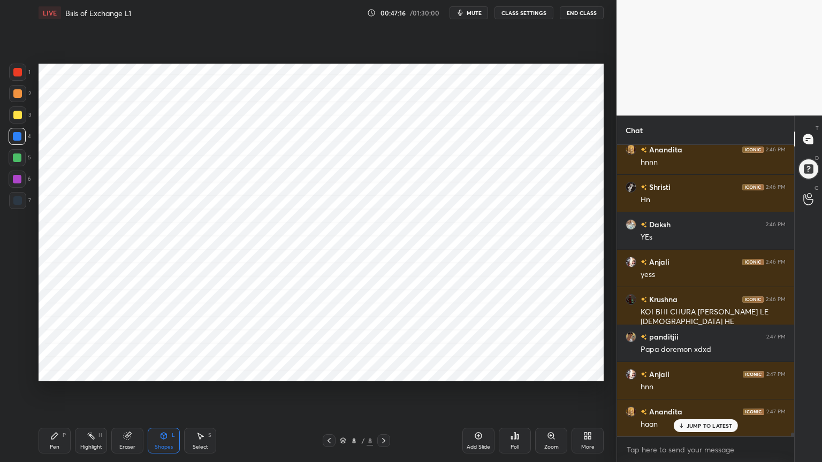
click at [64, 371] on div "Pen P" at bounding box center [55, 441] width 32 height 26
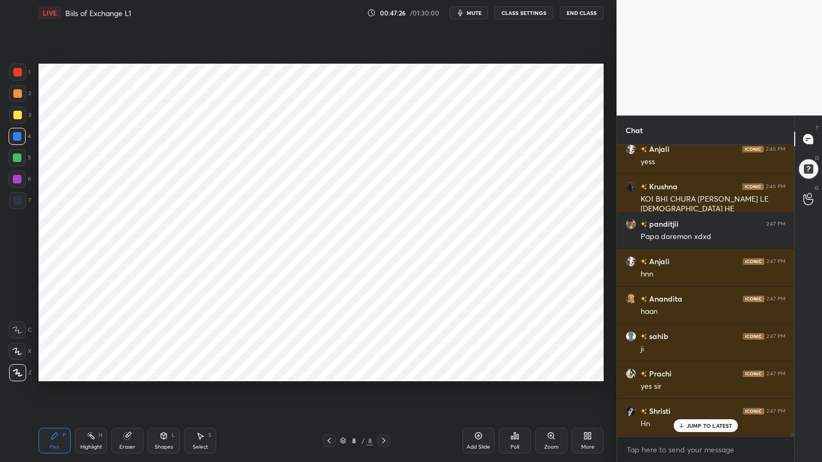
scroll to position [24106, 0]
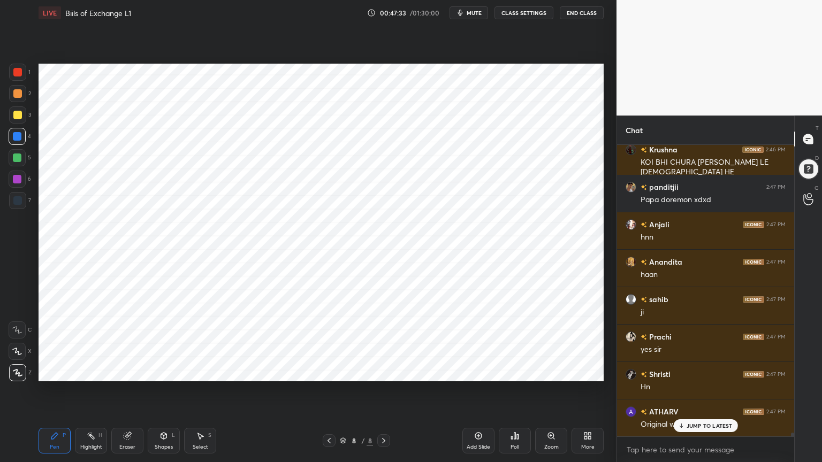
click at [192, 371] on div "Select S" at bounding box center [200, 441] width 32 height 26
click at [193, 371] on div "Select" at bounding box center [201, 447] width 16 height 5
click at [167, 371] on div "Shapes" at bounding box center [164, 447] width 18 height 5
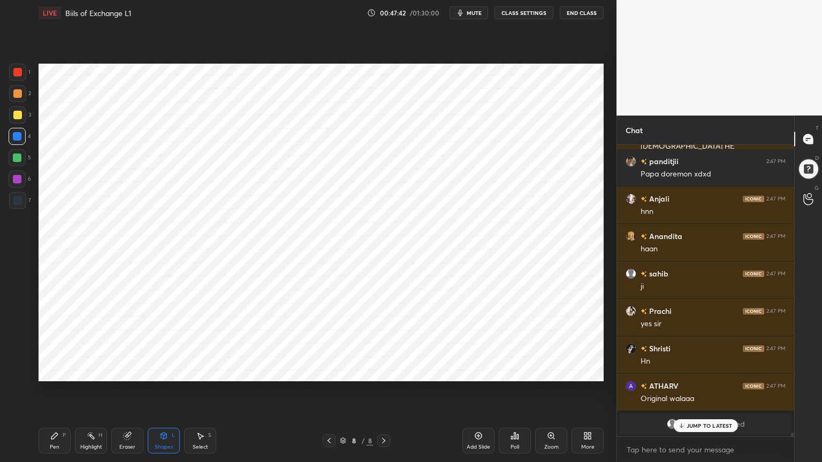
click at [62, 371] on div "Pen P" at bounding box center [55, 441] width 32 height 26
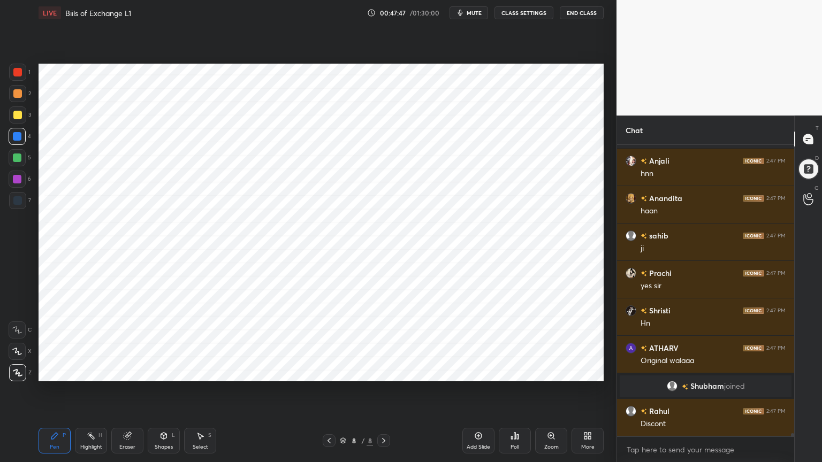
scroll to position [24206, 0]
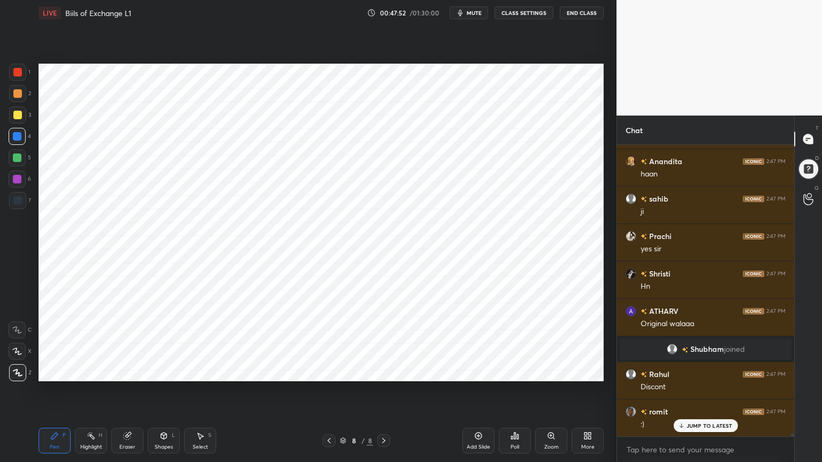
click at [17, 197] on div at bounding box center [17, 200] width 9 height 9
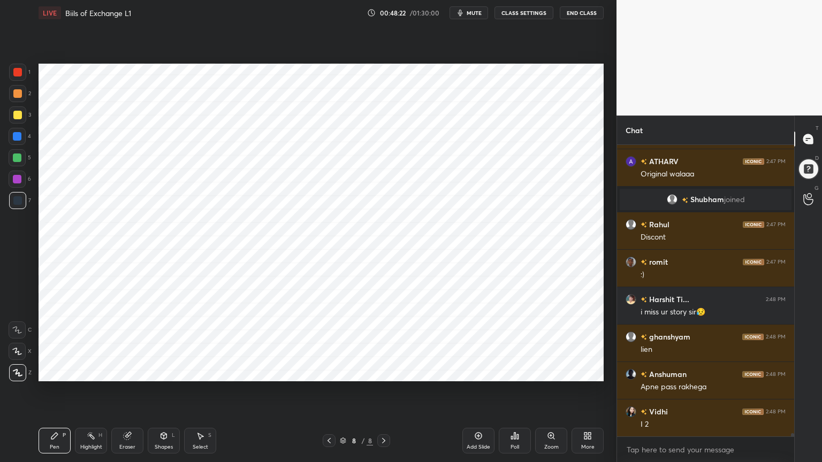
scroll to position [24394, 0]
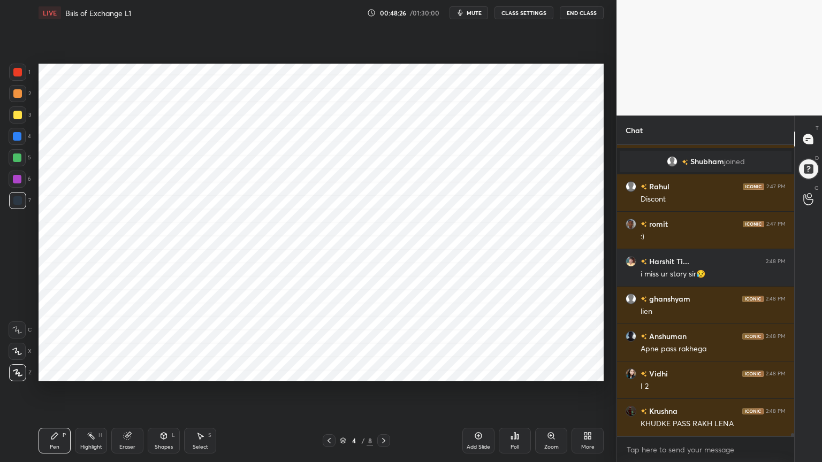
click at [86, 371] on div "Highlight" at bounding box center [91, 447] width 22 height 5
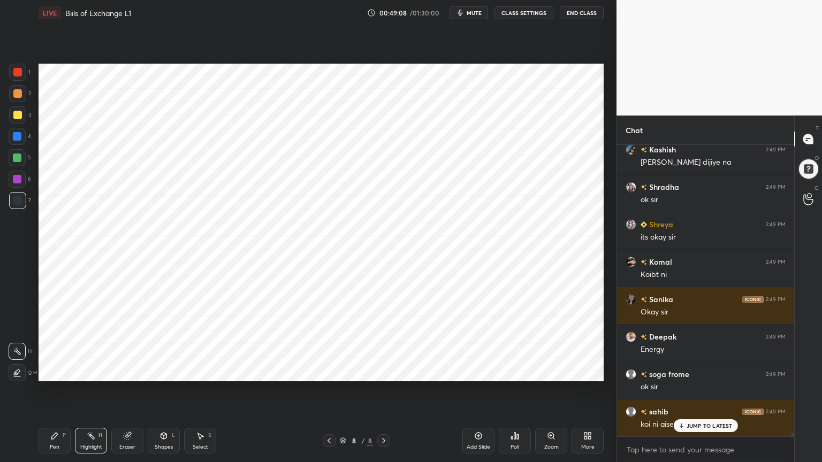
scroll to position [25527, 0]
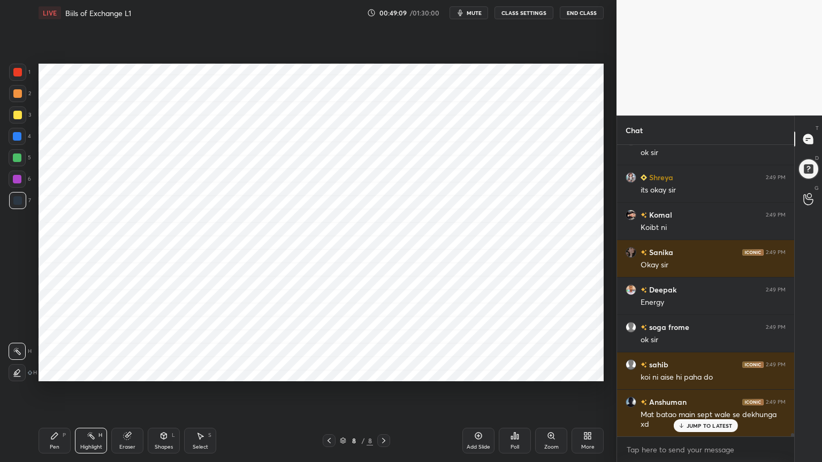
click at [51, 371] on div "Pen P" at bounding box center [55, 441] width 32 height 26
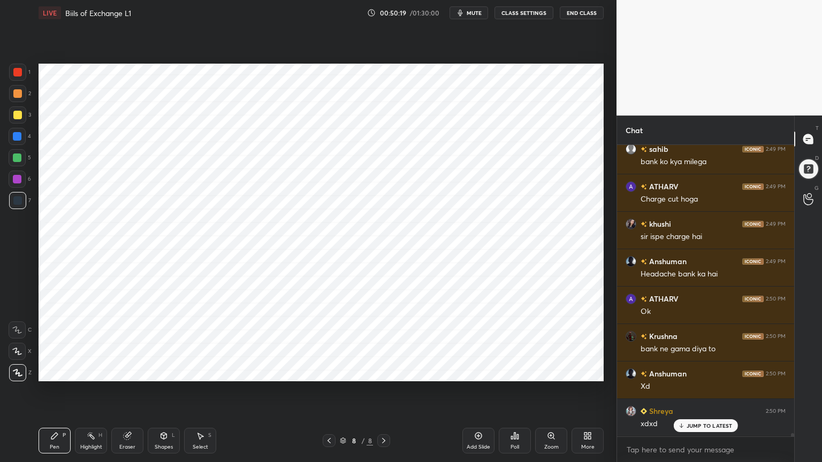
scroll to position [25976, 0]
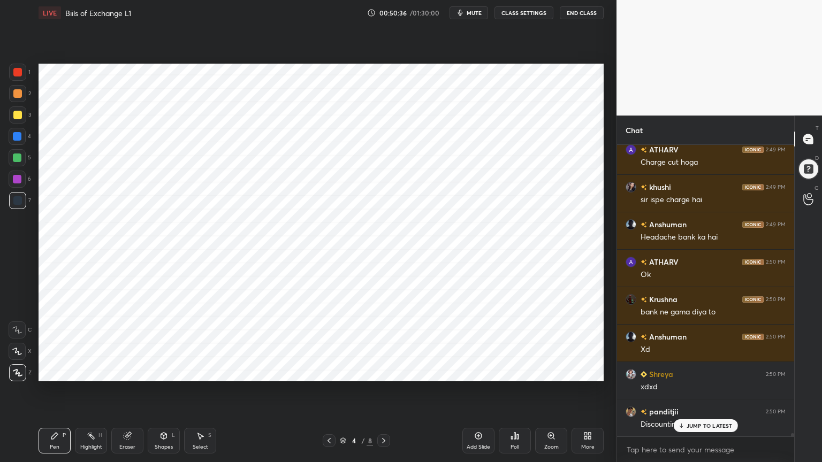
click at [86, 371] on div "Highlight H" at bounding box center [91, 441] width 32 height 26
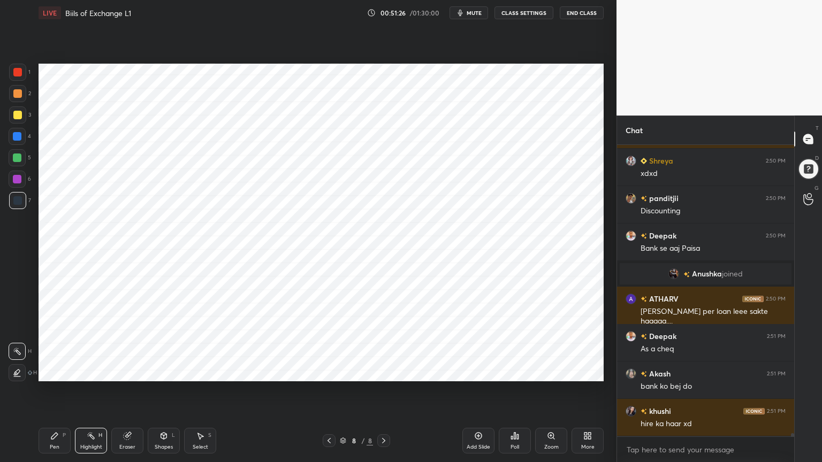
scroll to position [25482, 0]
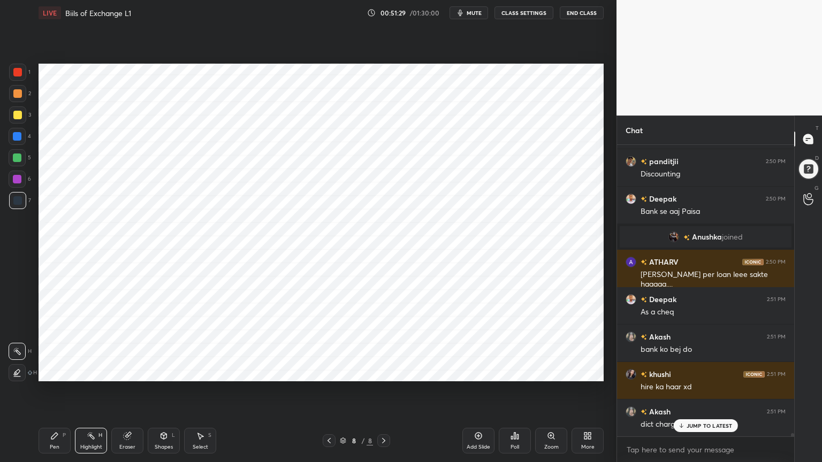
click at [56, 371] on div "Pen P" at bounding box center [55, 441] width 32 height 26
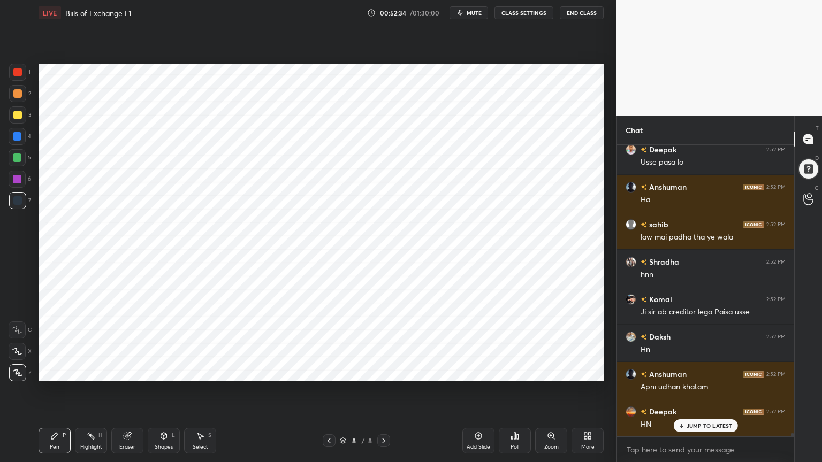
scroll to position [26070, 0]
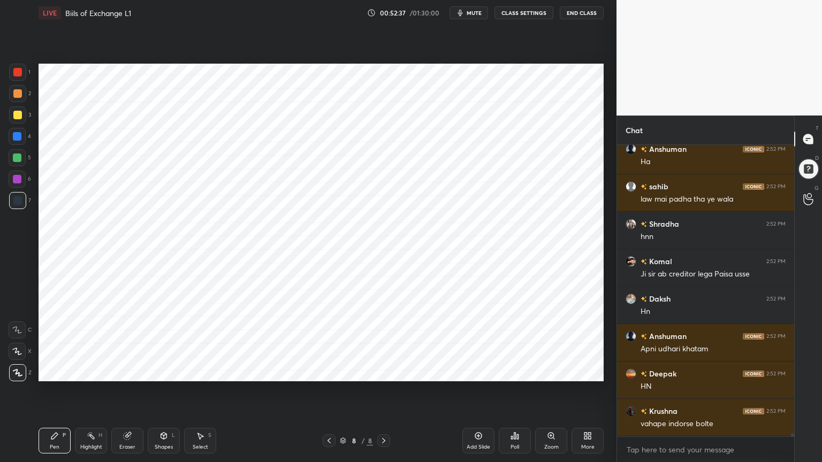
click at [90, 371] on div "Highlight" at bounding box center [91, 447] width 22 height 5
click at [20, 156] on div at bounding box center [17, 158] width 9 height 9
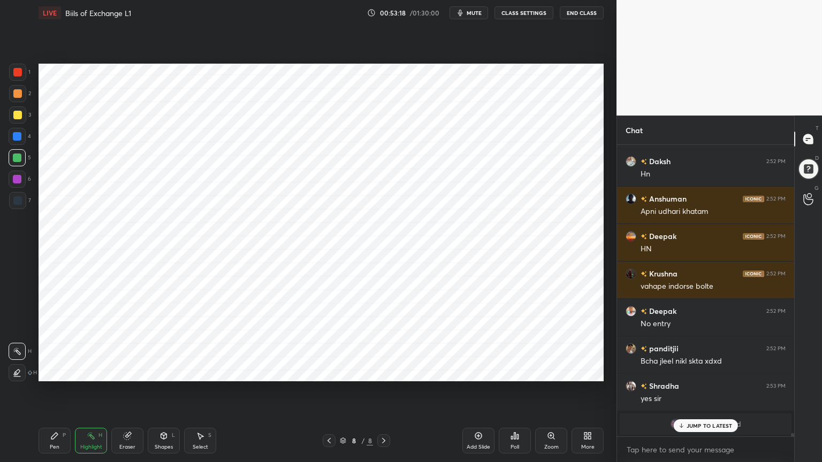
scroll to position [26255, 0]
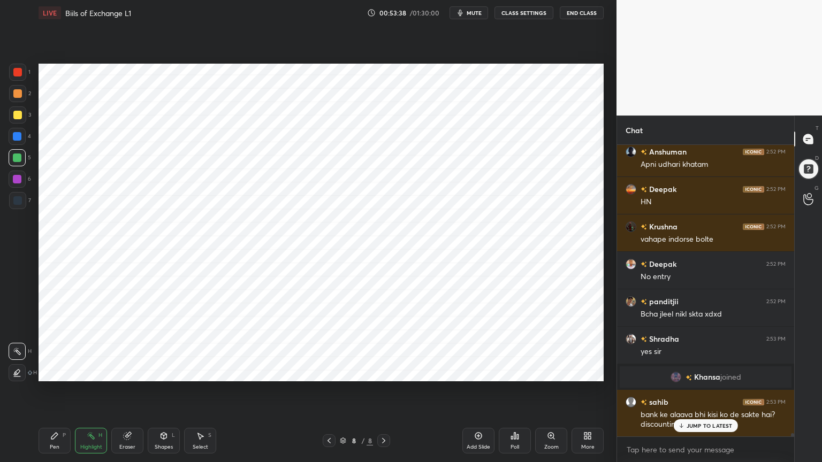
click at [56, 371] on div "Pen" at bounding box center [55, 447] width 10 height 5
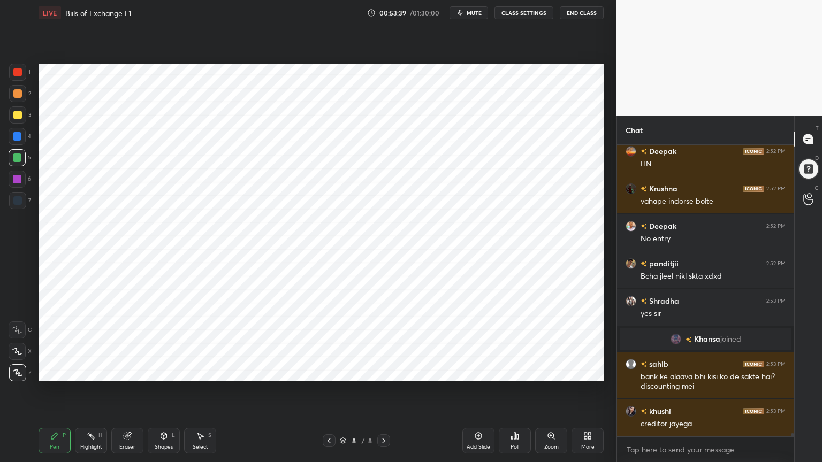
click at [87, 371] on div "Highlight" at bounding box center [91, 447] width 22 height 5
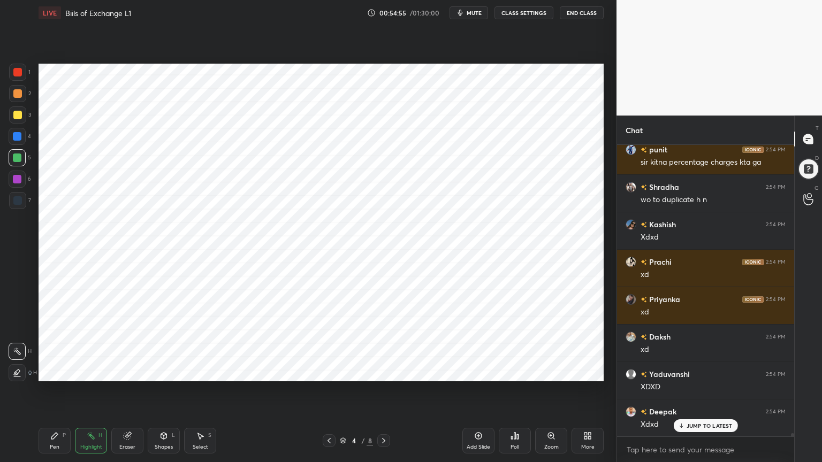
scroll to position [28373, 0]
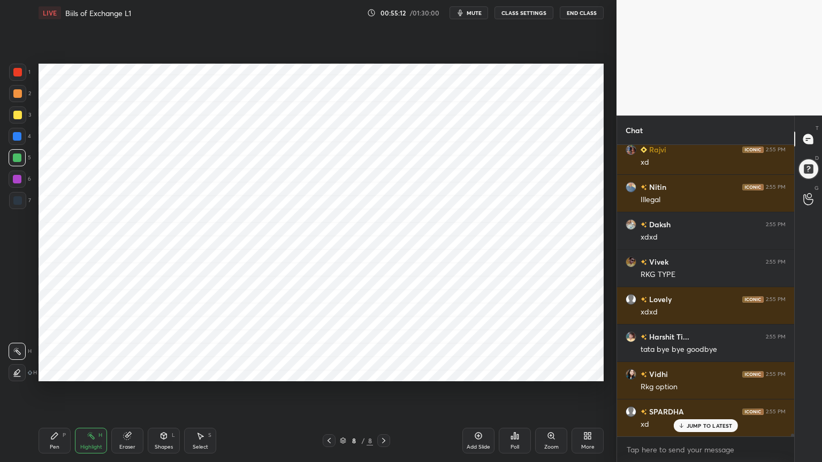
click at [482, 371] on icon at bounding box center [478, 436] width 9 height 9
click at [41, 371] on div "Pen P" at bounding box center [55, 441] width 32 height 26
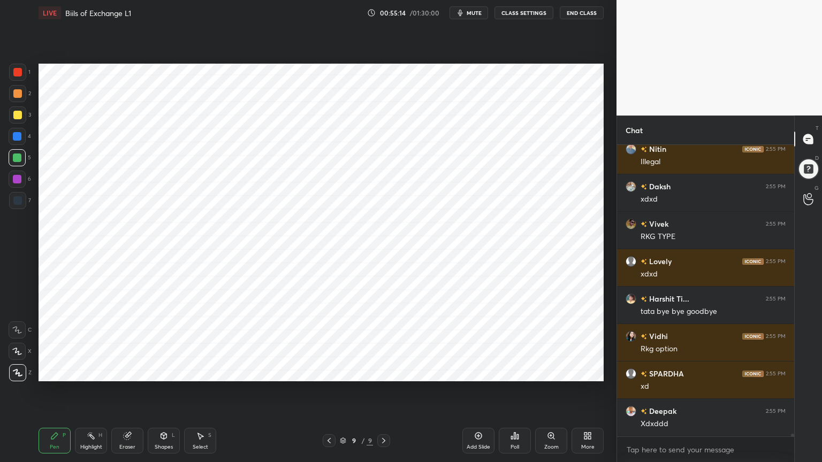
click at [12, 140] on div at bounding box center [17, 136] width 17 height 17
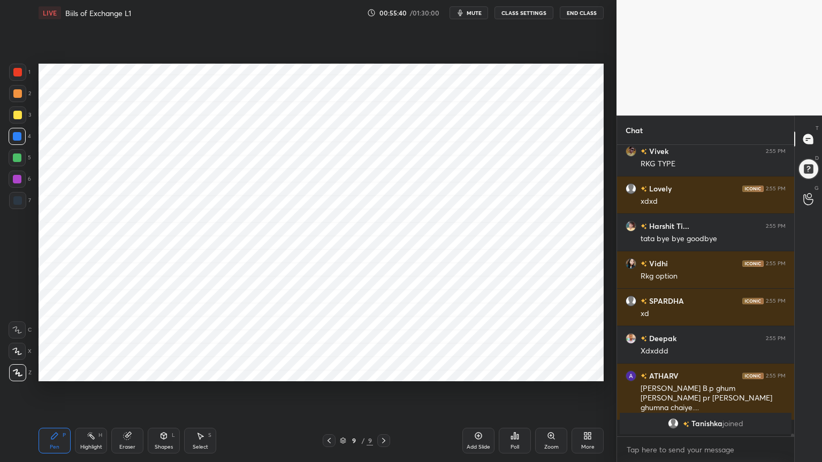
scroll to position [28050, 0]
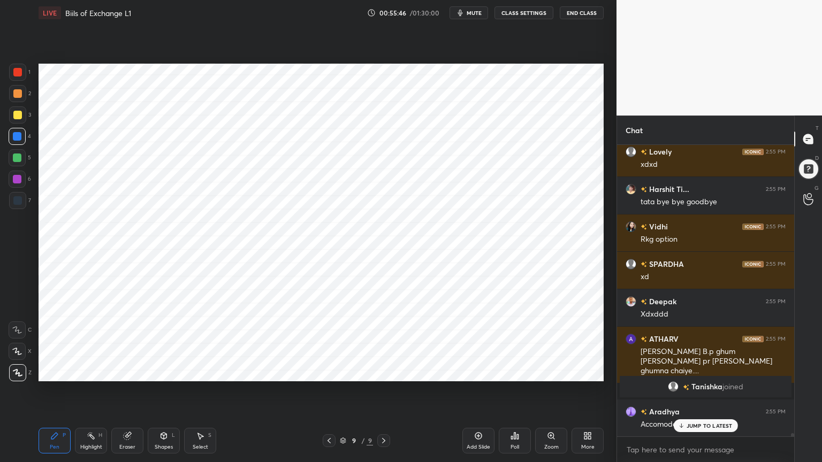
click at [163, 371] on div "Shapes" at bounding box center [164, 447] width 18 height 5
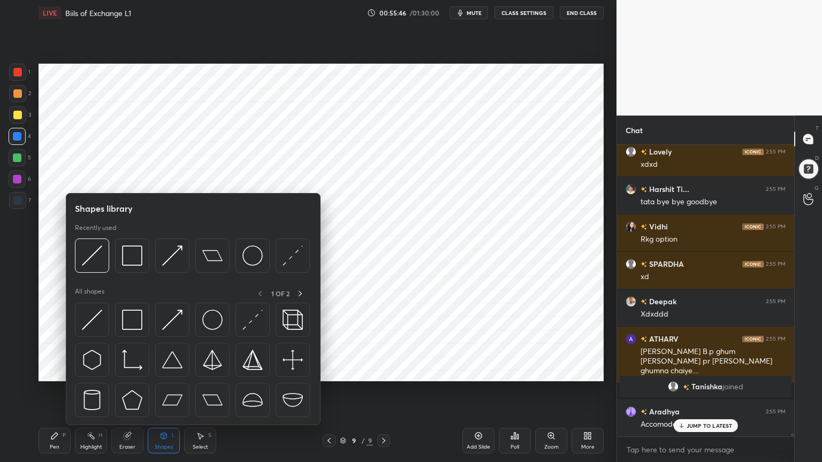
click at [164, 371] on div "Shapes" at bounding box center [164, 447] width 18 height 5
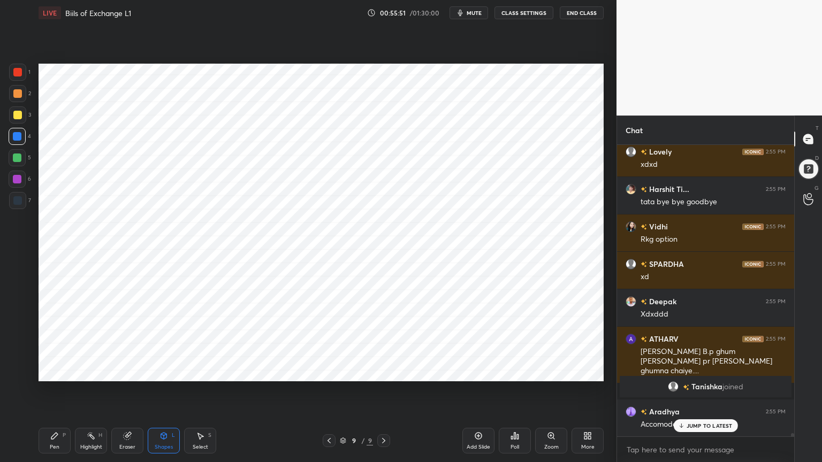
click at [56, 371] on div "Pen P" at bounding box center [55, 441] width 32 height 26
click at [20, 199] on div at bounding box center [17, 200] width 9 height 9
click at [17, 179] on div at bounding box center [17, 179] width 9 height 9
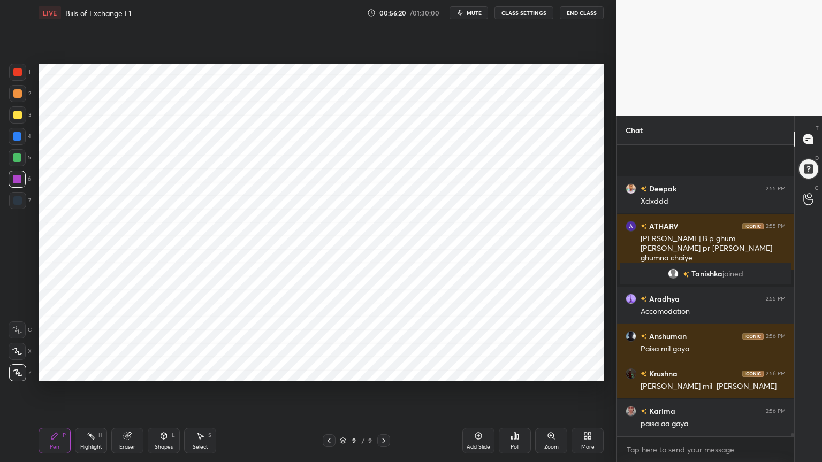
scroll to position [28238, 0]
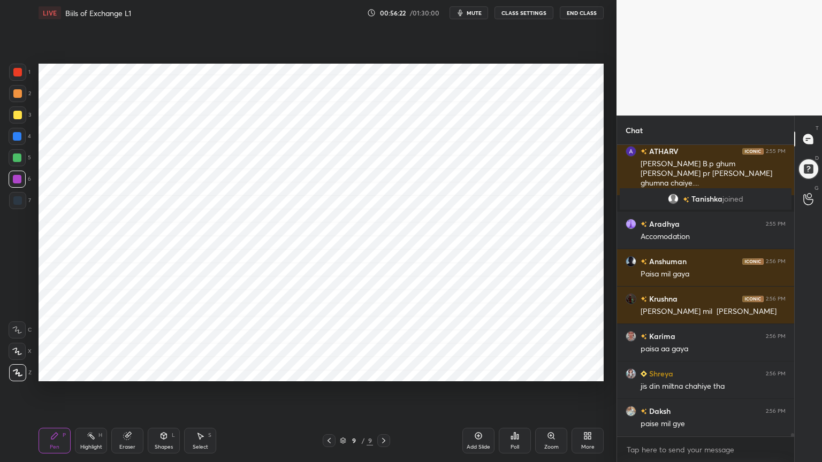
click at [19, 201] on div at bounding box center [17, 200] width 9 height 9
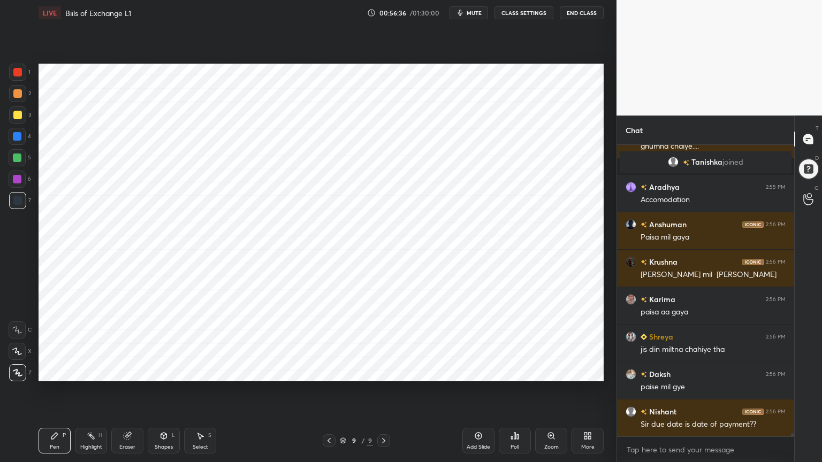
click at [17, 184] on div at bounding box center [17, 179] width 17 height 17
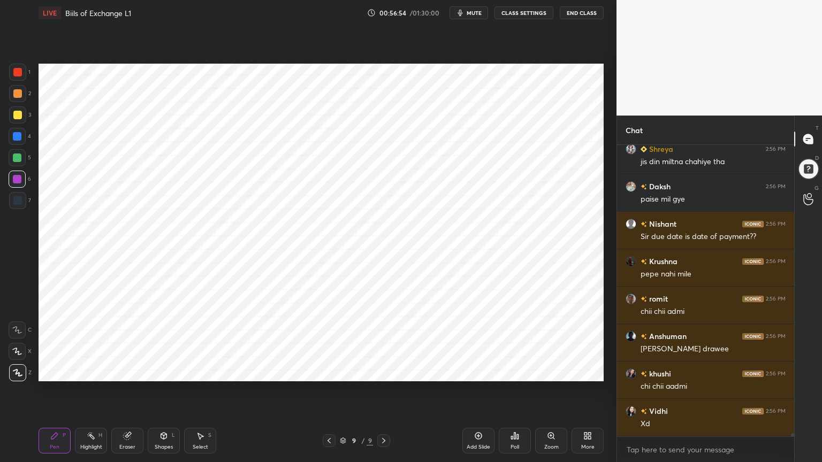
scroll to position [28500, 0]
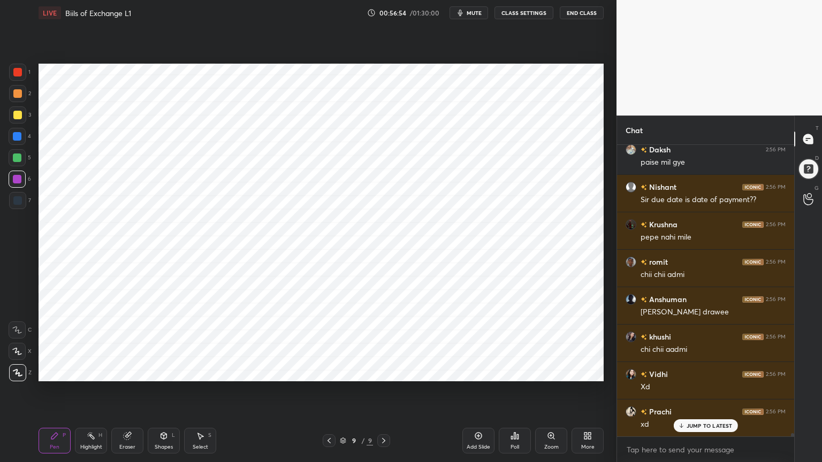
click at [14, 204] on div at bounding box center [17, 200] width 9 height 9
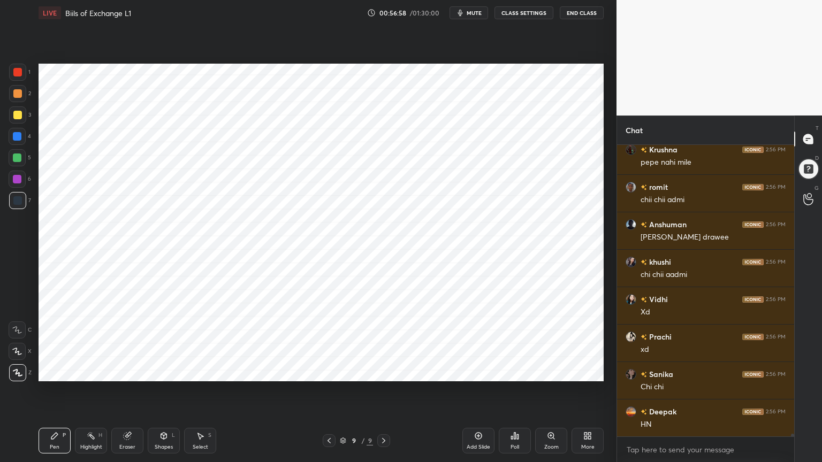
scroll to position [28613, 0]
click at [81, 371] on div "Highlight" at bounding box center [91, 447] width 22 height 5
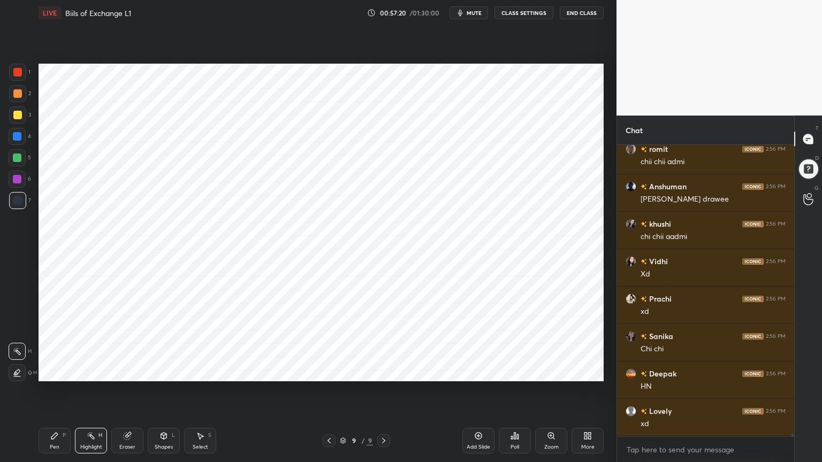
click at [52, 371] on div "Pen P" at bounding box center [55, 441] width 32 height 26
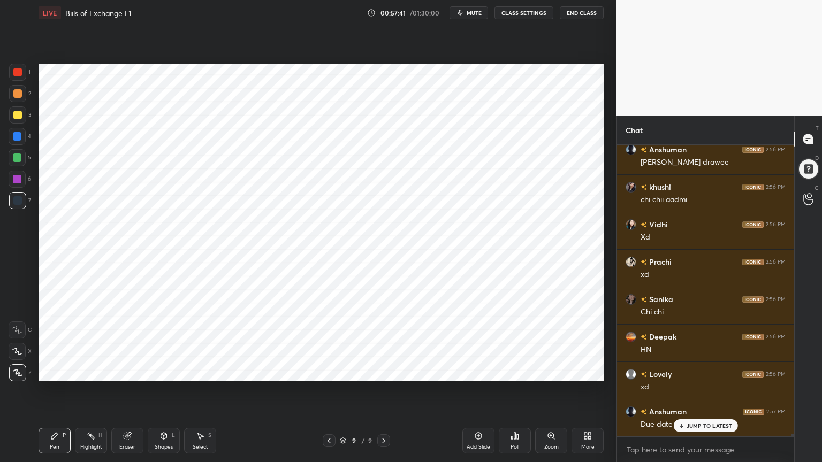
click at [90, 371] on div "Highlight" at bounding box center [91, 447] width 22 height 5
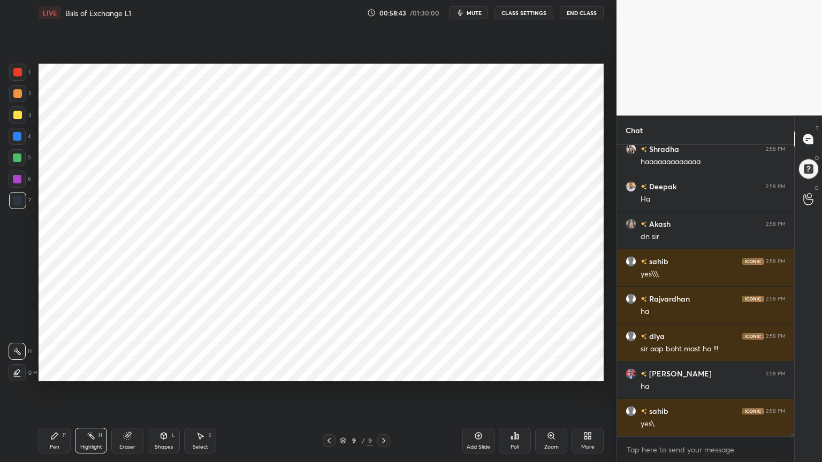
scroll to position [30833, 0]
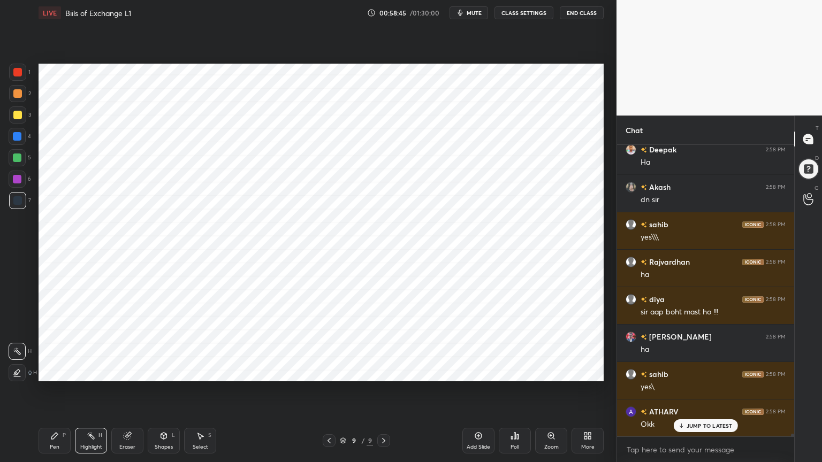
click at [482, 371] on div "Add Slide" at bounding box center [478, 441] width 32 height 26
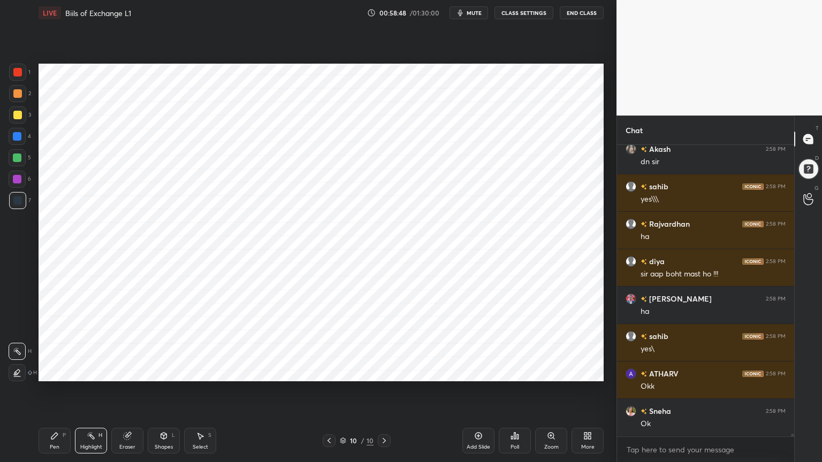
click at [22, 134] on div at bounding box center [17, 136] width 17 height 17
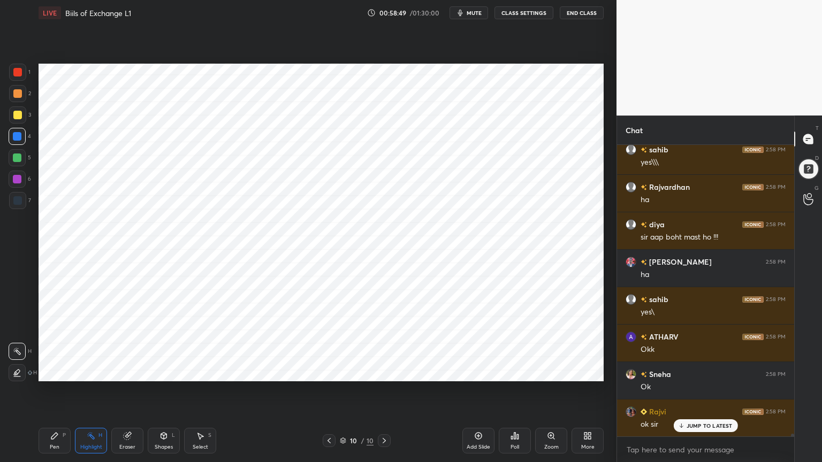
click at [47, 371] on div "Pen P" at bounding box center [55, 441] width 32 height 26
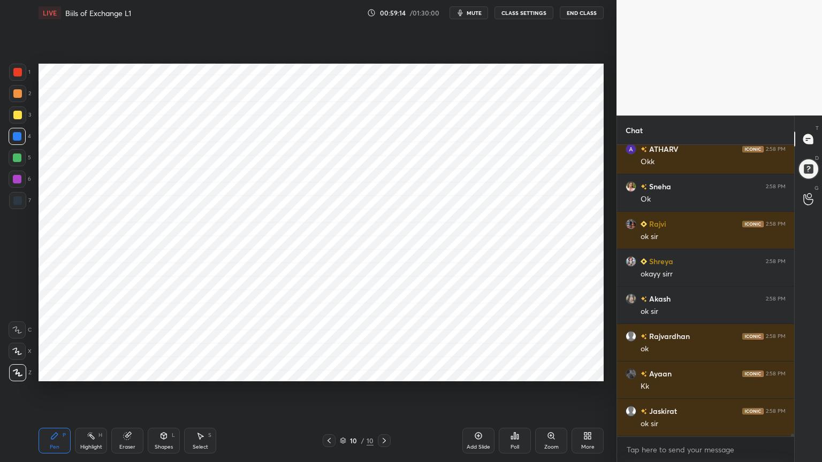
scroll to position [31133, 0]
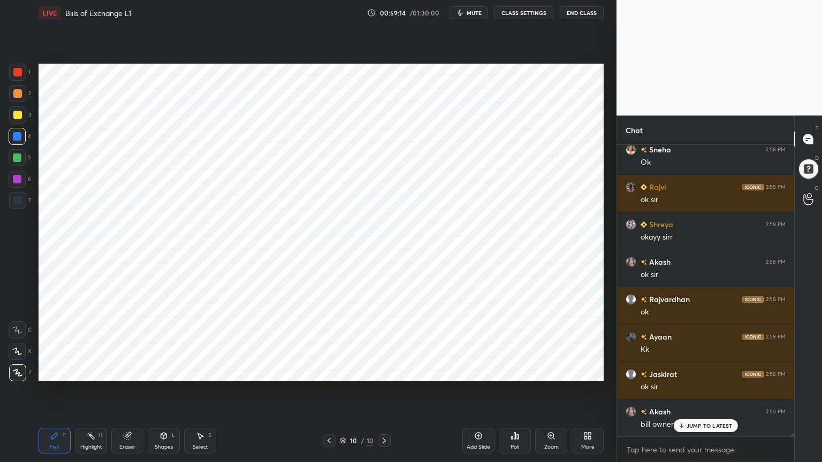
click at [159, 371] on div "Shapes L" at bounding box center [164, 441] width 32 height 26
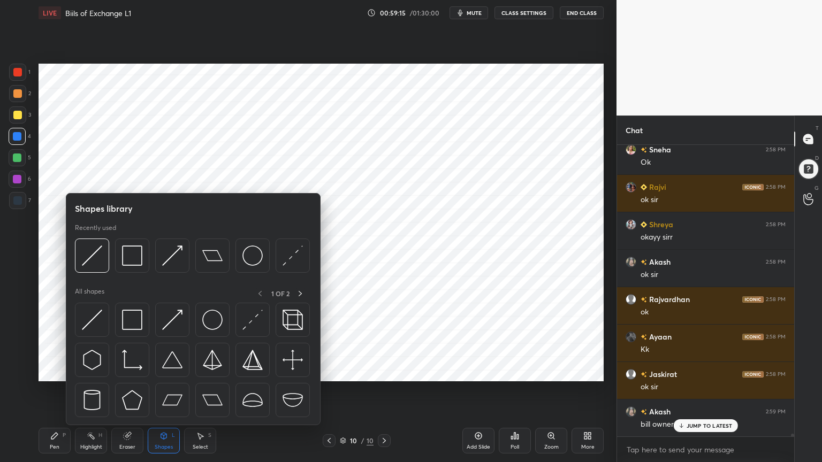
click at [160, 371] on div "Shapes" at bounding box center [164, 447] width 18 height 5
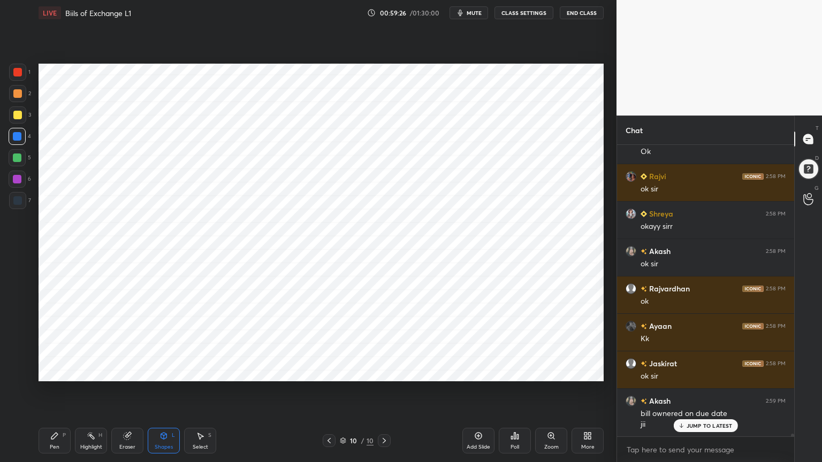
scroll to position [31181, 0]
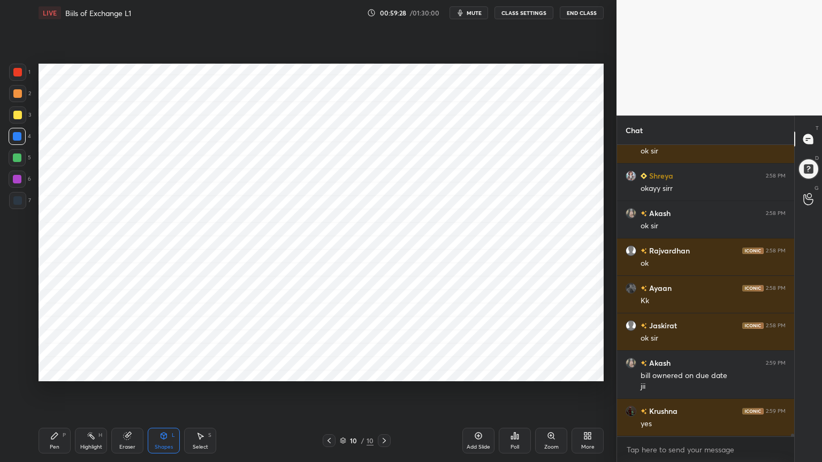
click at [51, 371] on icon at bounding box center [54, 436] width 6 height 6
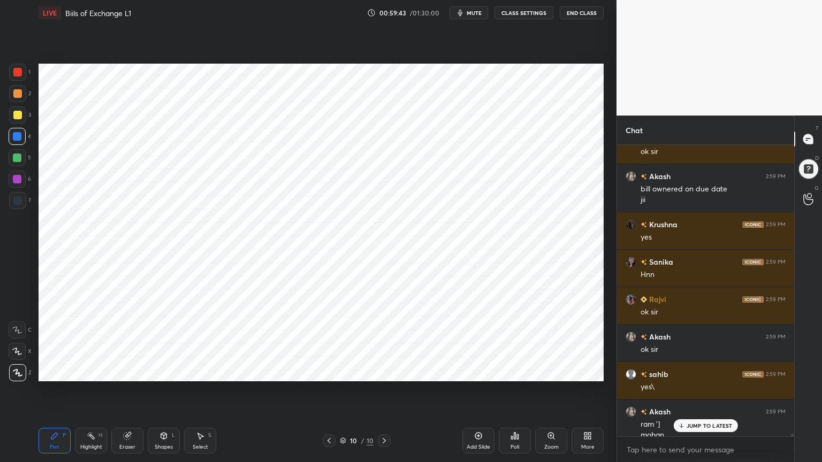
scroll to position [31379, 0]
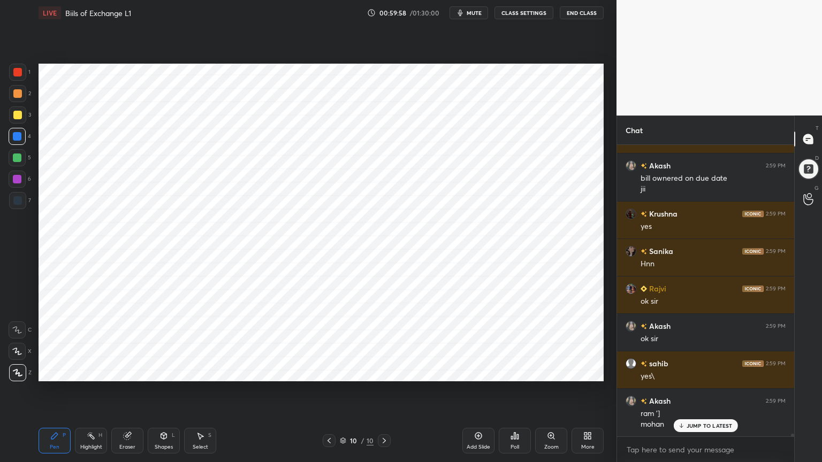
click at [18, 201] on div at bounding box center [17, 200] width 9 height 9
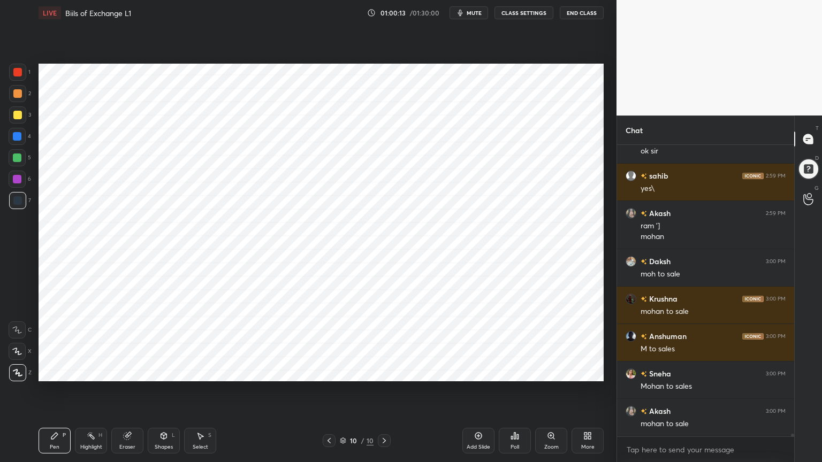
scroll to position [31603, 0]
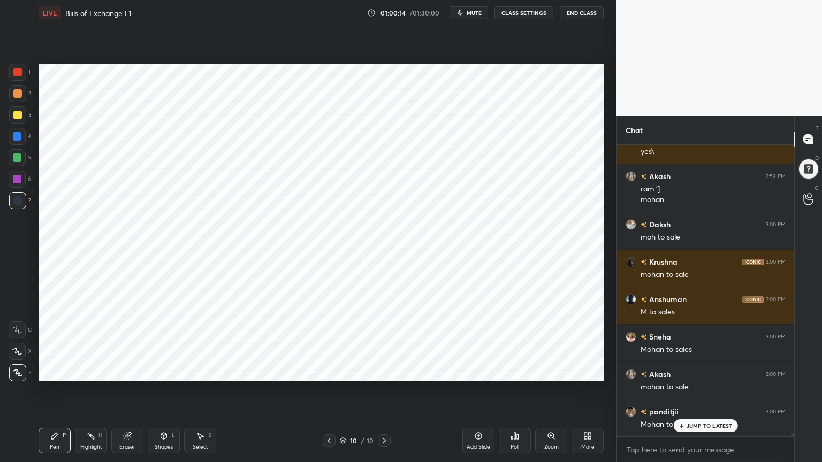
click at [16, 137] on div at bounding box center [17, 136] width 9 height 9
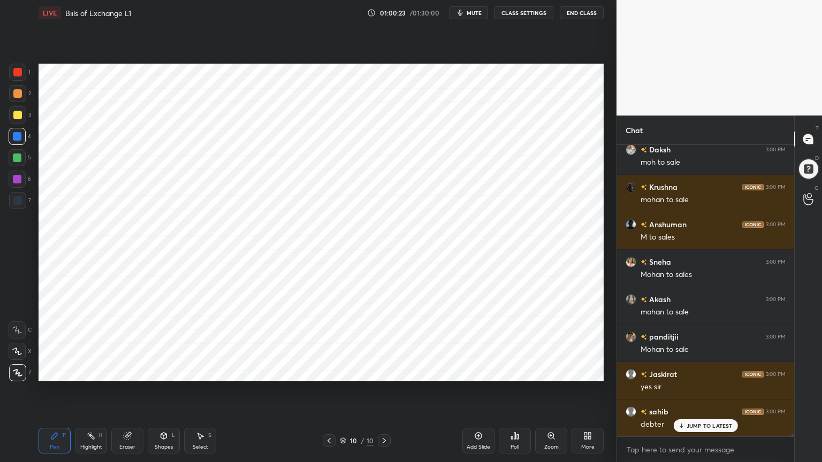
scroll to position [31716, 0]
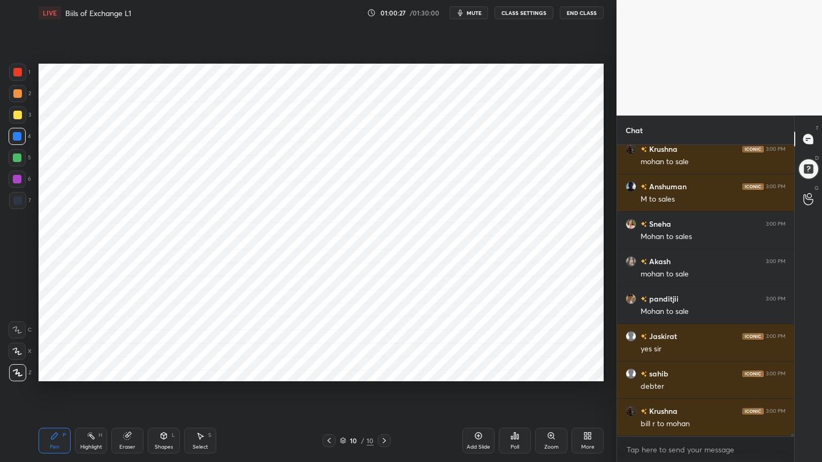
click at [17, 199] on div at bounding box center [17, 200] width 9 height 9
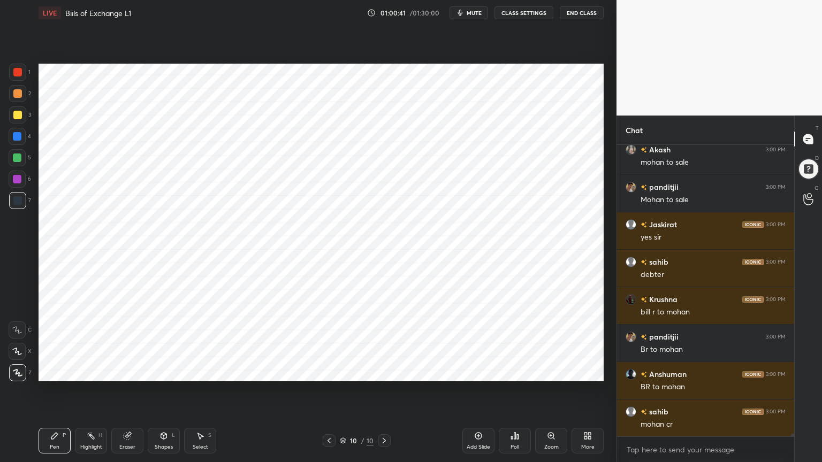
scroll to position [31866, 0]
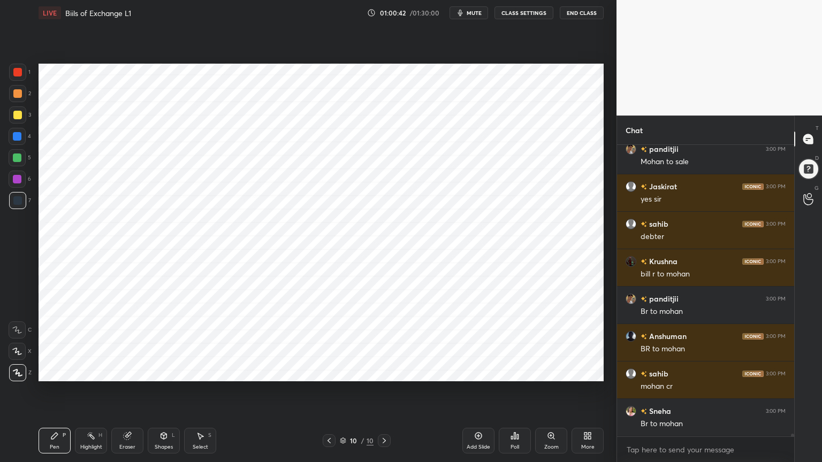
click at [16, 139] on div at bounding box center [17, 136] width 9 height 9
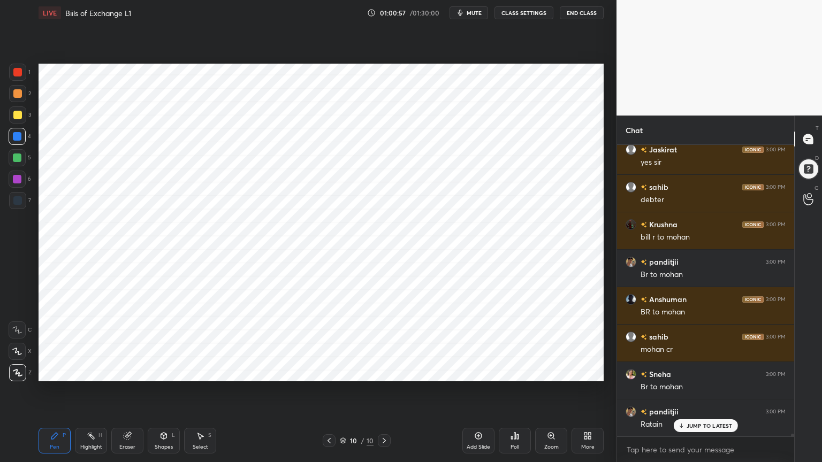
scroll to position [31941, 0]
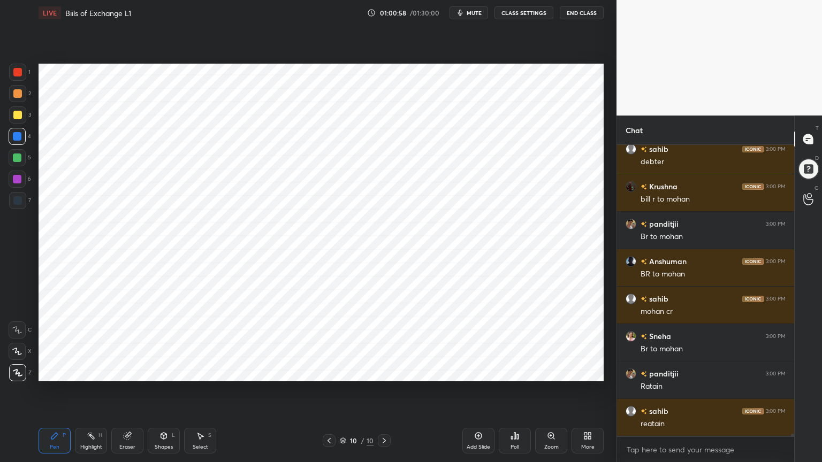
click at [156, 371] on div "Shapes L" at bounding box center [164, 441] width 32 height 26
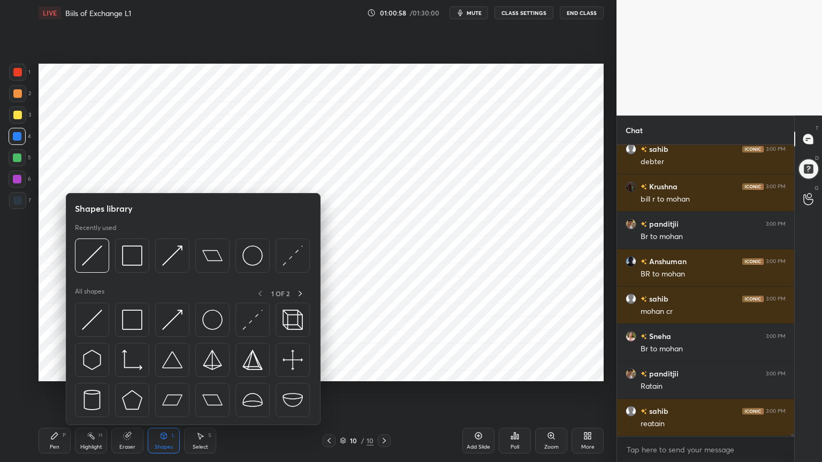
click at [158, 371] on div "Shapes L" at bounding box center [164, 441] width 32 height 26
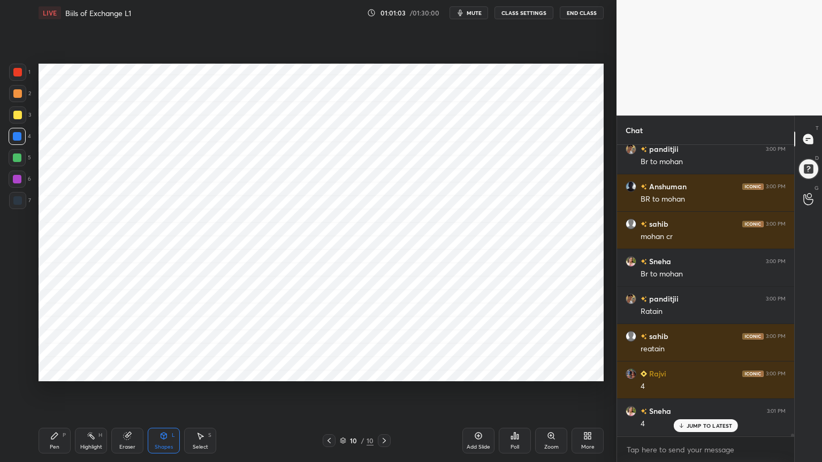
scroll to position [32053, 0]
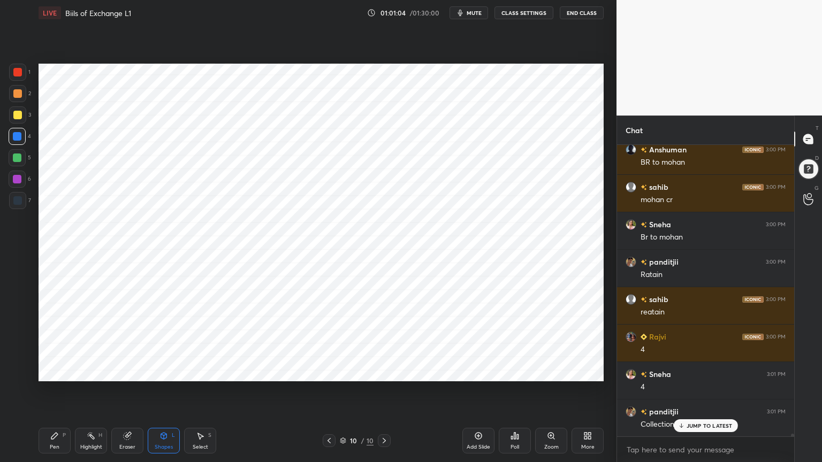
click at [54, 371] on div "Pen P" at bounding box center [55, 441] width 32 height 26
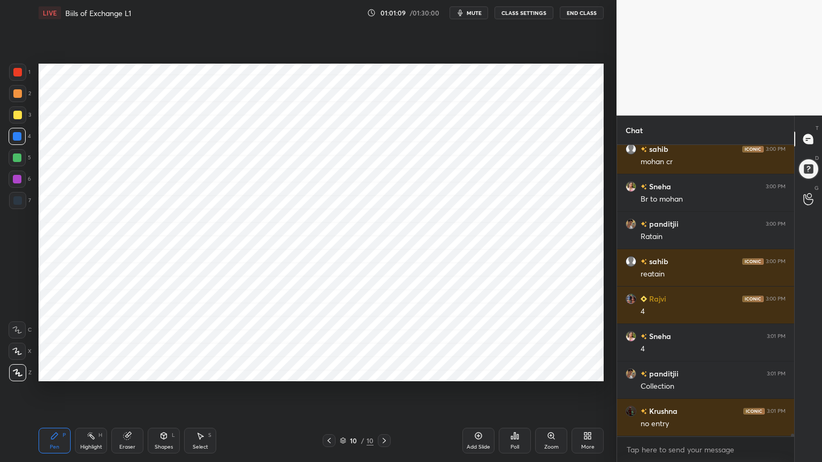
click at [14, 199] on div at bounding box center [17, 200] width 9 height 9
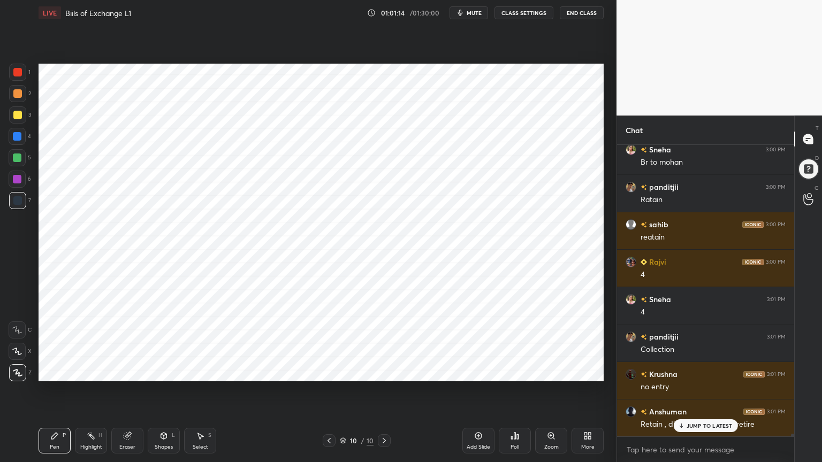
scroll to position [32166, 0]
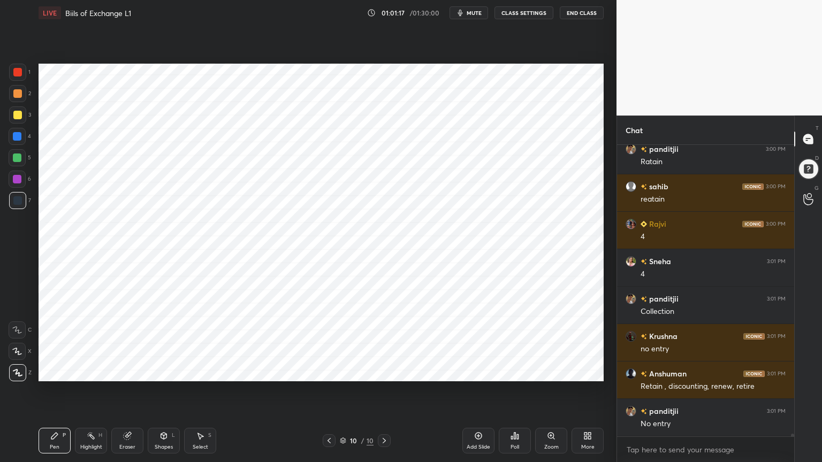
click at [19, 141] on div at bounding box center [17, 136] width 17 height 17
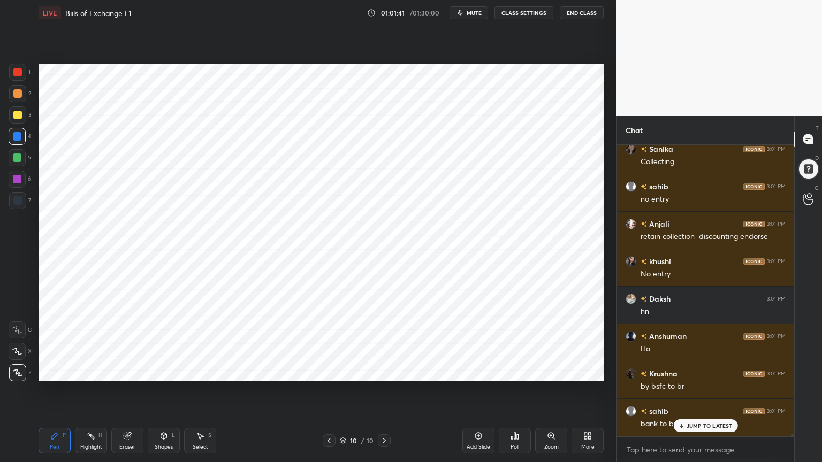
scroll to position [32502, 0]
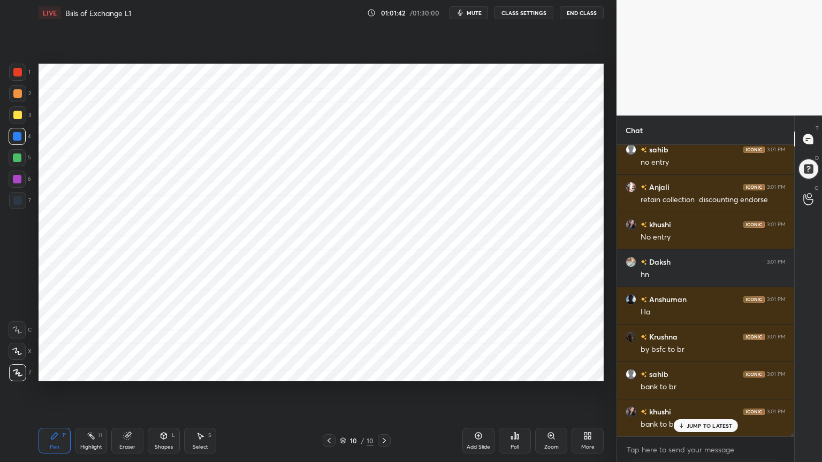
click at [16, 197] on div at bounding box center [17, 200] width 9 height 9
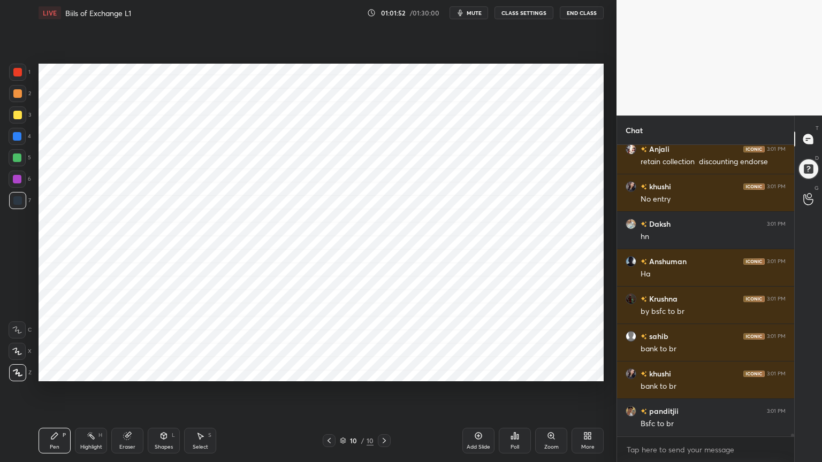
click at [24, 136] on div at bounding box center [17, 136] width 17 height 17
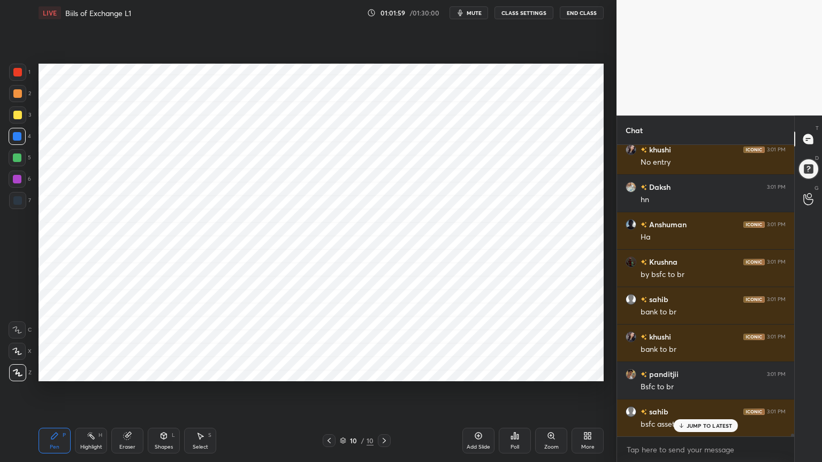
click at [15, 202] on div at bounding box center [17, 200] width 9 height 9
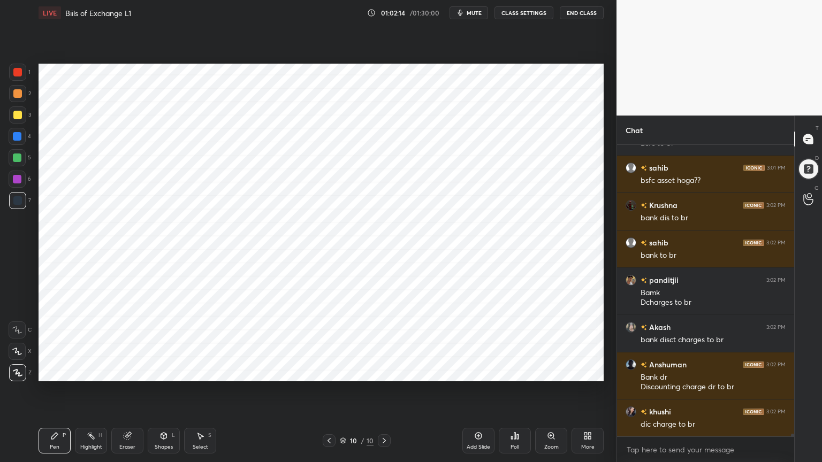
scroll to position [32859, 0]
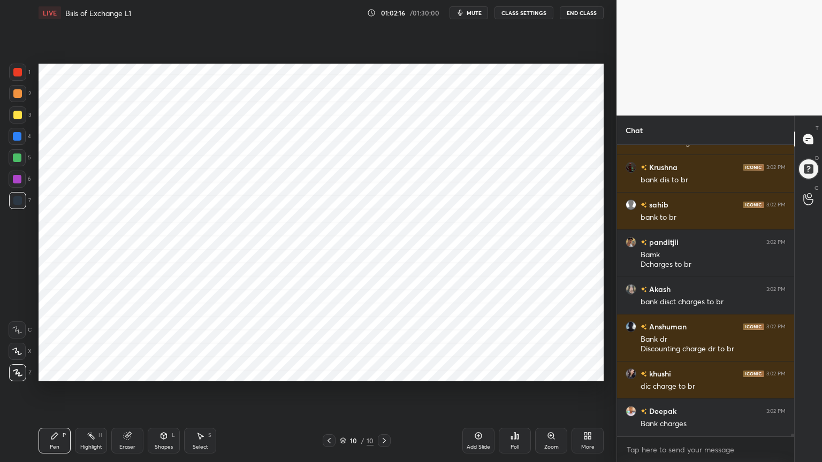
click at [13, 134] on div at bounding box center [17, 136] width 9 height 9
click at [25, 195] on div at bounding box center [17, 200] width 17 height 17
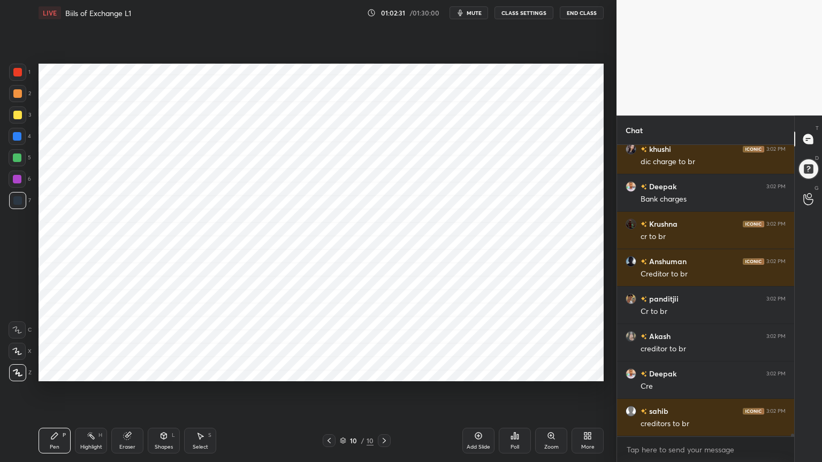
scroll to position [33121, 0]
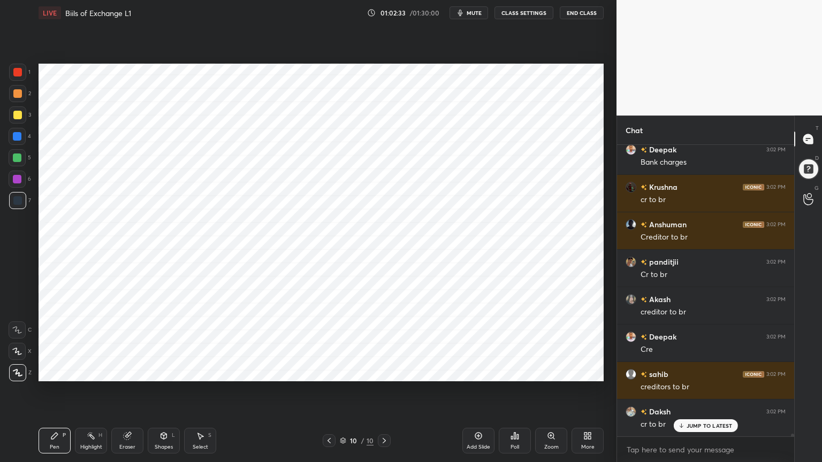
click at [92, 371] on div "Highlight H" at bounding box center [91, 441] width 32 height 26
click at [51, 371] on div "Pen P" at bounding box center [55, 441] width 32 height 26
click at [12, 137] on div at bounding box center [17, 136] width 17 height 17
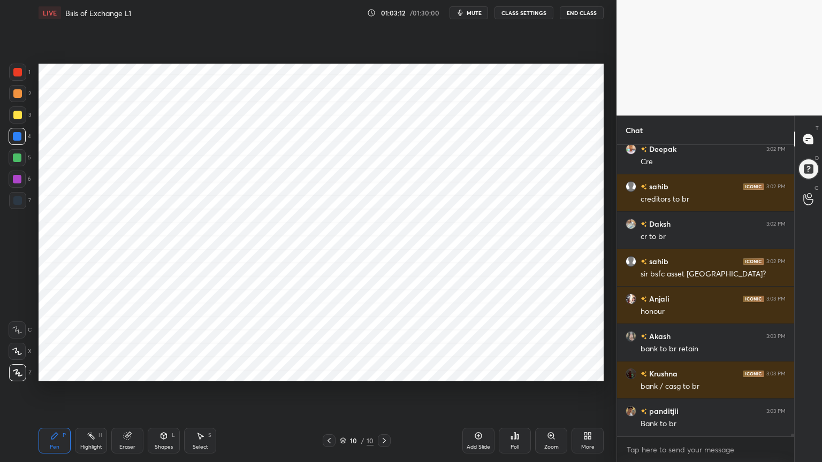
scroll to position [33346, 0]
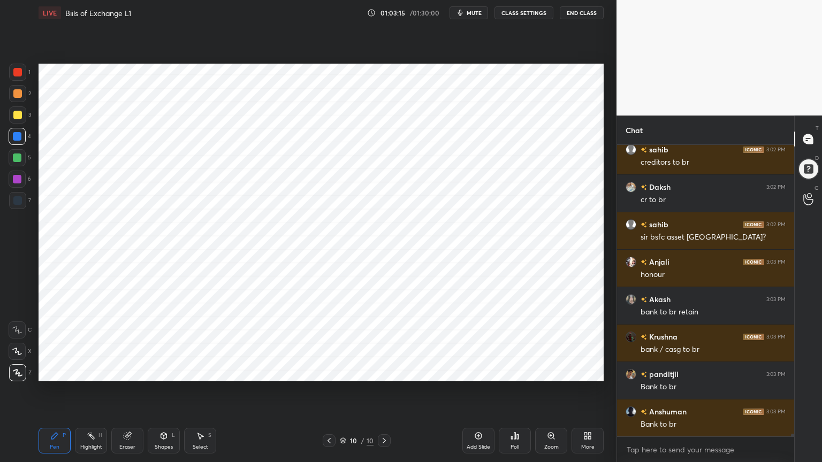
click at [17, 202] on div at bounding box center [17, 200] width 9 height 9
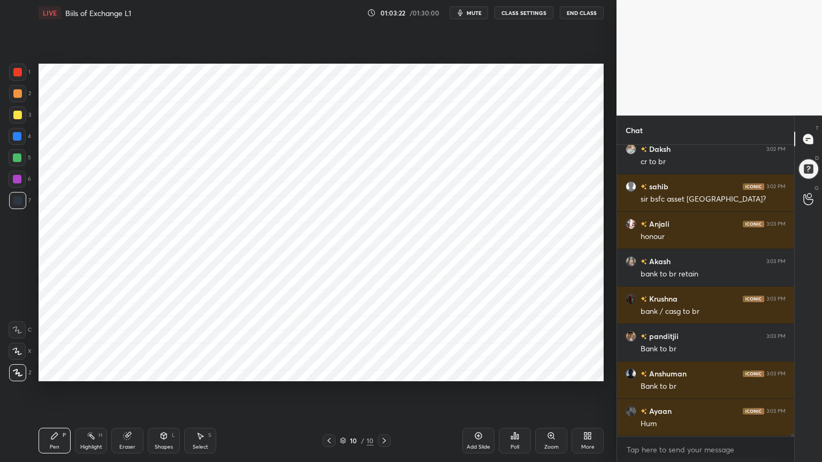
click at [17, 137] on div at bounding box center [17, 136] width 9 height 9
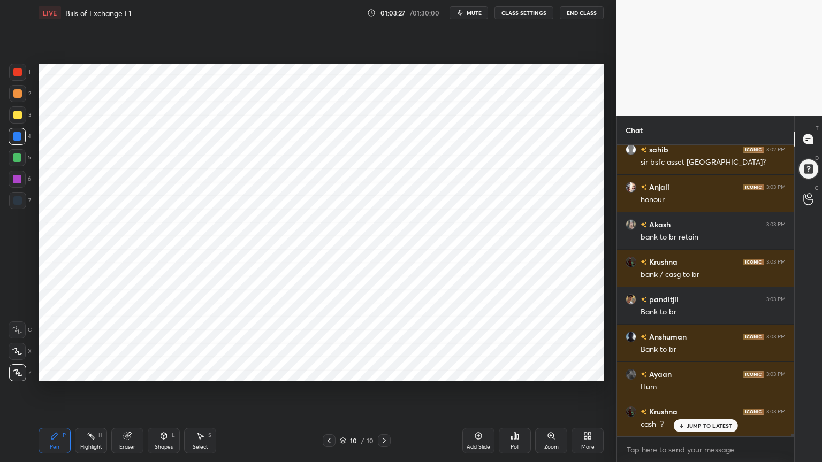
scroll to position [33459, 0]
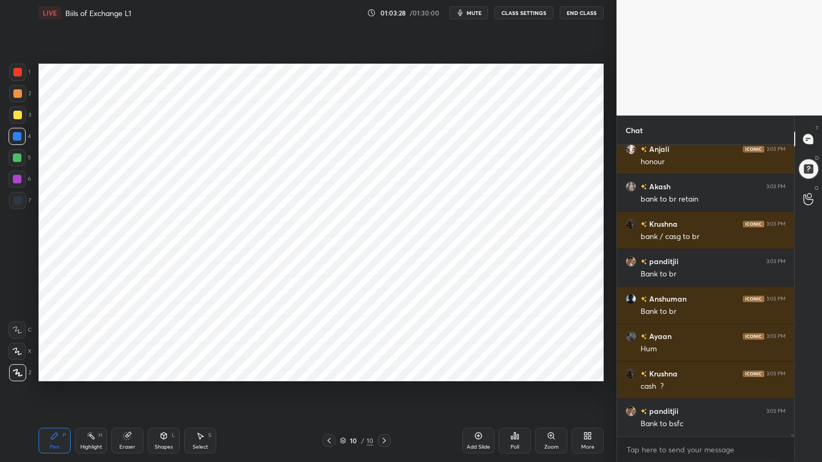
click at [20, 199] on div at bounding box center [17, 200] width 9 height 9
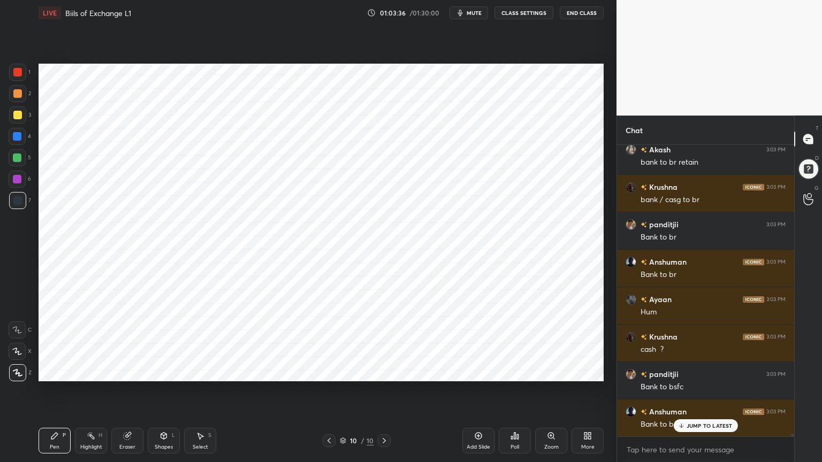
scroll to position [33534, 0]
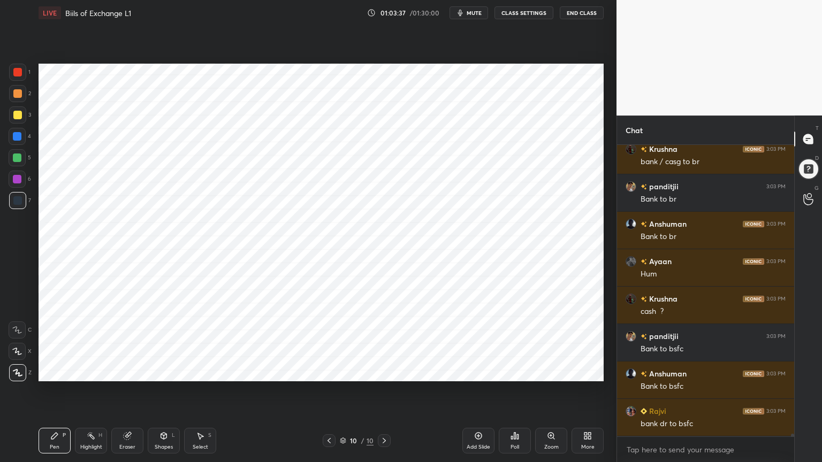
click at [20, 139] on div at bounding box center [17, 136] width 9 height 9
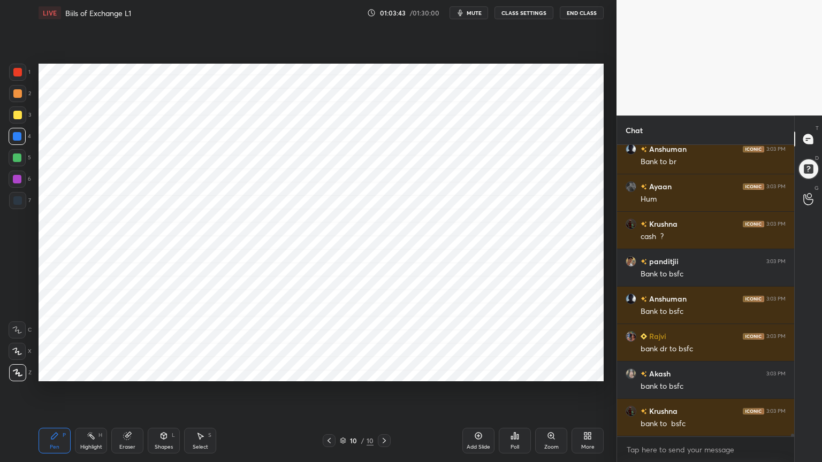
scroll to position [33645, 0]
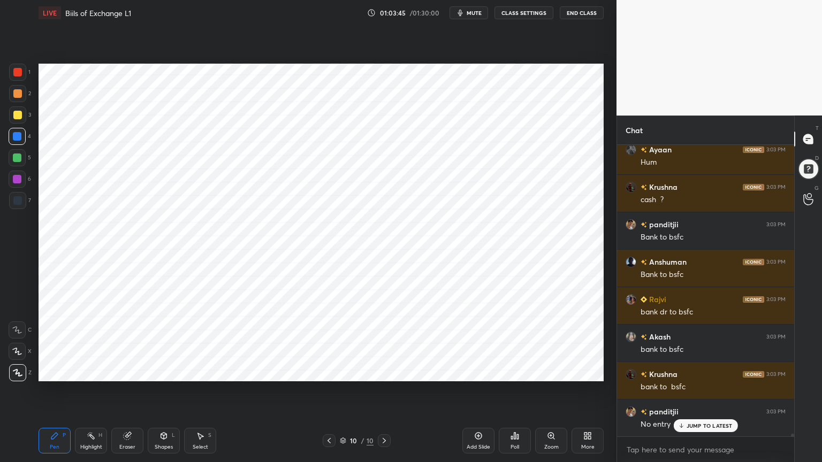
click at [15, 199] on div at bounding box center [17, 200] width 9 height 9
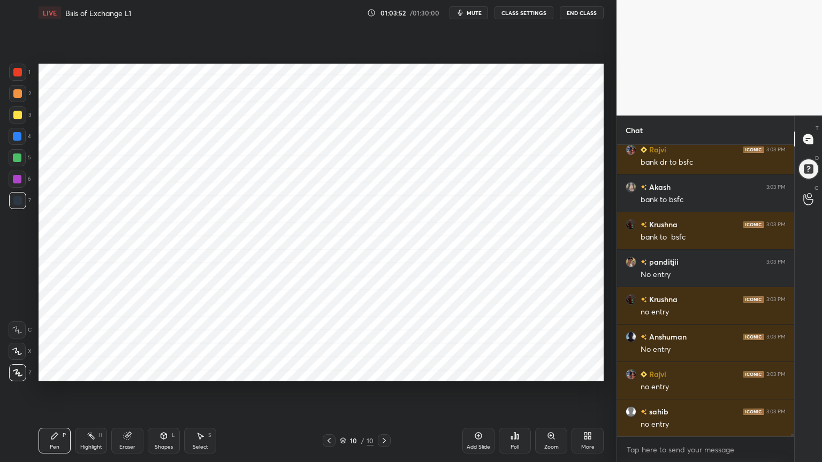
scroll to position [33833, 0]
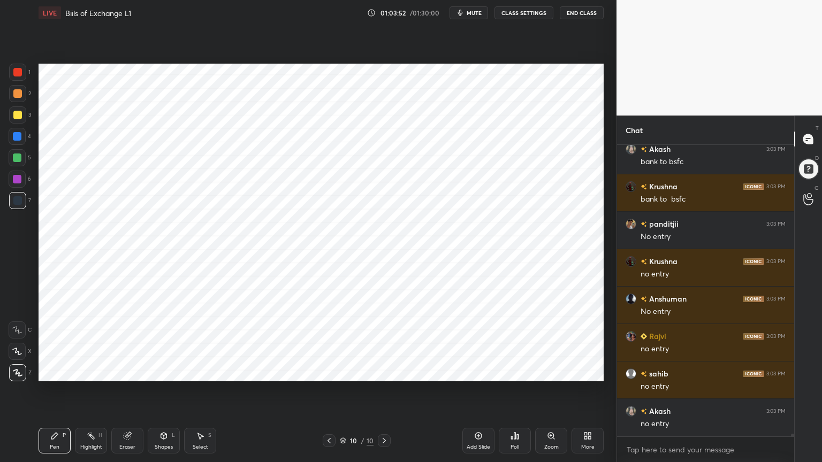
click at [13, 133] on div at bounding box center [17, 136] width 9 height 9
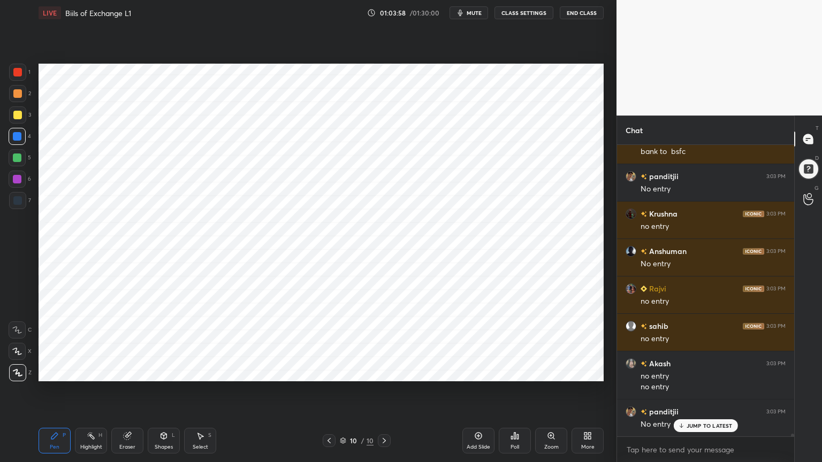
scroll to position [33919, 0]
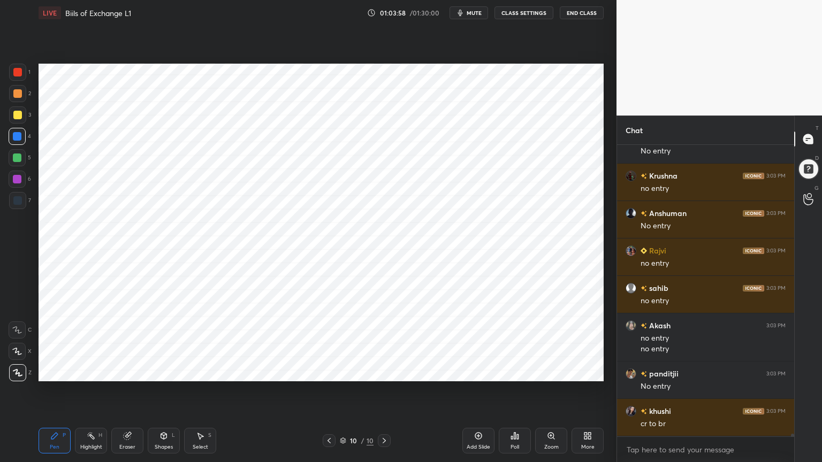
click at [19, 198] on div at bounding box center [17, 200] width 9 height 9
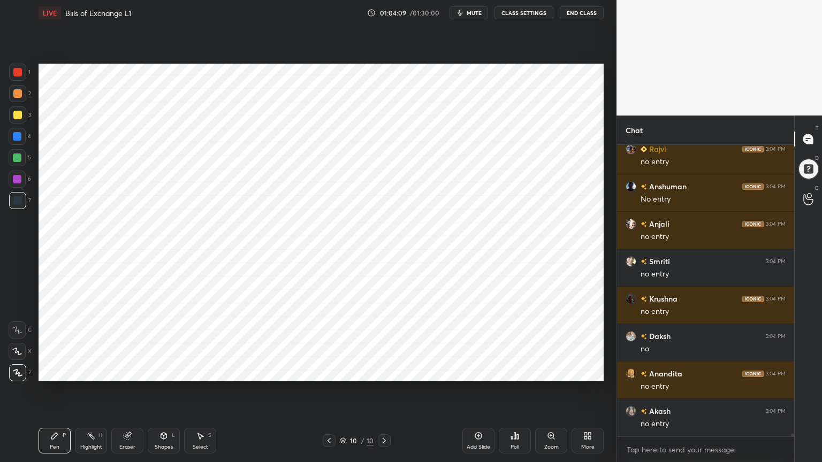
scroll to position [34330, 0]
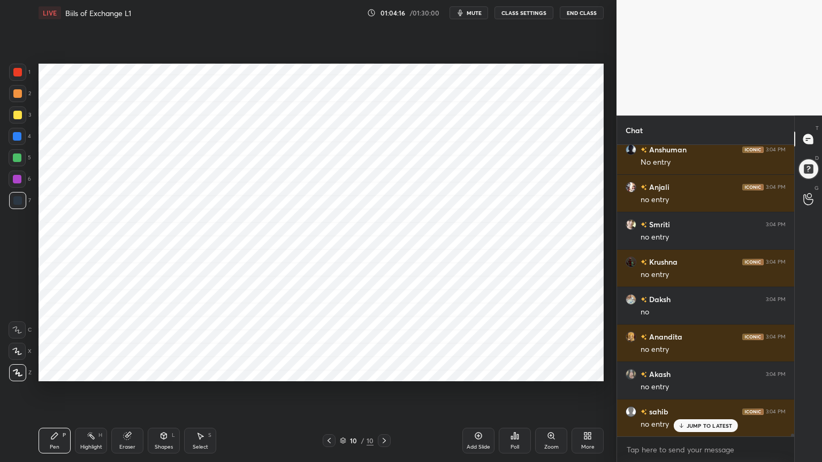
click at [21, 135] on div at bounding box center [17, 136] width 9 height 9
click at [15, 200] on div at bounding box center [17, 200] width 9 height 9
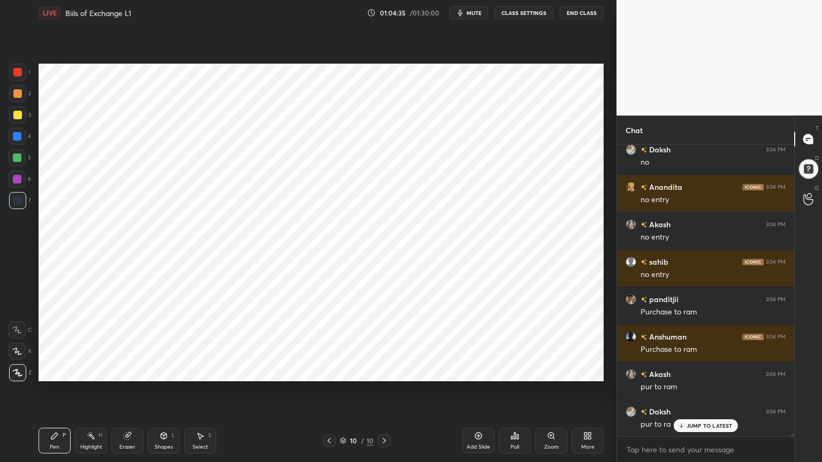
scroll to position [34518, 0]
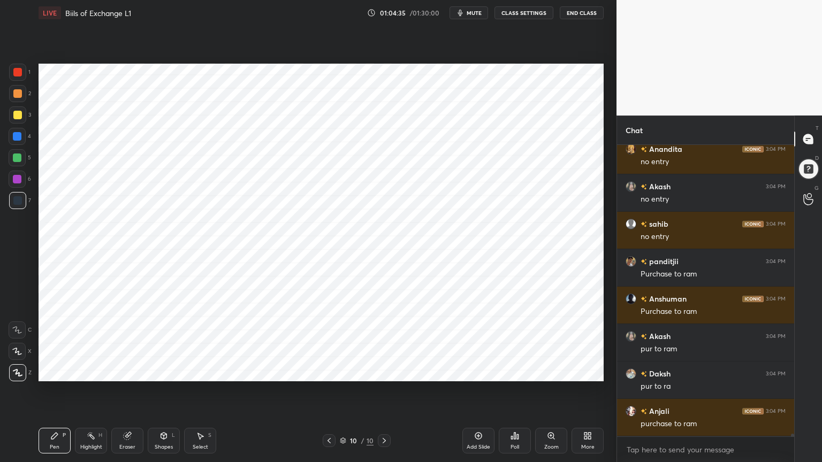
click at [18, 137] on div at bounding box center [17, 136] width 9 height 9
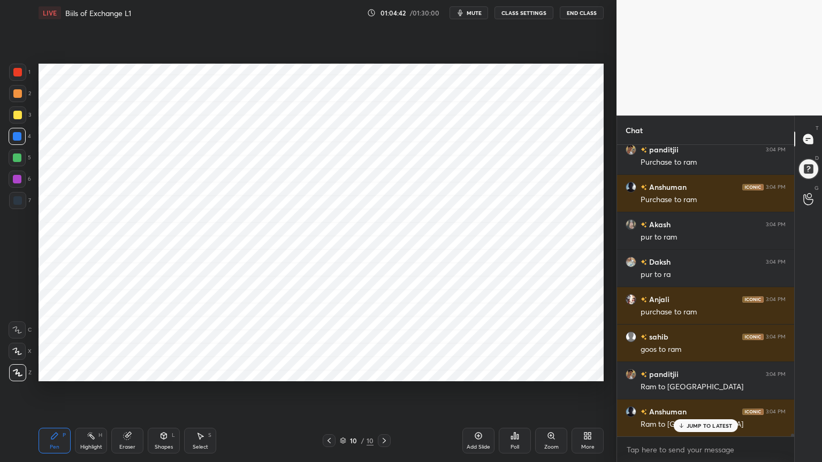
scroll to position [34705, 0]
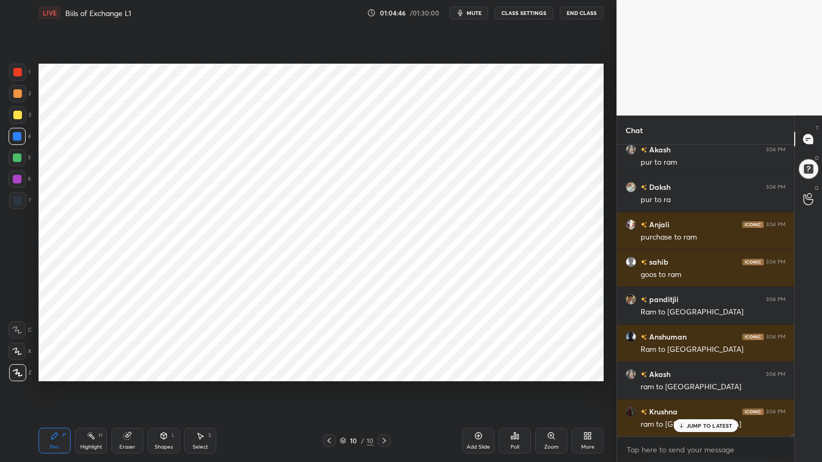
click at [12, 202] on div at bounding box center [17, 200] width 17 height 17
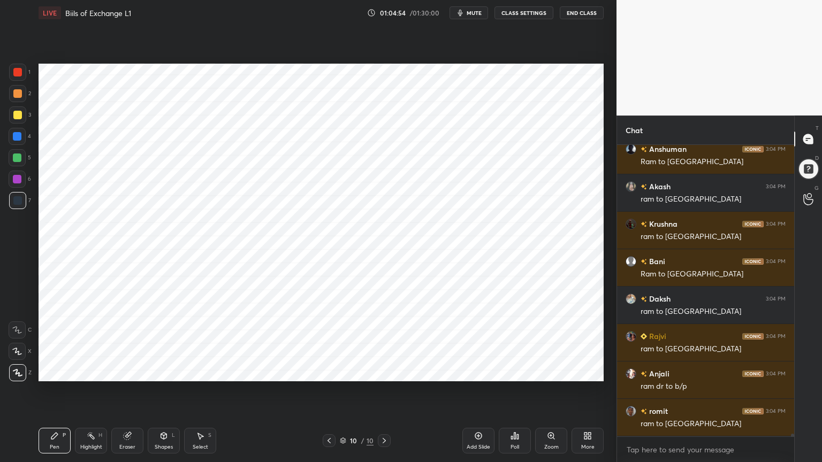
scroll to position [34930, 0]
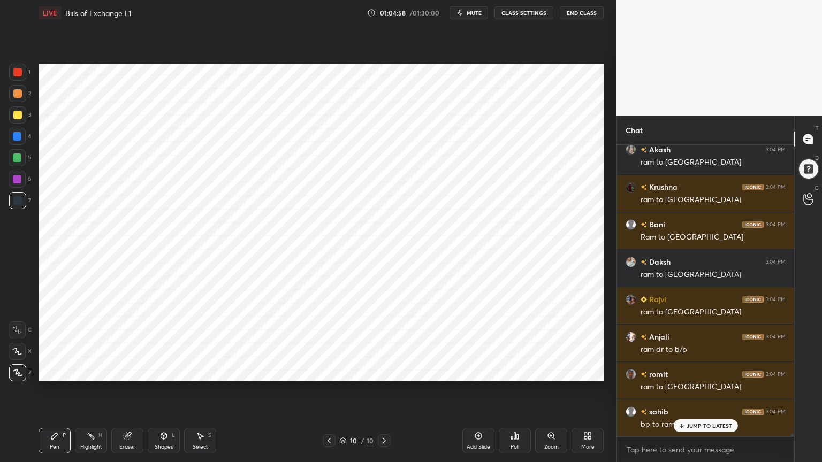
click at [18, 135] on div at bounding box center [17, 136] width 9 height 9
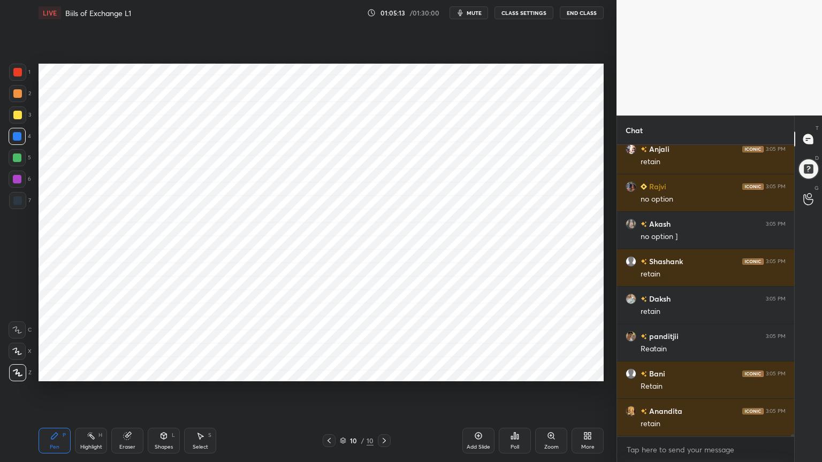
scroll to position [35379, 0]
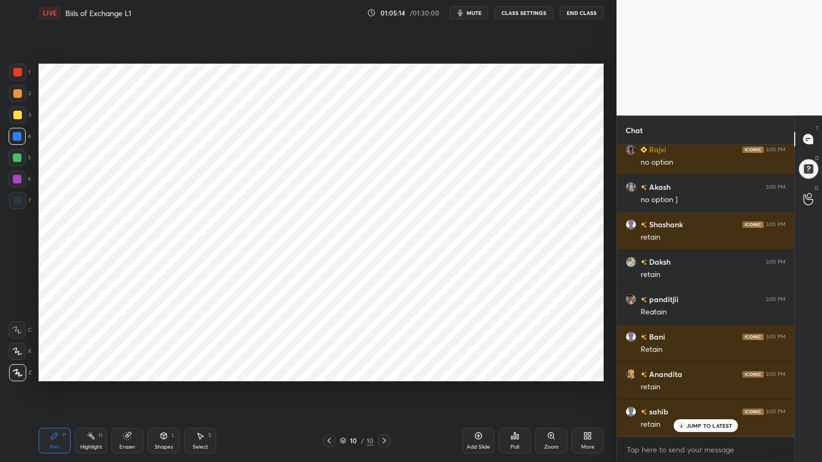
click at [13, 207] on div at bounding box center [17, 200] width 17 height 17
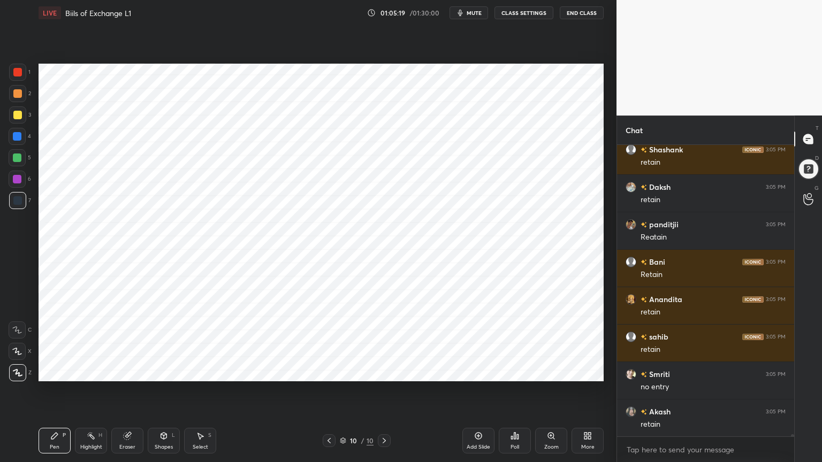
scroll to position [35492, 0]
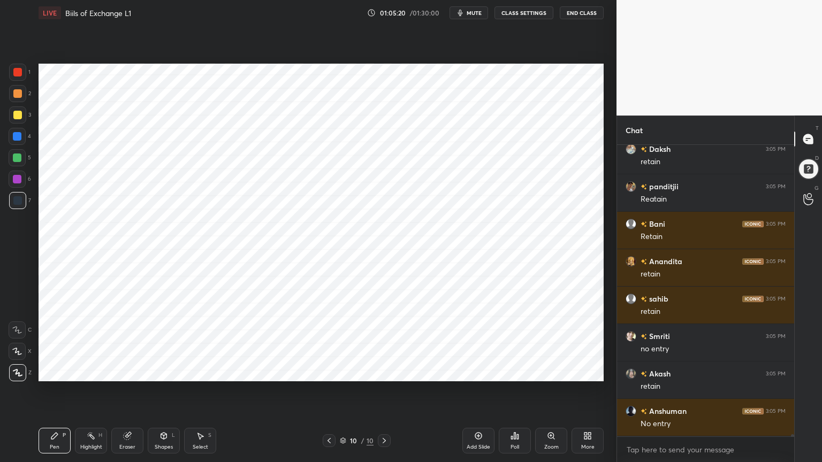
click at [19, 138] on div at bounding box center [17, 136] width 9 height 9
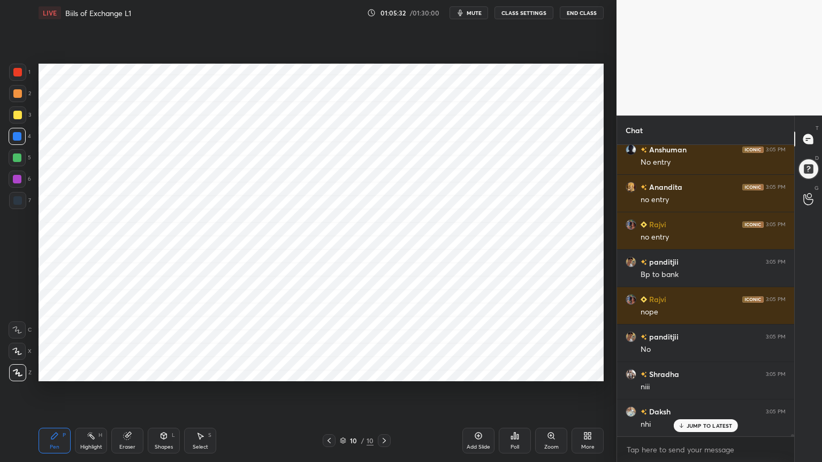
scroll to position [35792, 0]
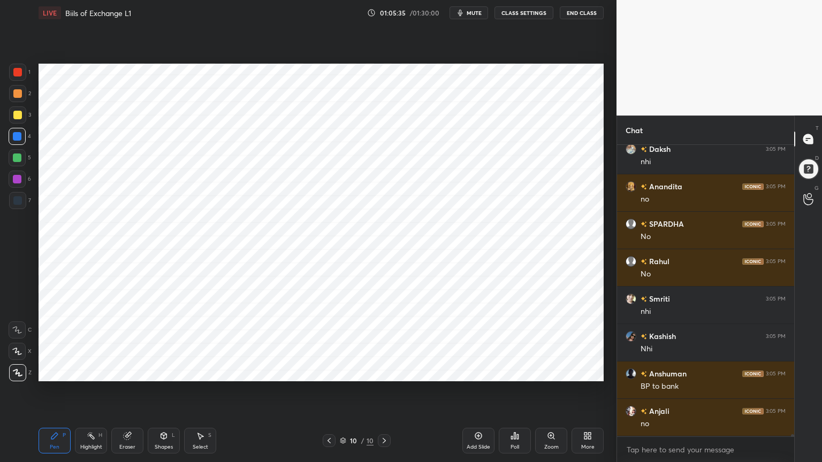
click at [156, 371] on div "Shapes" at bounding box center [164, 447] width 18 height 5
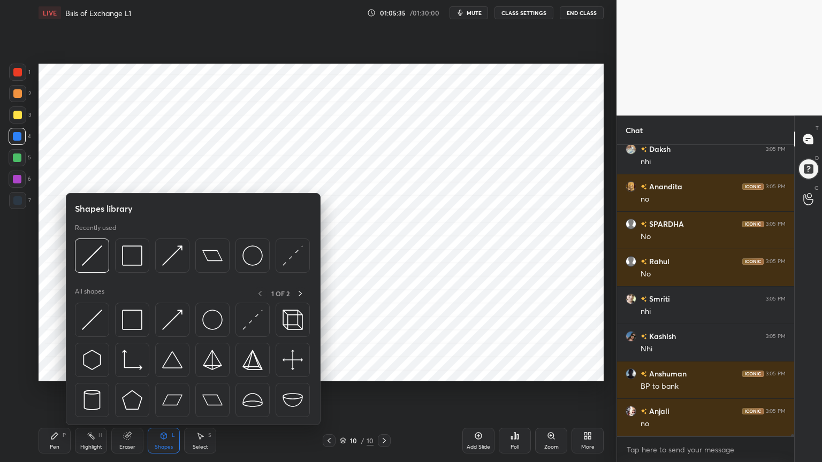
click at [161, 371] on div "Shapes" at bounding box center [164, 447] width 18 height 5
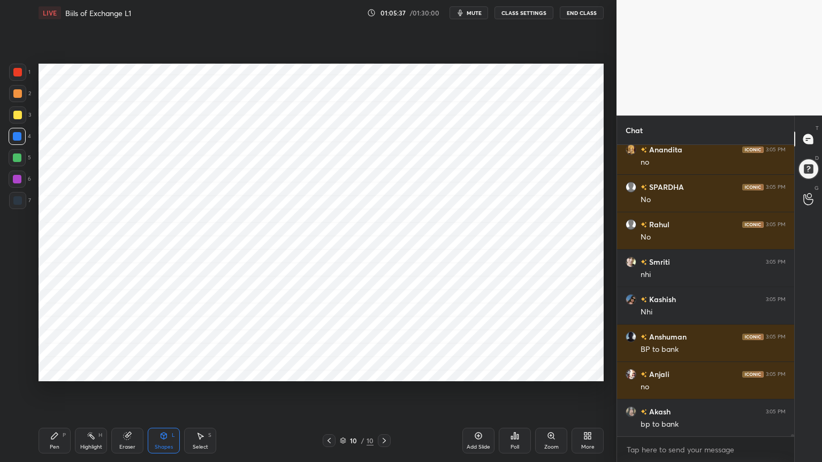
scroll to position [36091, 0]
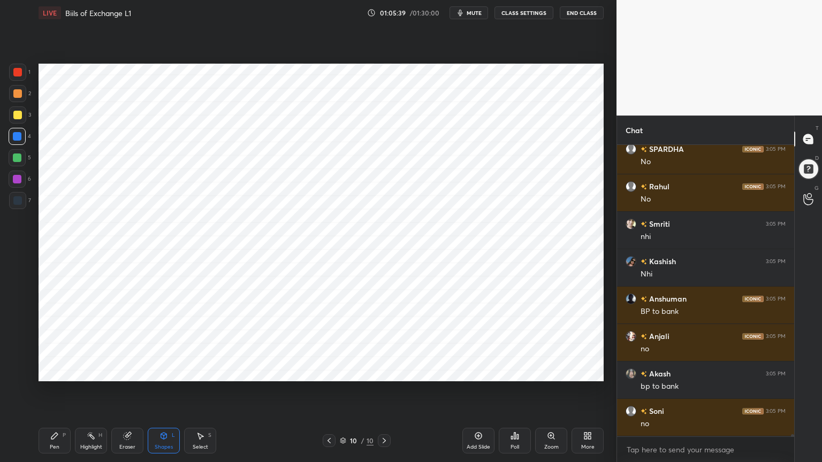
click at [59, 371] on div "Pen P" at bounding box center [55, 441] width 32 height 26
click at [20, 210] on div "7" at bounding box center [20, 202] width 22 height 21
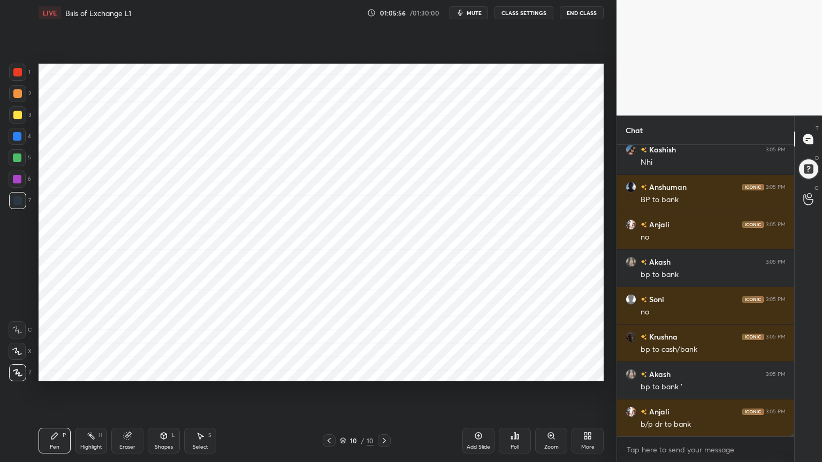
scroll to position [36241, 0]
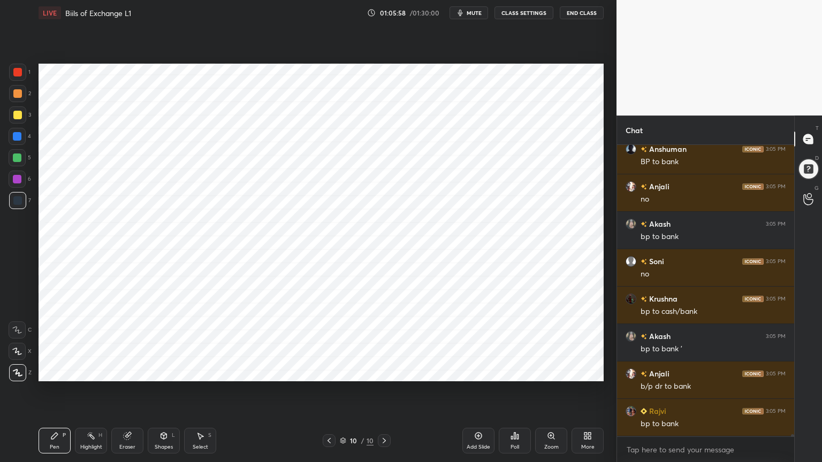
click at [93, 371] on div "Highlight" at bounding box center [91, 447] width 22 height 5
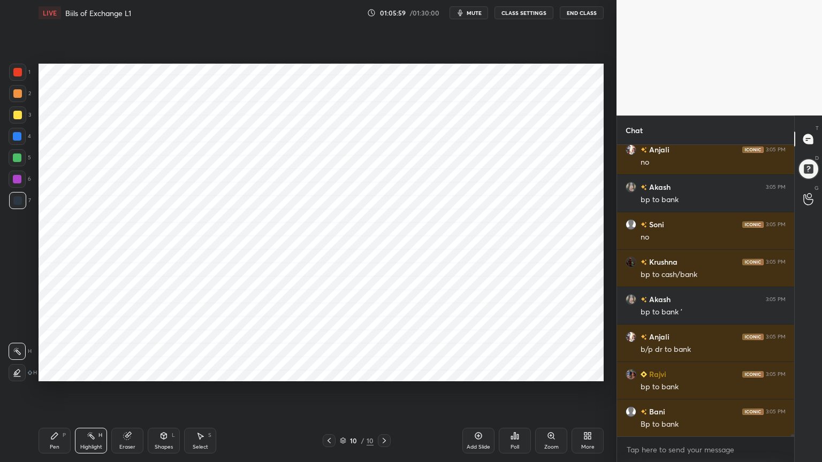
click at [21, 116] on div at bounding box center [17, 115] width 9 height 9
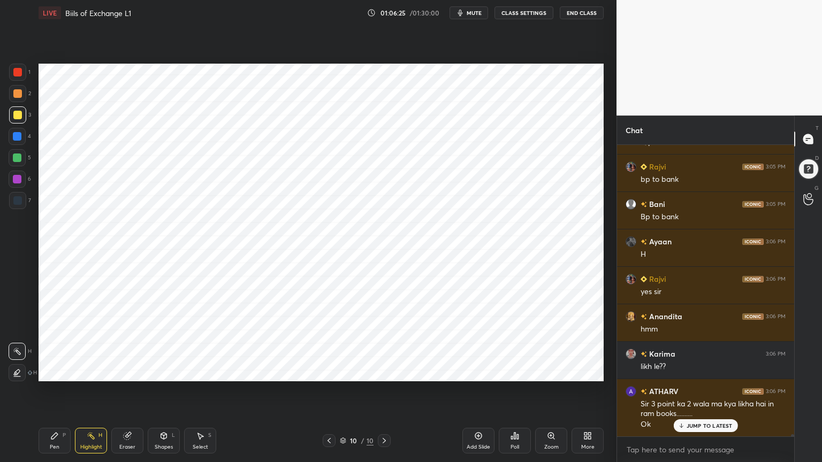
scroll to position [36511, 0]
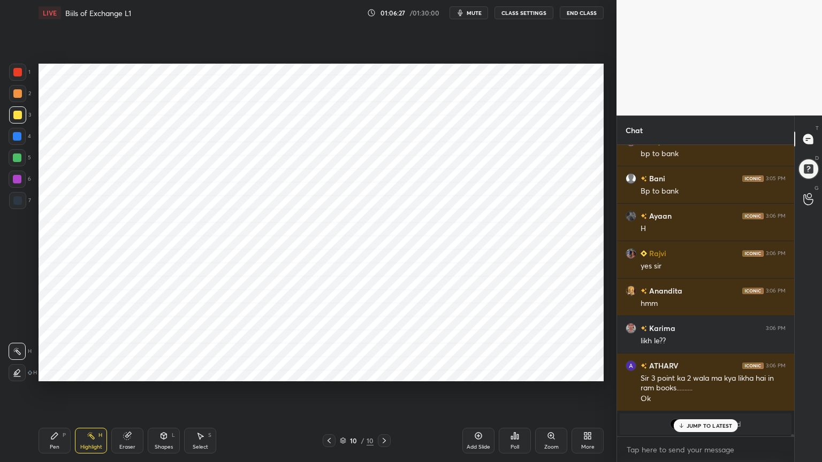
click at [522, 371] on div "Poll" at bounding box center [515, 441] width 32 height 26
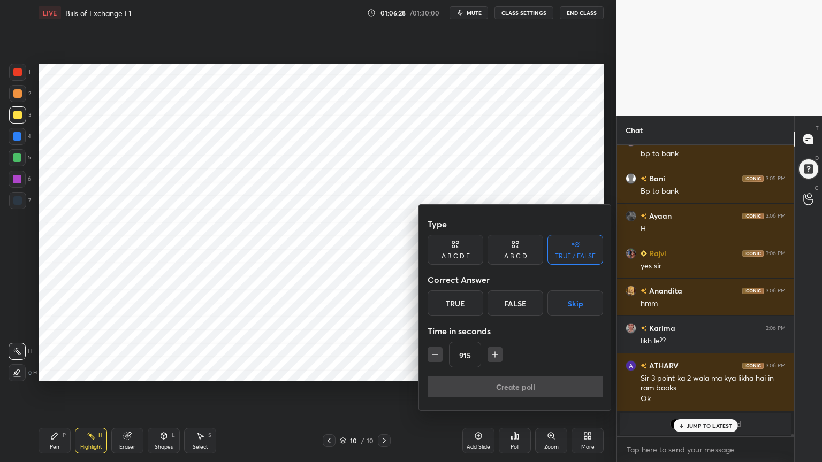
click at [585, 302] on button "Skip" at bounding box center [575, 304] width 56 height 26
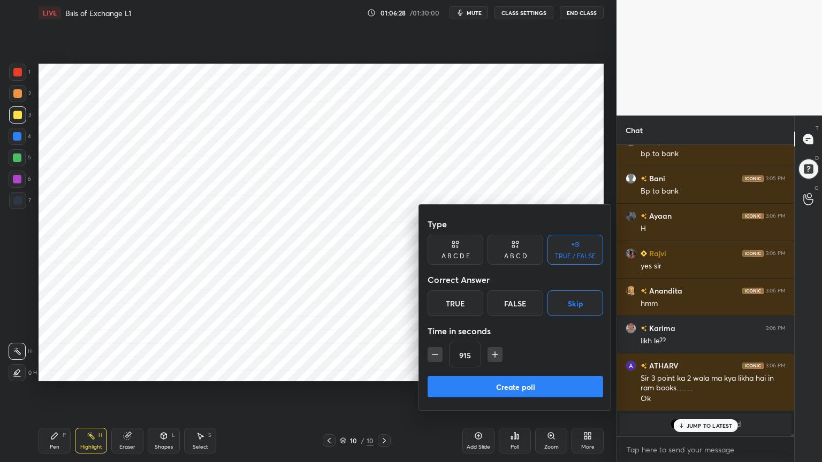
click at [561, 371] on button "Create poll" at bounding box center [516, 386] width 176 height 21
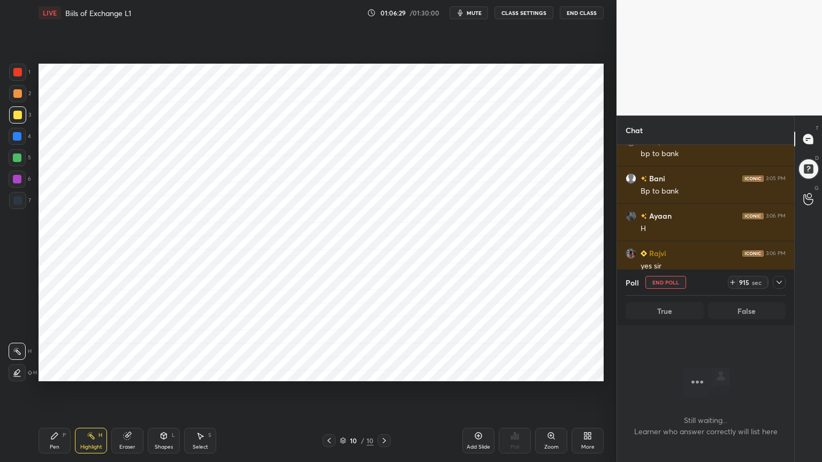
scroll to position [4, 3]
click at [781, 283] on icon at bounding box center [779, 282] width 9 height 9
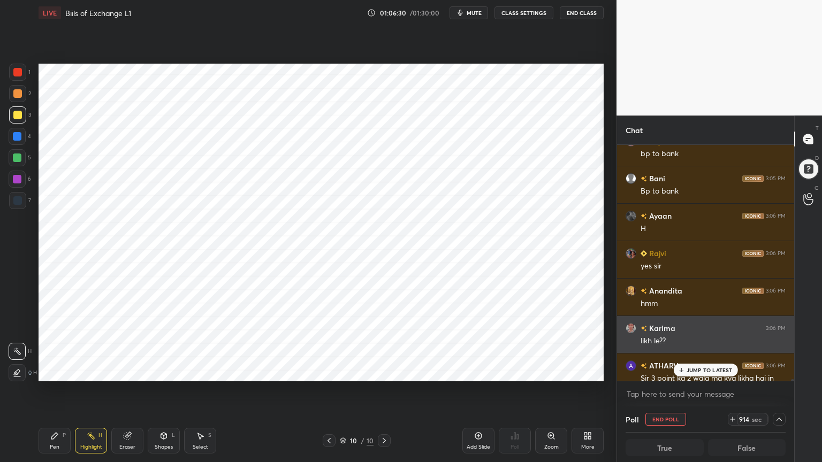
scroll to position [36568, 0]
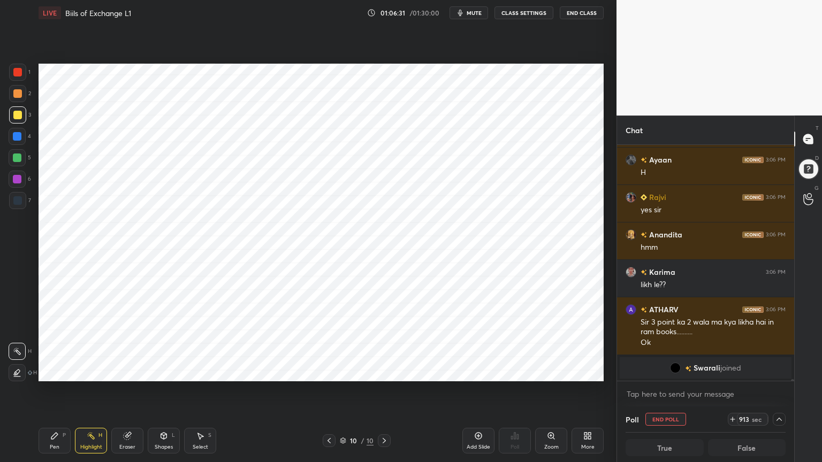
click at [52, 371] on div "Pen P" at bounding box center [55, 441] width 32 height 26
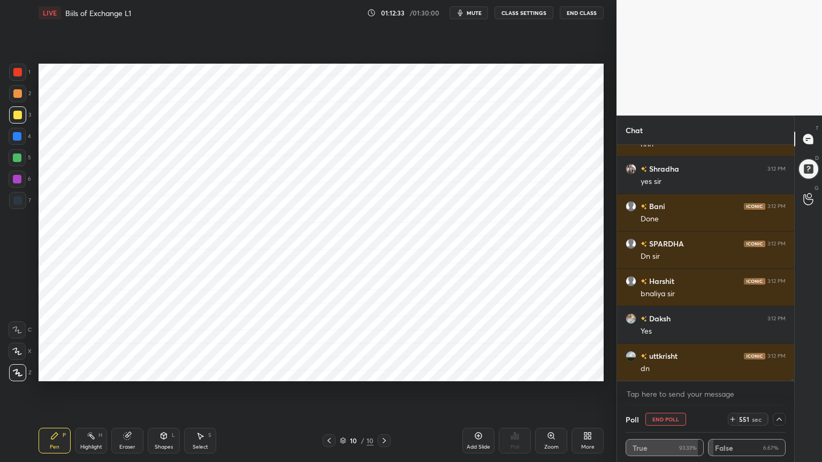
scroll to position [35261, 0]
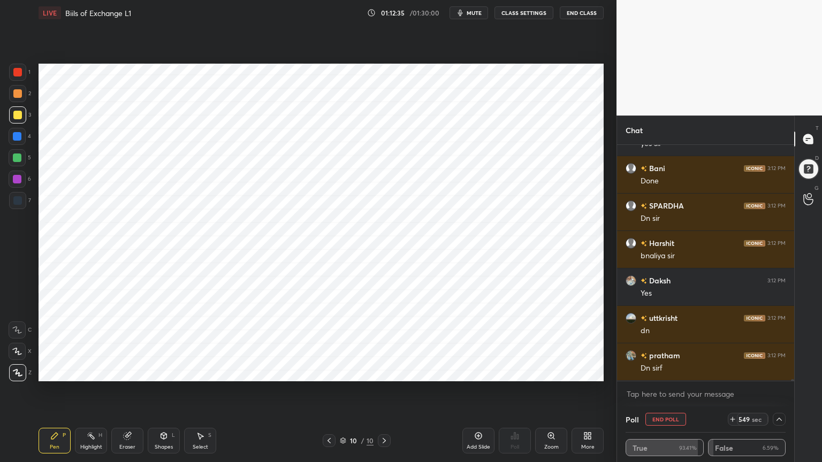
click at [662, 371] on button "End Poll" at bounding box center [665, 419] width 41 height 13
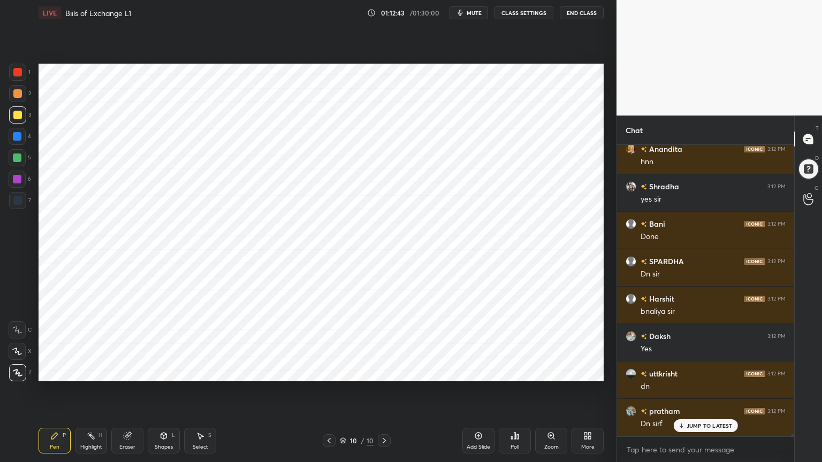
scroll to position [35242, 0]
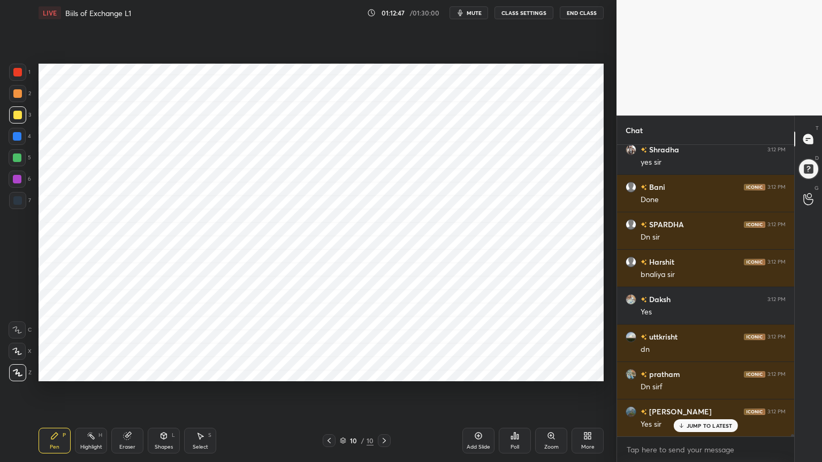
click at [478, 371] on icon at bounding box center [478, 436] width 9 height 9
click at [18, 138] on div at bounding box center [17, 136] width 9 height 9
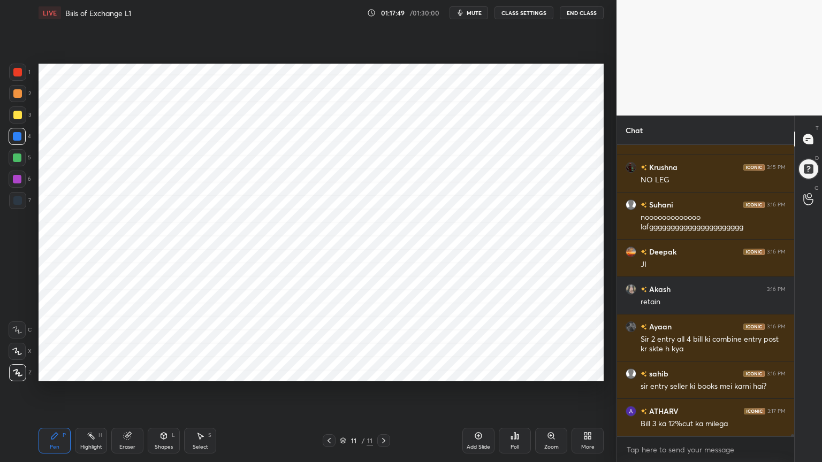
scroll to position [35968, 0]
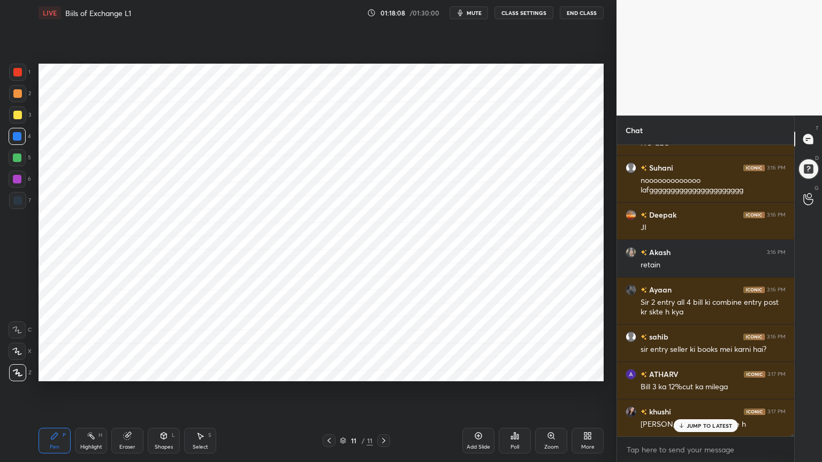
click at [160, 371] on icon at bounding box center [163, 436] width 9 height 9
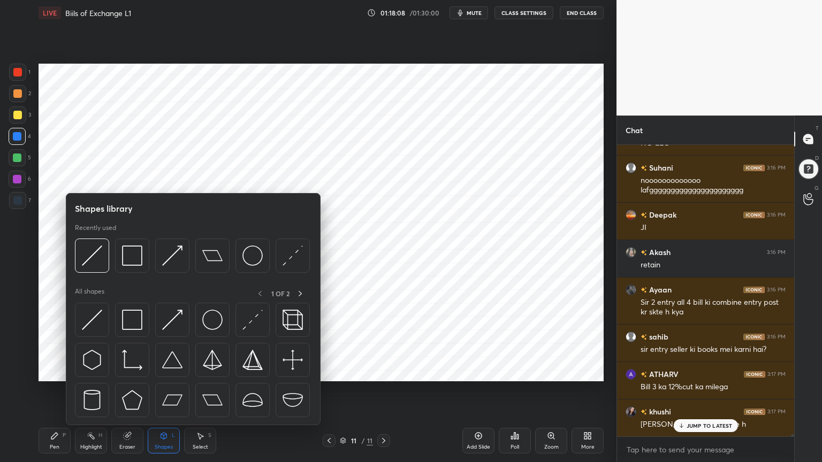
click at [162, 371] on icon at bounding box center [164, 436] width 6 height 6
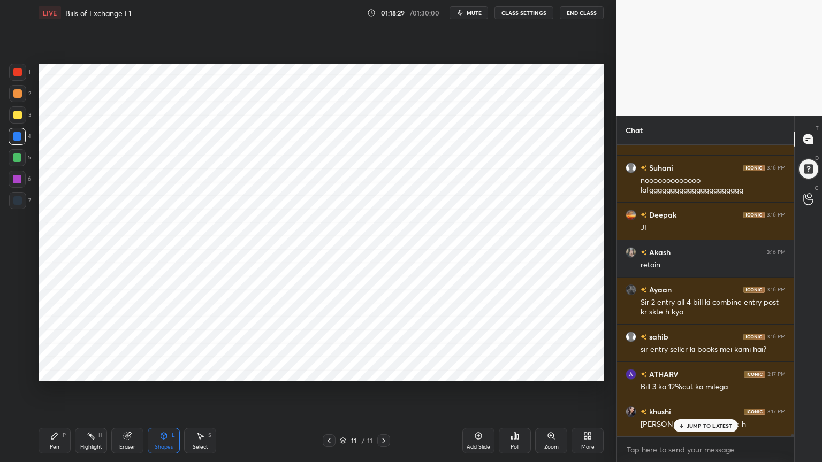
click at [482, 371] on div "Add Slide" at bounding box center [478, 441] width 32 height 26
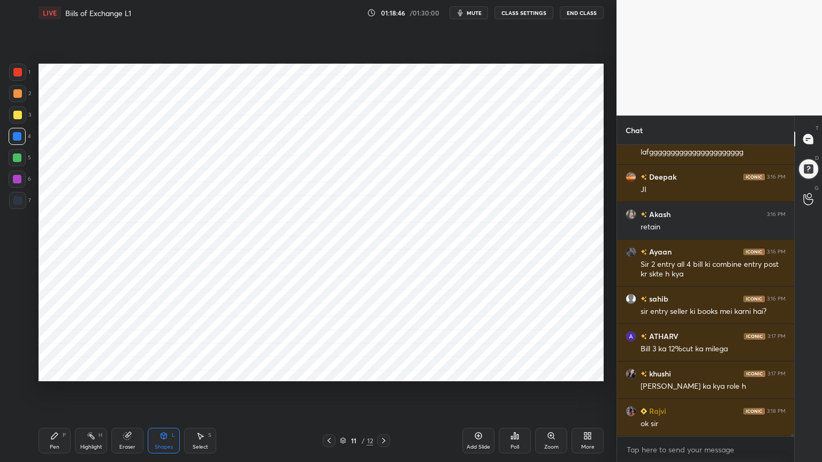
click at [56, 371] on icon at bounding box center [54, 436] width 9 height 9
click at [15, 203] on div at bounding box center [17, 200] width 9 height 9
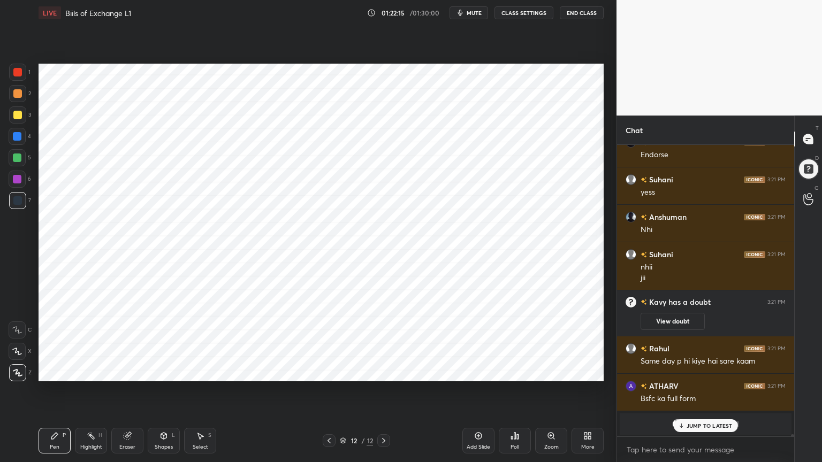
scroll to position [36079, 0]
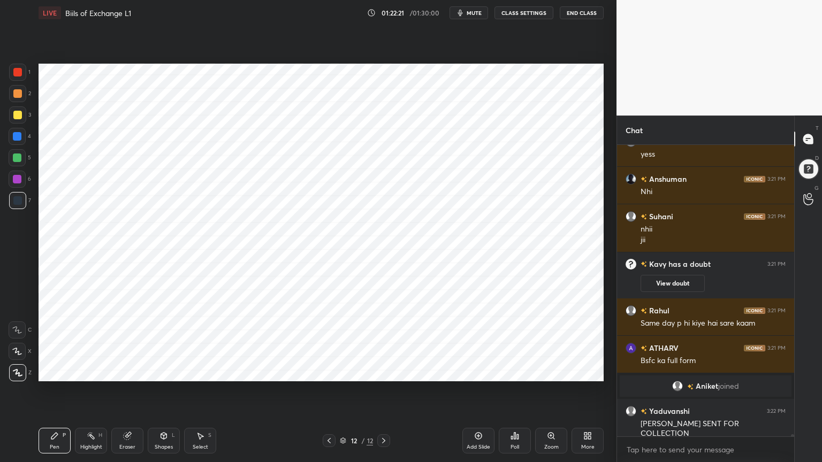
click at [17, 181] on div at bounding box center [17, 179] width 9 height 9
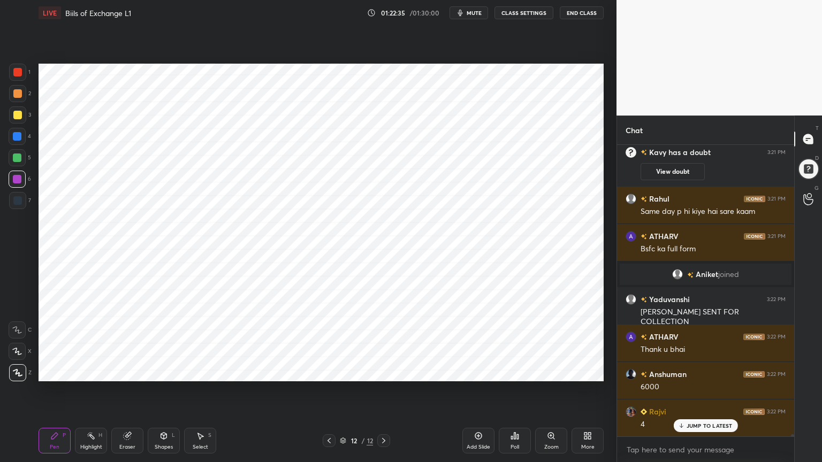
scroll to position [36228, 0]
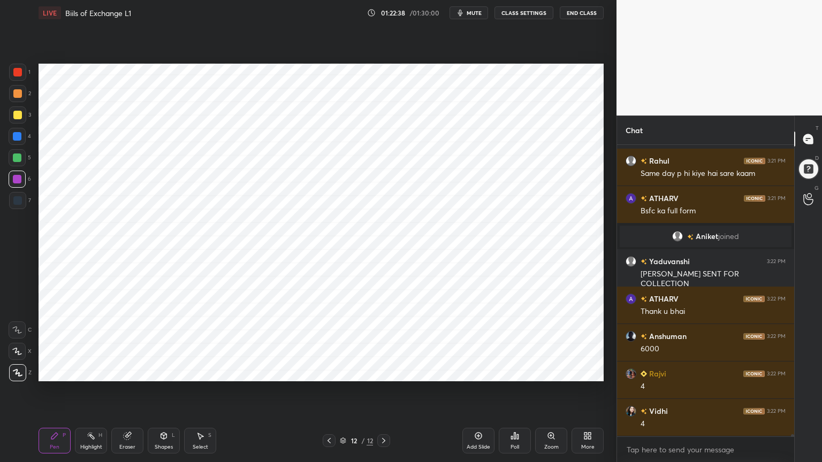
click at [19, 200] on div at bounding box center [17, 200] width 9 height 9
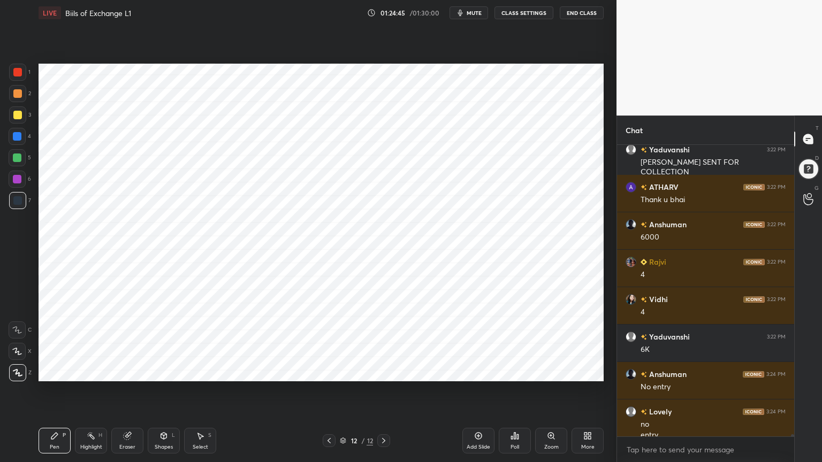
scroll to position [36351, 0]
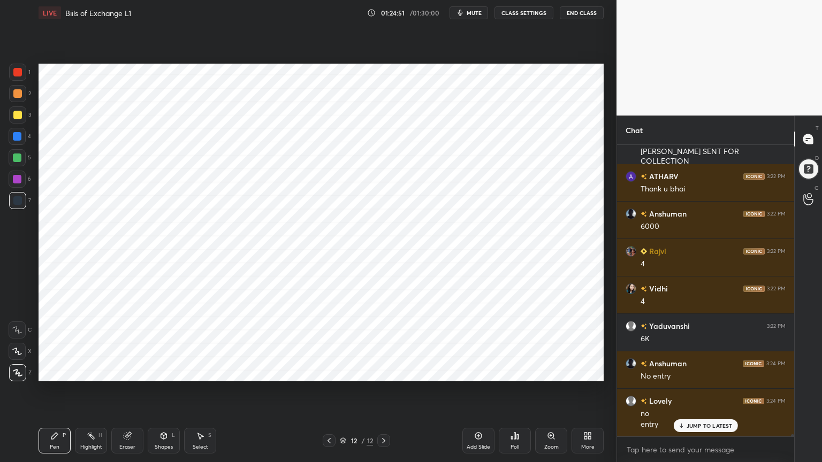
click at [86, 371] on div "Highlight H" at bounding box center [91, 441] width 32 height 26
click at [44, 371] on div "Pen P" at bounding box center [55, 441] width 32 height 26
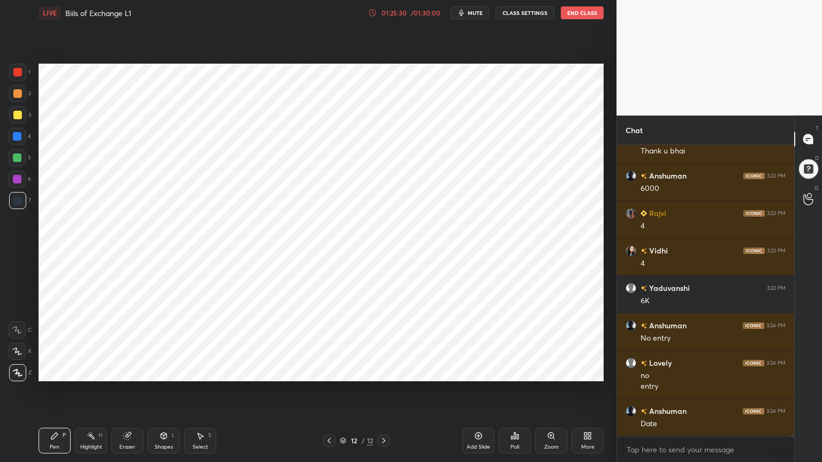
click at [163, 371] on div "Shapes L" at bounding box center [164, 441] width 32 height 26
click at [163, 371] on div "Shapes" at bounding box center [164, 447] width 18 height 5
click at [18, 139] on div at bounding box center [17, 136] width 9 height 9
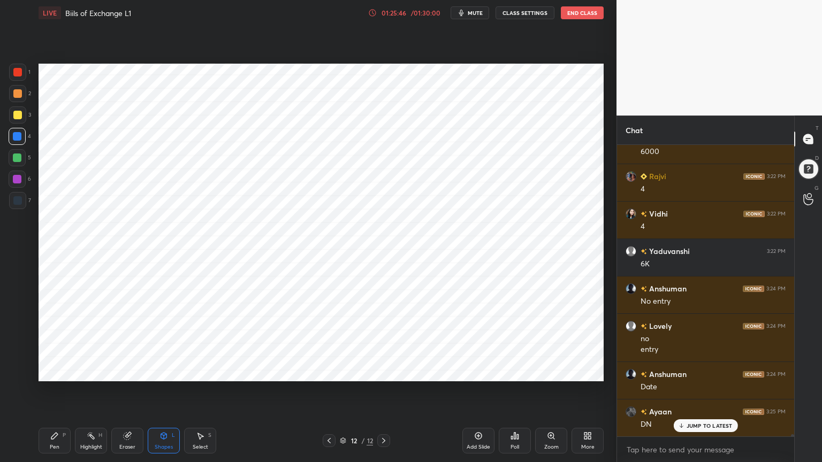
click at [68, 371] on div "Pen P" at bounding box center [55, 441] width 32 height 26
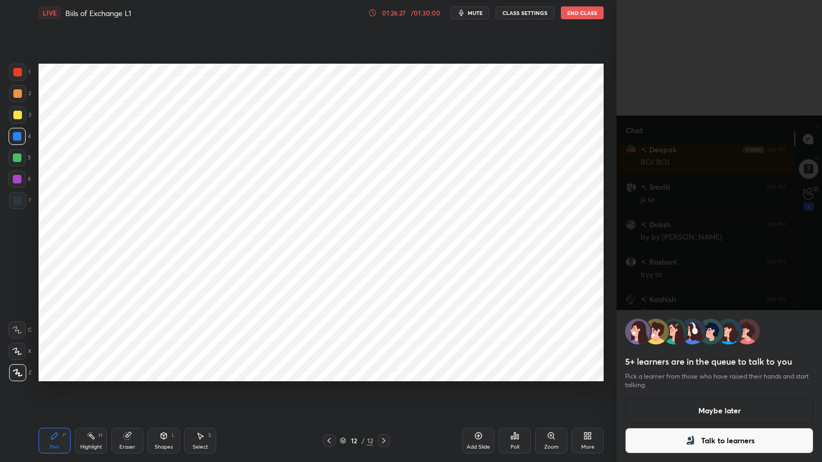
scroll to position [37520, 0]
click at [690, 371] on icon at bounding box center [689, 439] width 3 height 4
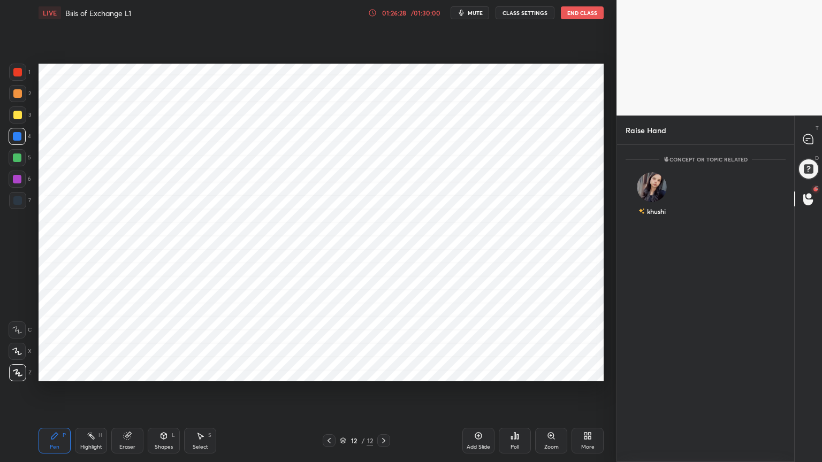
scroll to position [3, 3]
click at [649, 181] on img "grid" at bounding box center [652, 187] width 30 height 30
click at [650, 214] on button "INVITE" at bounding box center [651, 219] width 43 height 14
click at [811, 139] on icon at bounding box center [808, 139] width 10 height 10
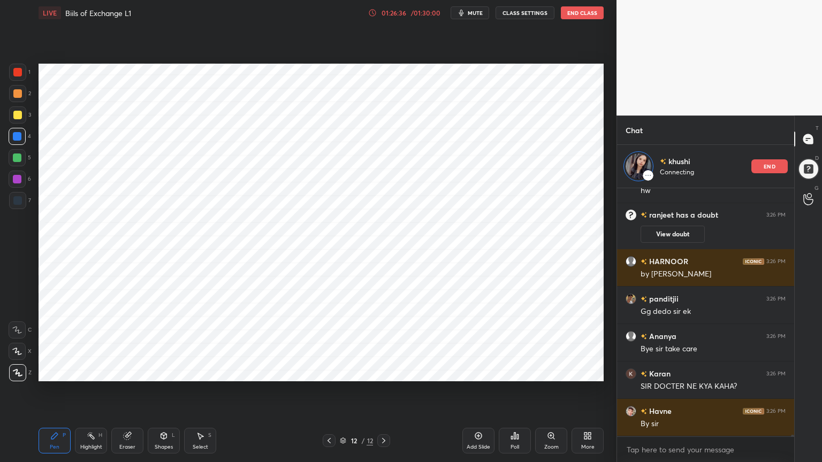
scroll to position [4, 3]
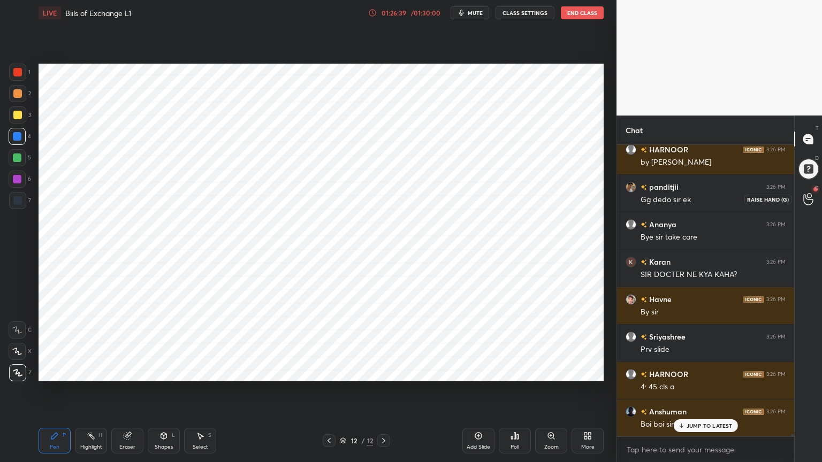
click at [817, 200] on div at bounding box center [808, 198] width 21 height 19
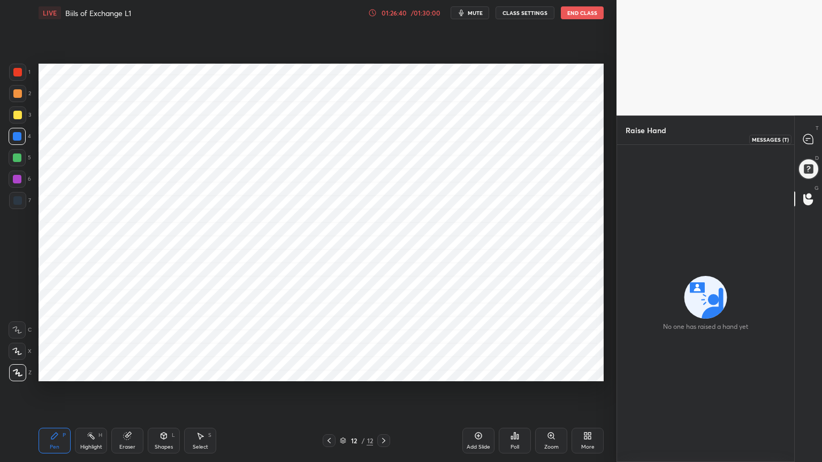
click at [804, 132] on div at bounding box center [808, 138] width 21 height 19
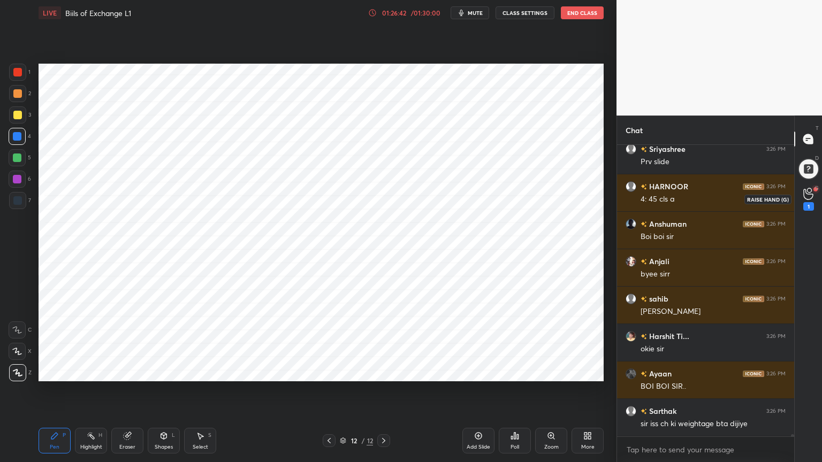
click at [807, 197] on icon at bounding box center [808, 194] width 10 height 12
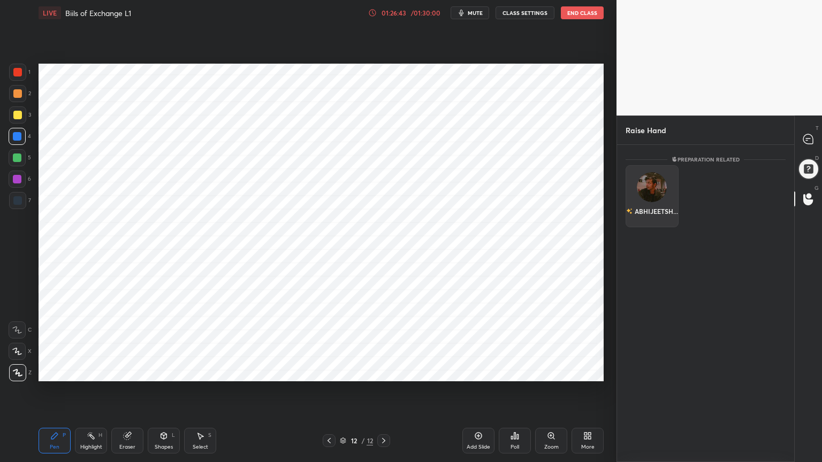
click at [660, 182] on img "grid" at bounding box center [652, 187] width 30 height 30
click at [655, 219] on button "INVITE" at bounding box center [651, 219] width 43 height 14
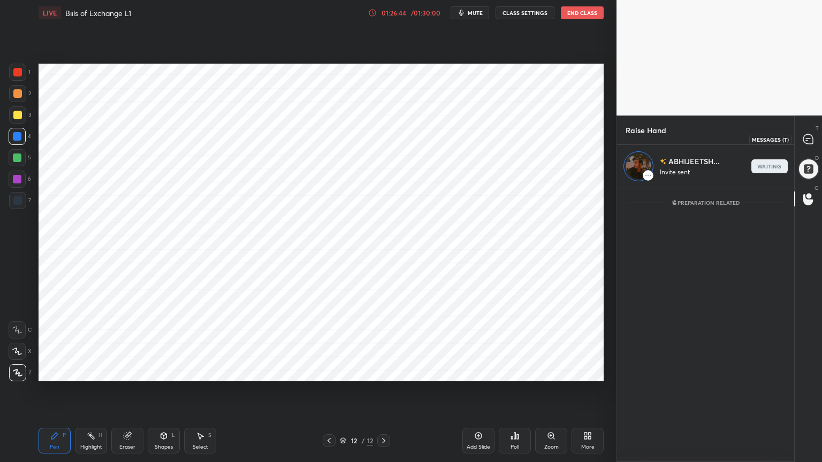
click at [818, 143] on div at bounding box center [808, 138] width 21 height 19
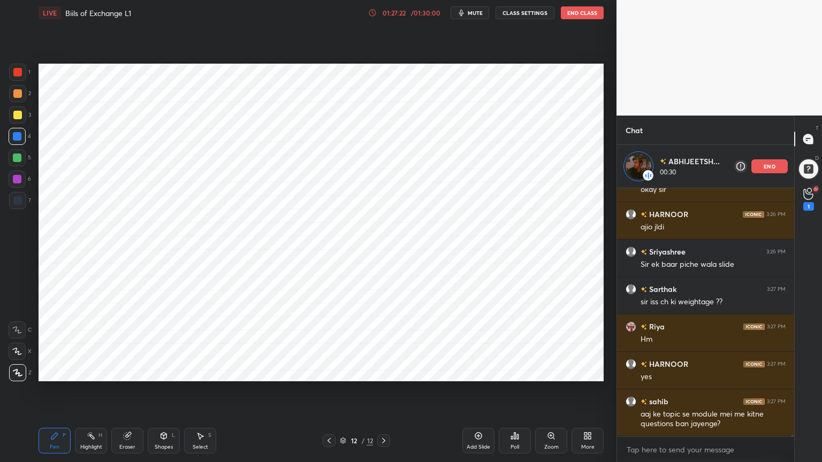
click at [766, 188] on div "Shreya 3:26 PM Bye bye sir get well soon sir take care of yourself Soni 3:26 PM…" at bounding box center [705, 312] width 177 height 248
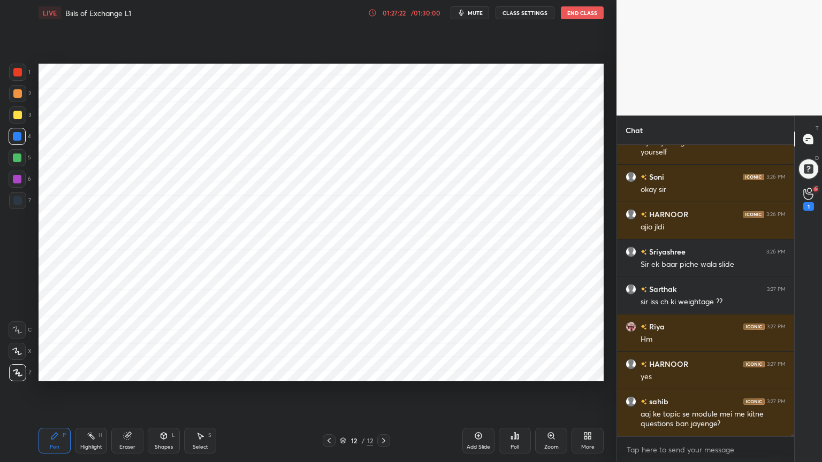
click at [808, 196] on icon at bounding box center [808, 194] width 10 height 12
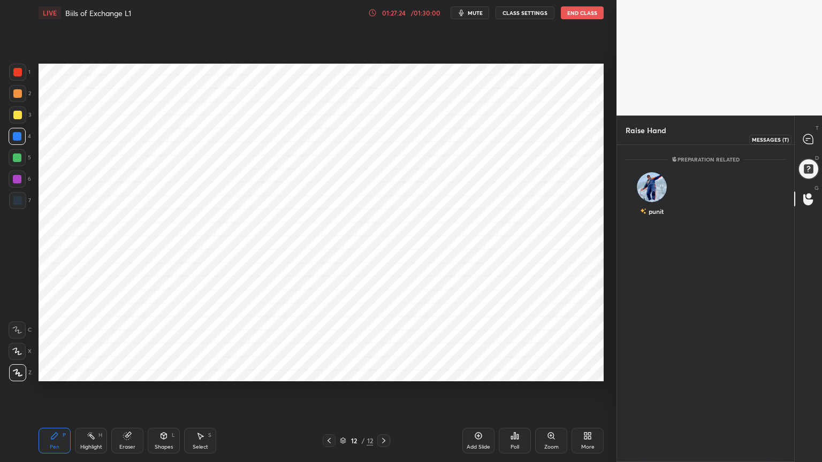
click at [798, 141] on div at bounding box center [808, 138] width 21 height 19
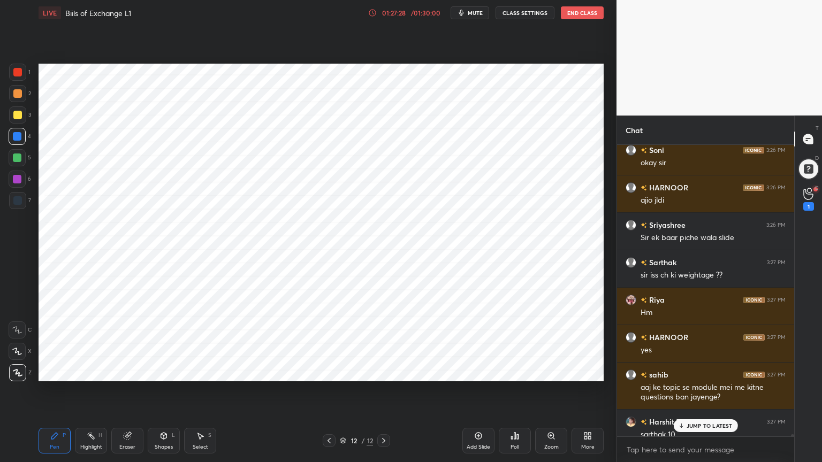
click at [591, 10] on button "End Class" at bounding box center [582, 12] width 43 height 13
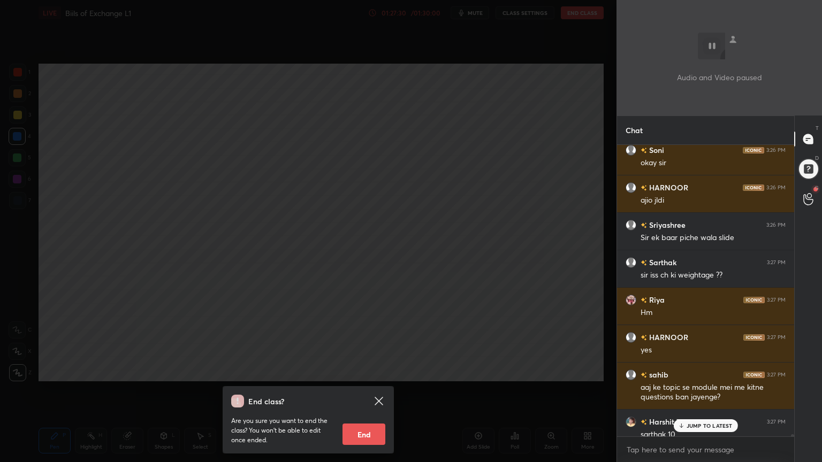
click at [363, 371] on button "End" at bounding box center [363, 434] width 43 height 21
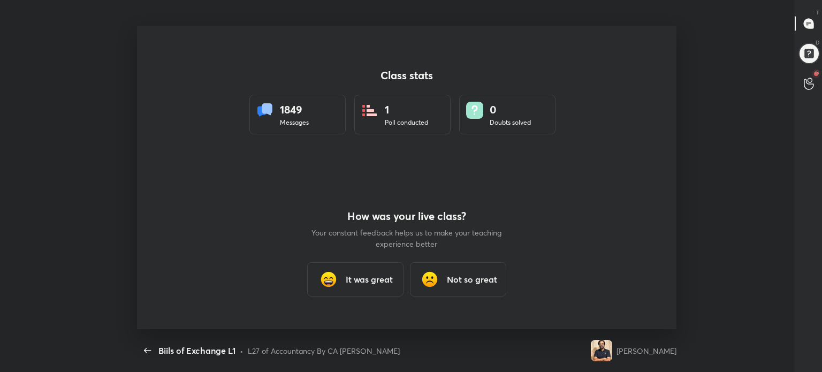
type textarea "x"
